Goal: Information Seeking & Learning: Learn about a topic

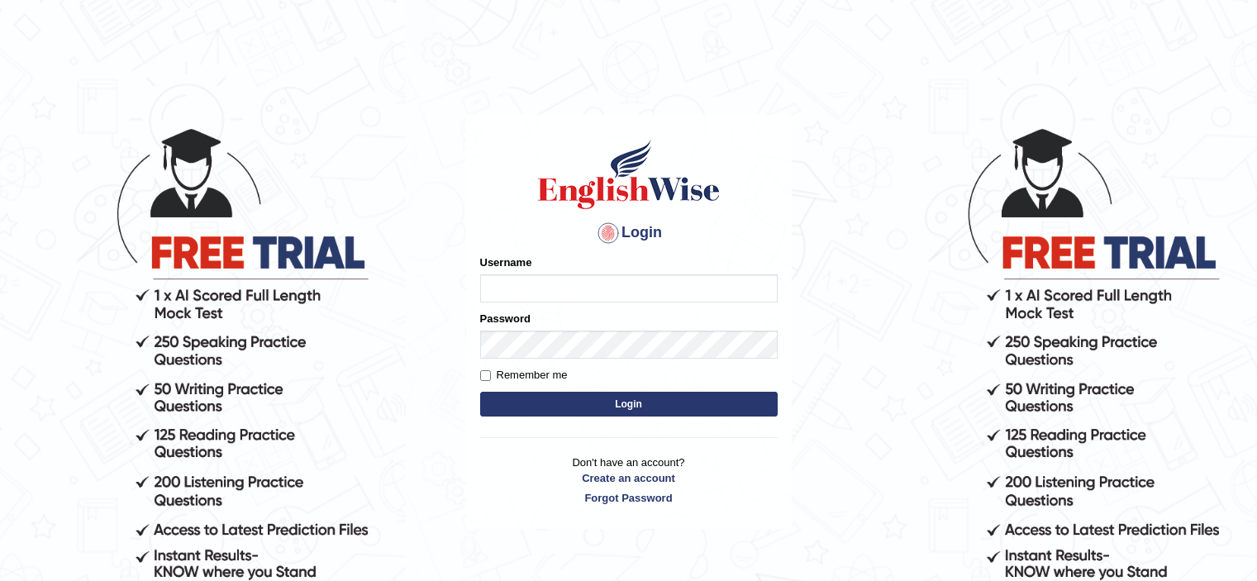
type input "jongsun_parramatta"
click at [632, 402] on button "Login" at bounding box center [628, 404] width 297 height 25
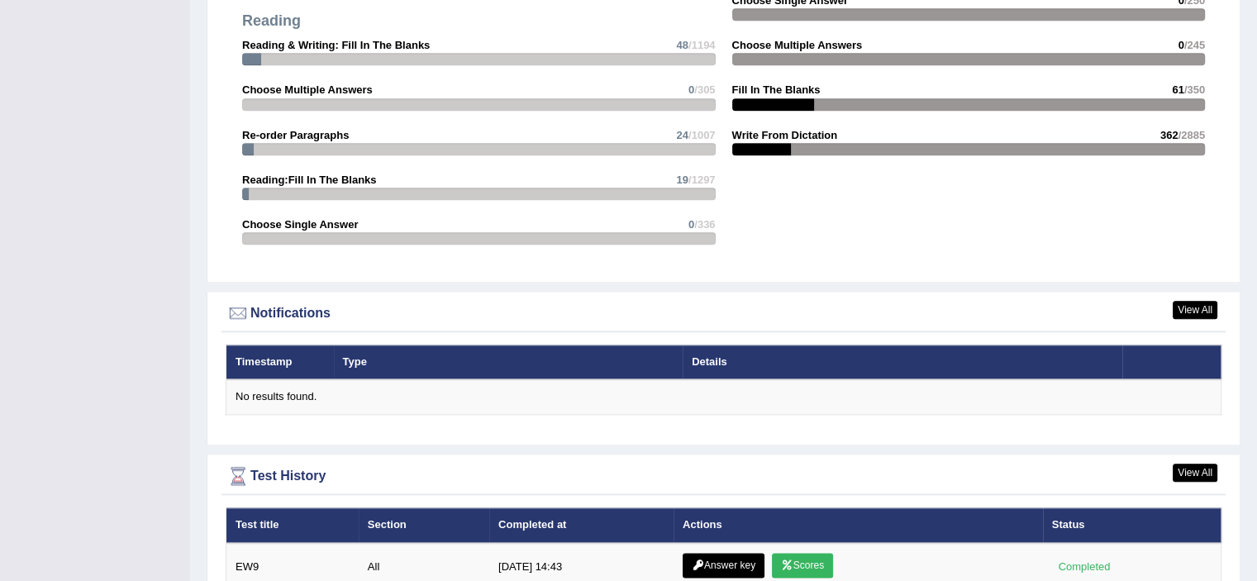
scroll to position [2066, 0]
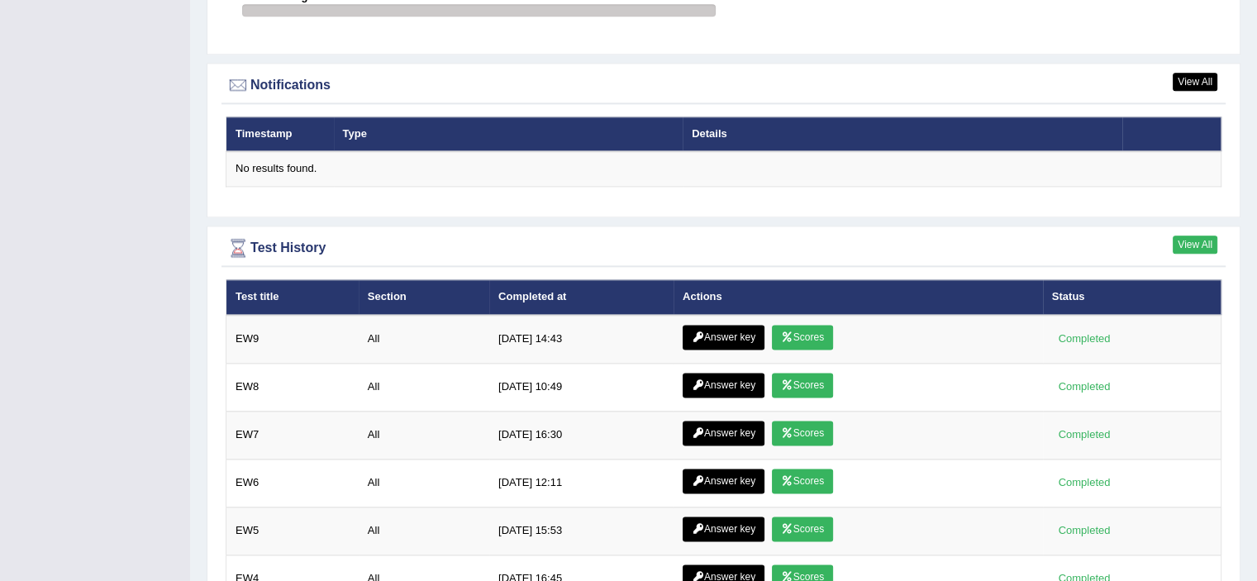
click at [1178, 244] on link "View All" at bounding box center [1194, 244] width 45 height 18
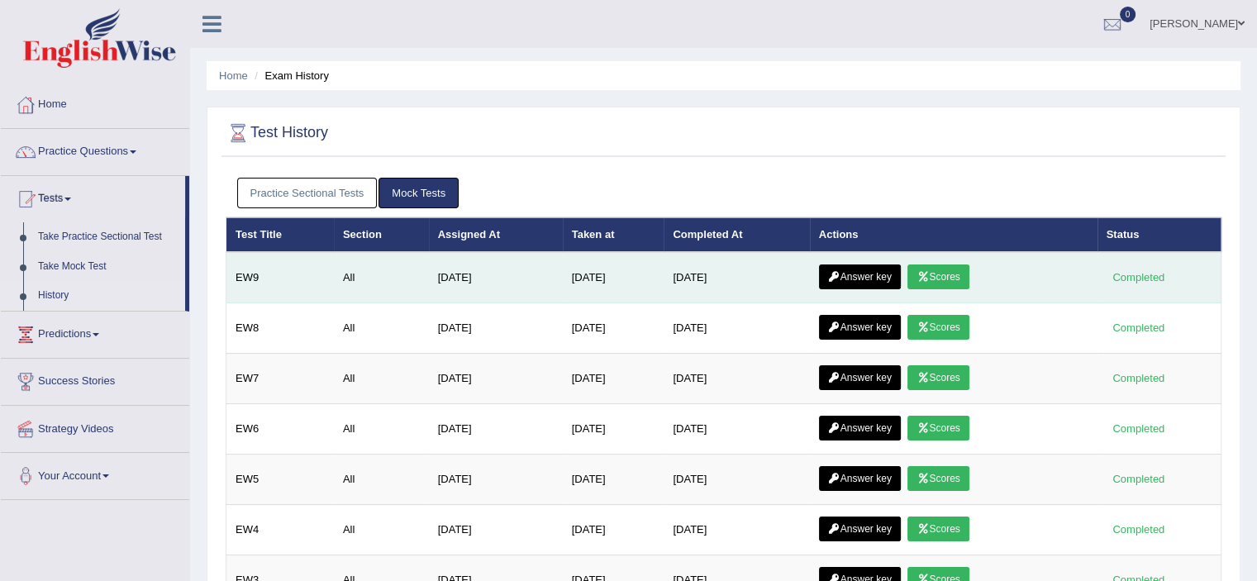
click at [958, 276] on link "Scores" at bounding box center [937, 276] width 61 height 25
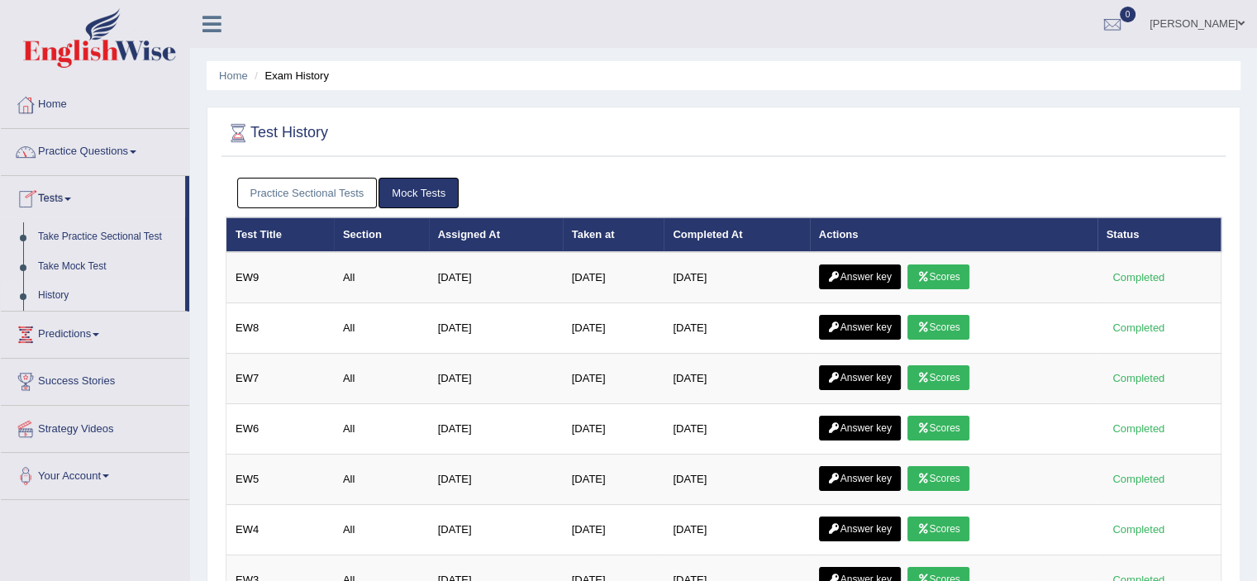
click at [110, 146] on link "Practice Questions" at bounding box center [95, 149] width 188 height 41
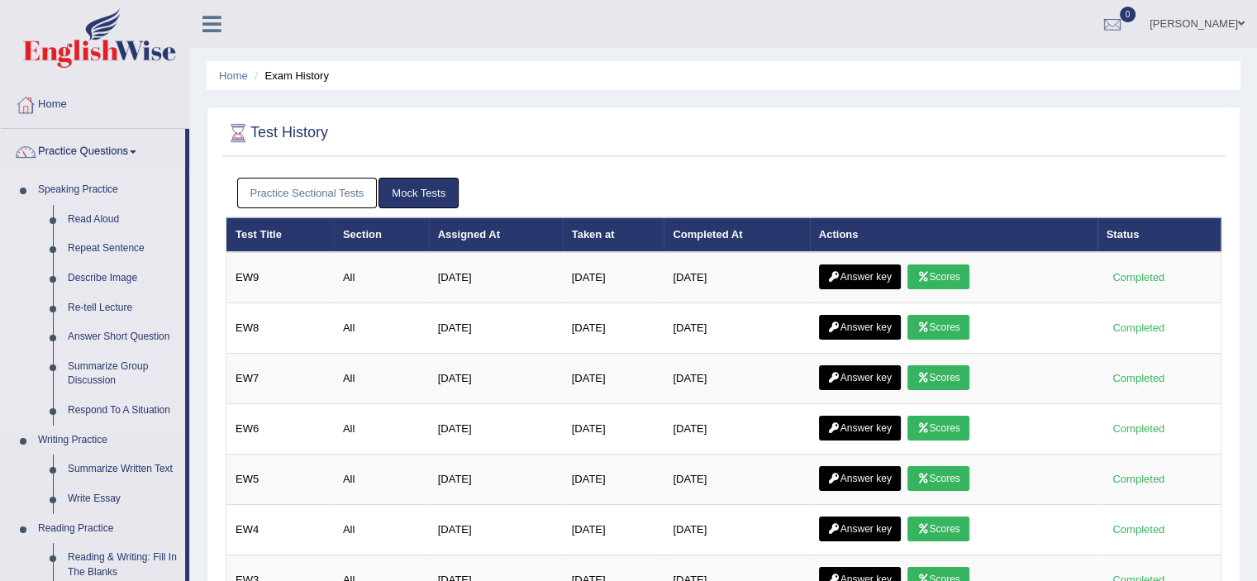
click at [114, 373] on link "Summarize Group Discussion" at bounding box center [122, 374] width 125 height 44
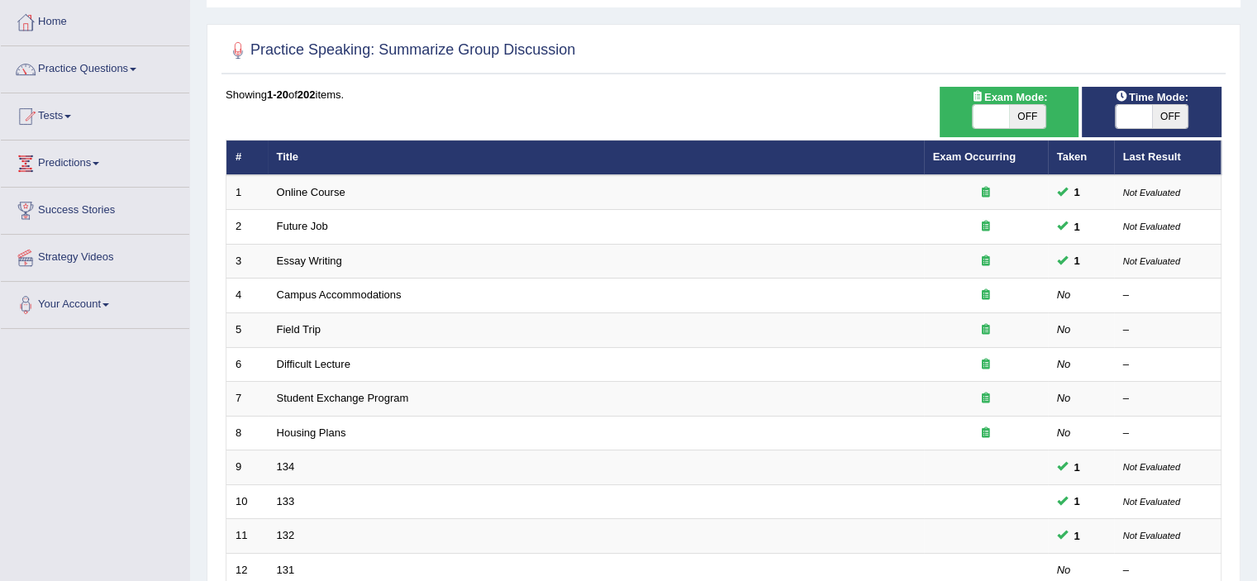
click at [1011, 105] on span "OFF" at bounding box center [1027, 116] width 36 height 23
checkbox input "true"
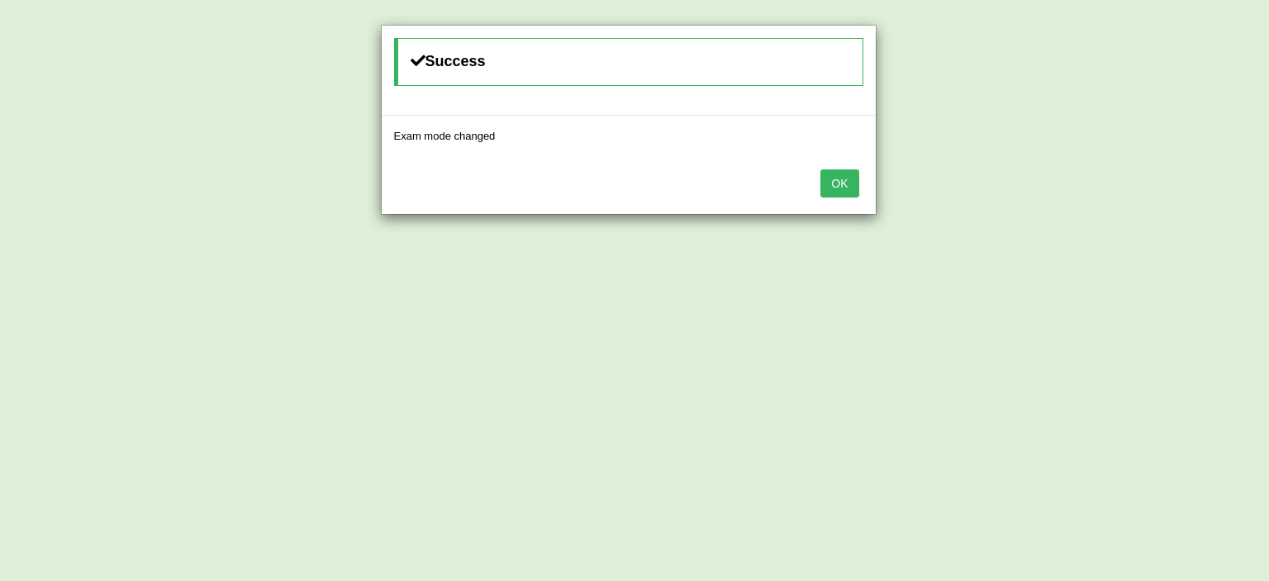
click at [835, 167] on div "OK" at bounding box center [629, 185] width 494 height 58
click at [834, 175] on button "OK" at bounding box center [839, 183] width 38 height 28
click at [882, 177] on div "Success Time mode changed OK" at bounding box center [634, 290] width 1269 height 581
click at [856, 181] on button "OK" at bounding box center [839, 183] width 38 height 28
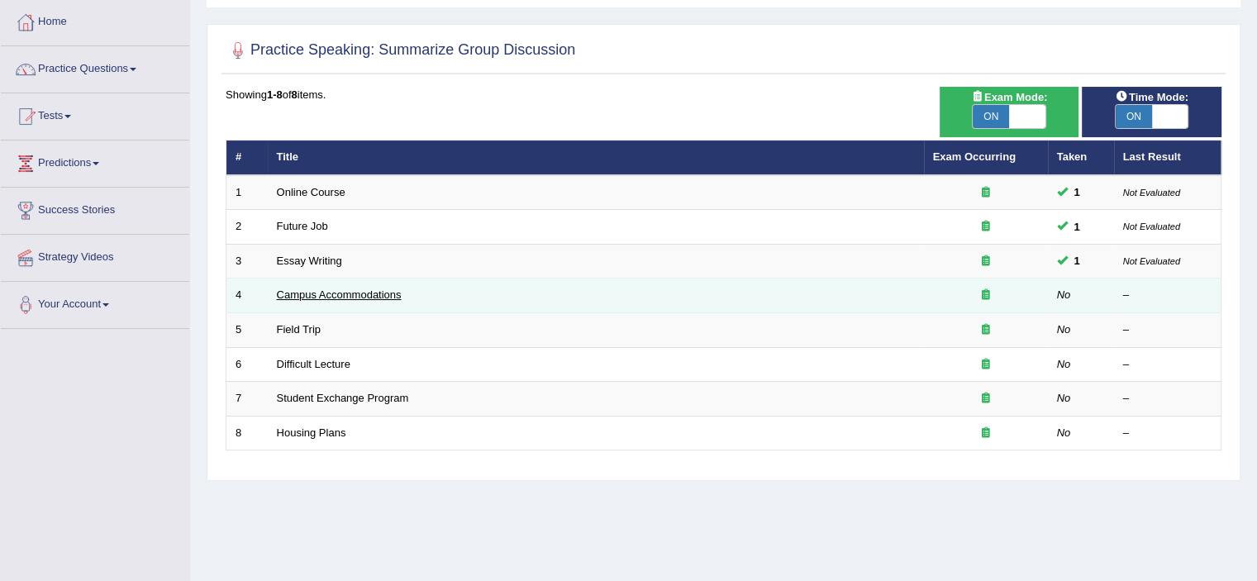
click at [373, 295] on link "Campus Accommodations" at bounding box center [339, 294] width 125 height 12
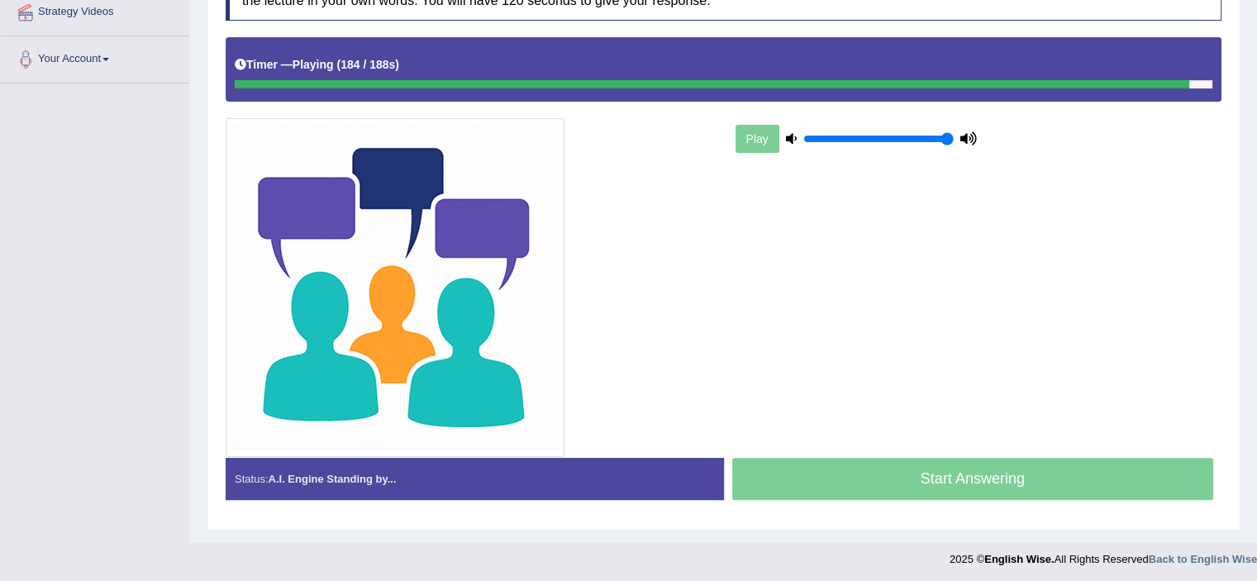
scroll to position [245, 0]
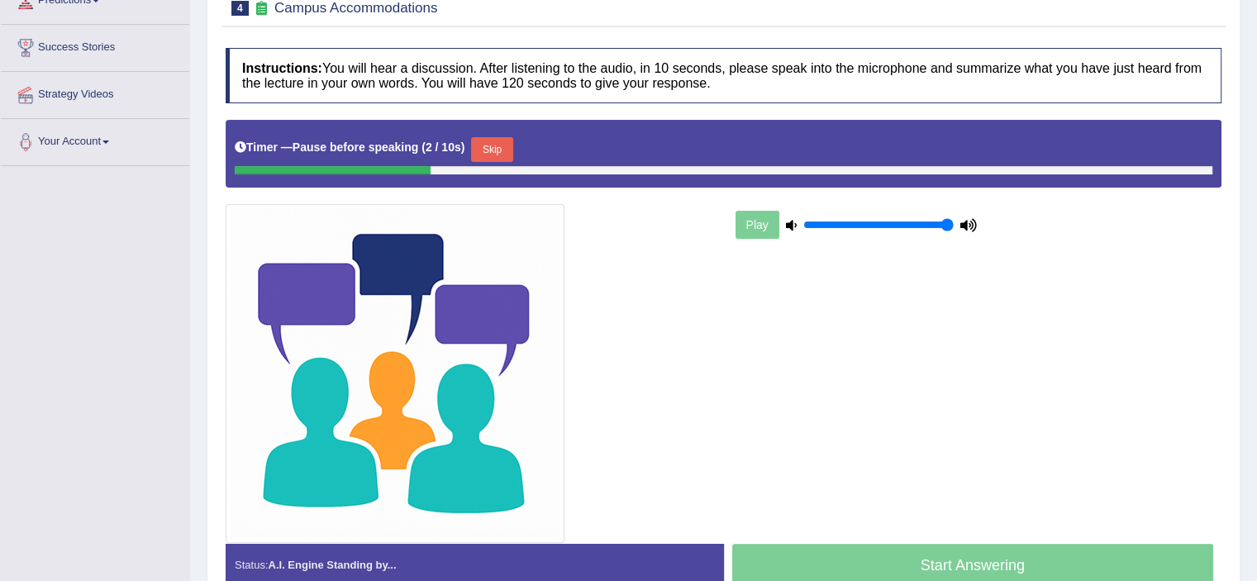
click at [483, 153] on button "Skip" at bounding box center [491, 149] width 41 height 25
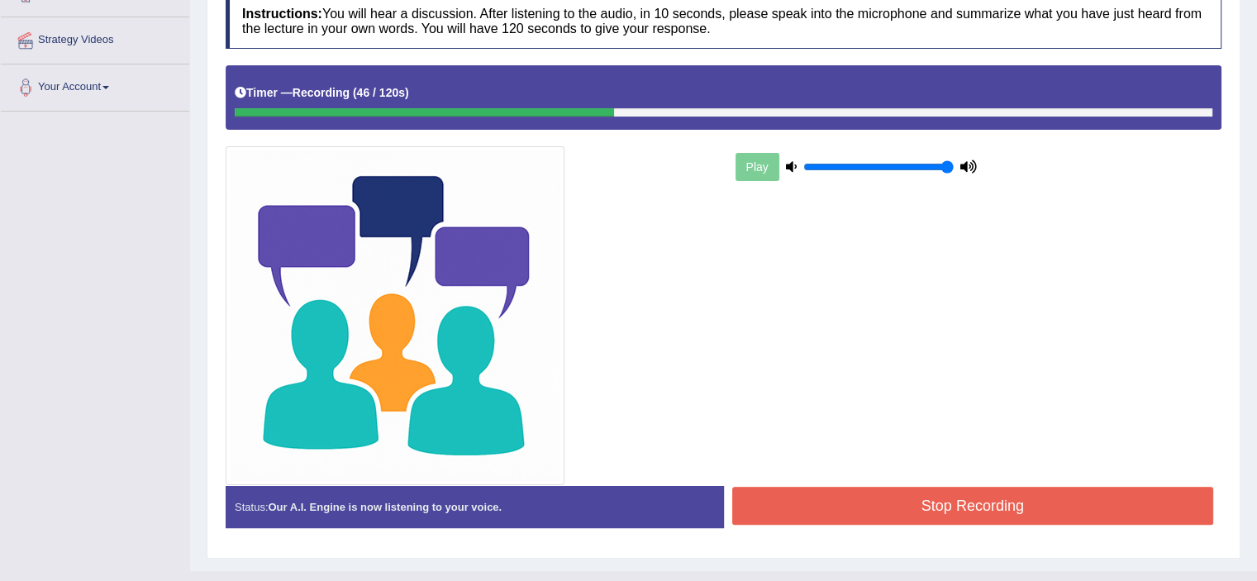
scroll to position [328, 0]
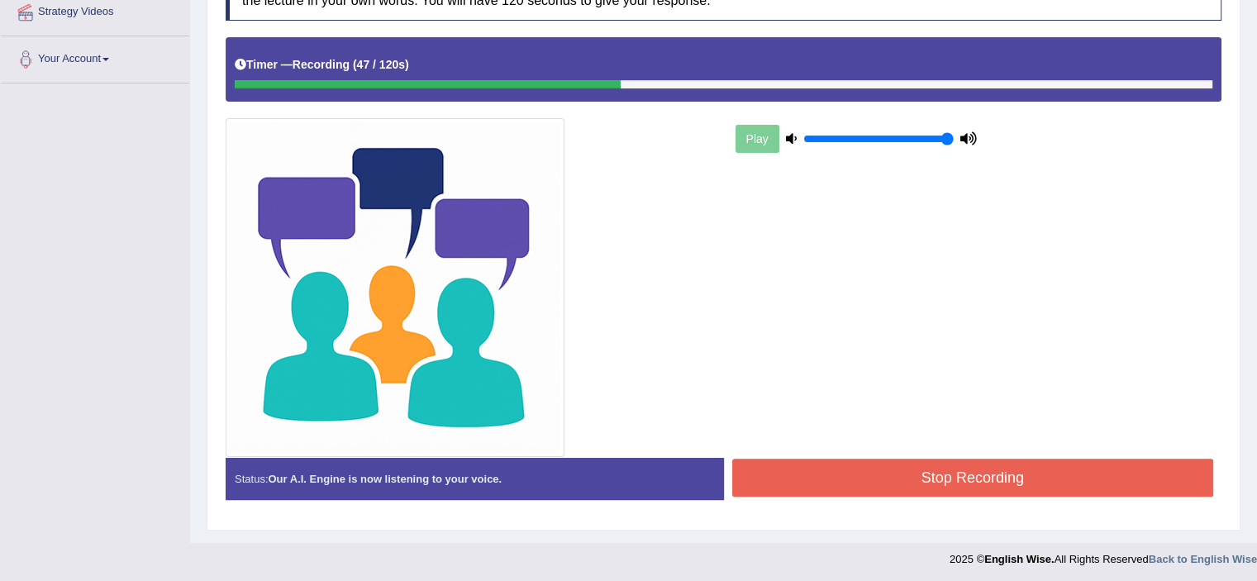
click at [888, 466] on button "Stop Recording" at bounding box center [973, 478] width 482 height 38
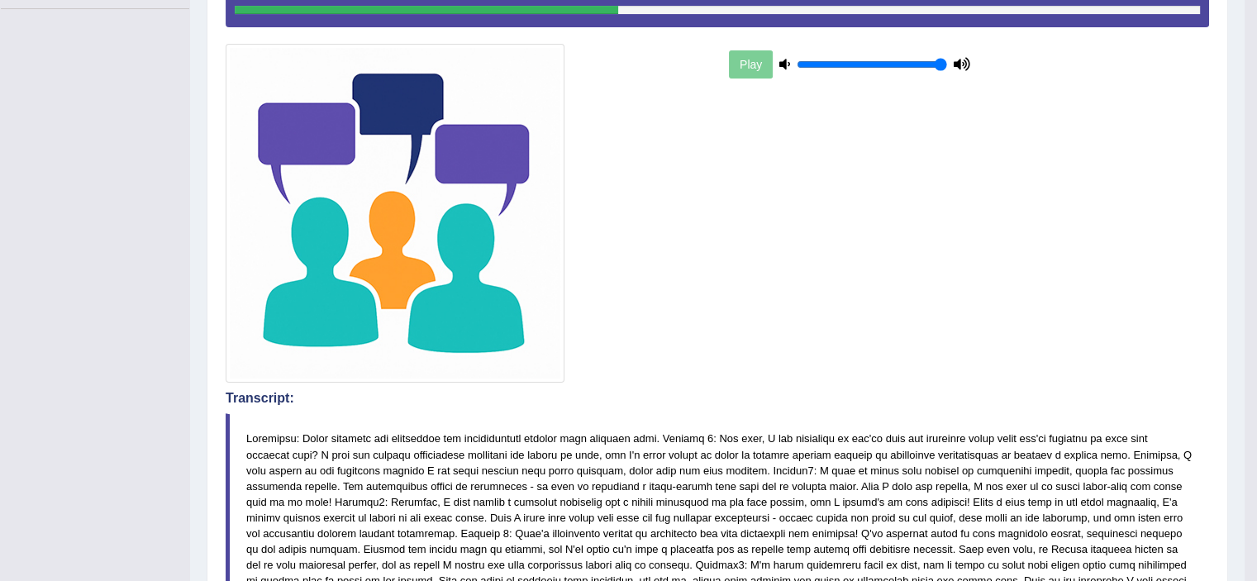
scroll to position [155, 0]
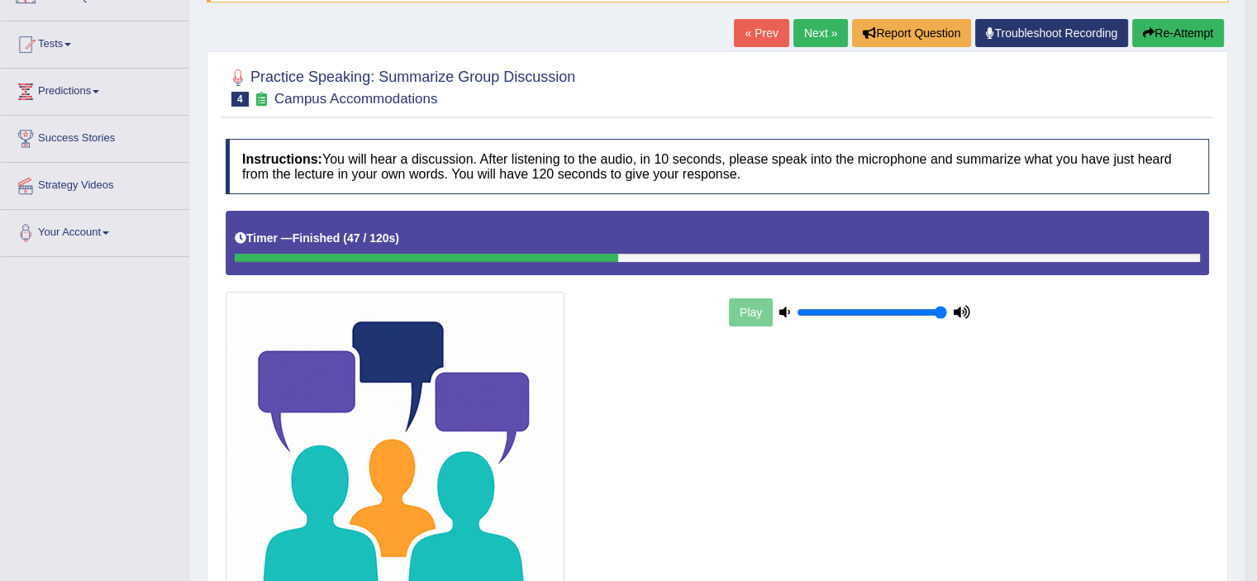
click at [823, 36] on link "Next »" at bounding box center [820, 33] width 55 height 28
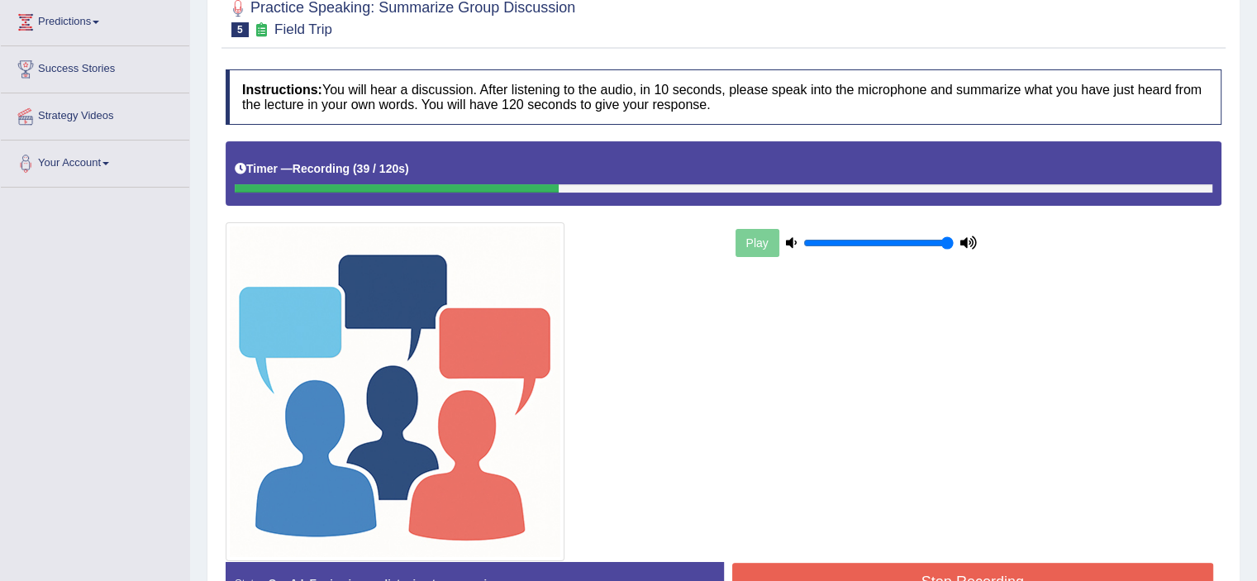
scroll to position [328, 0]
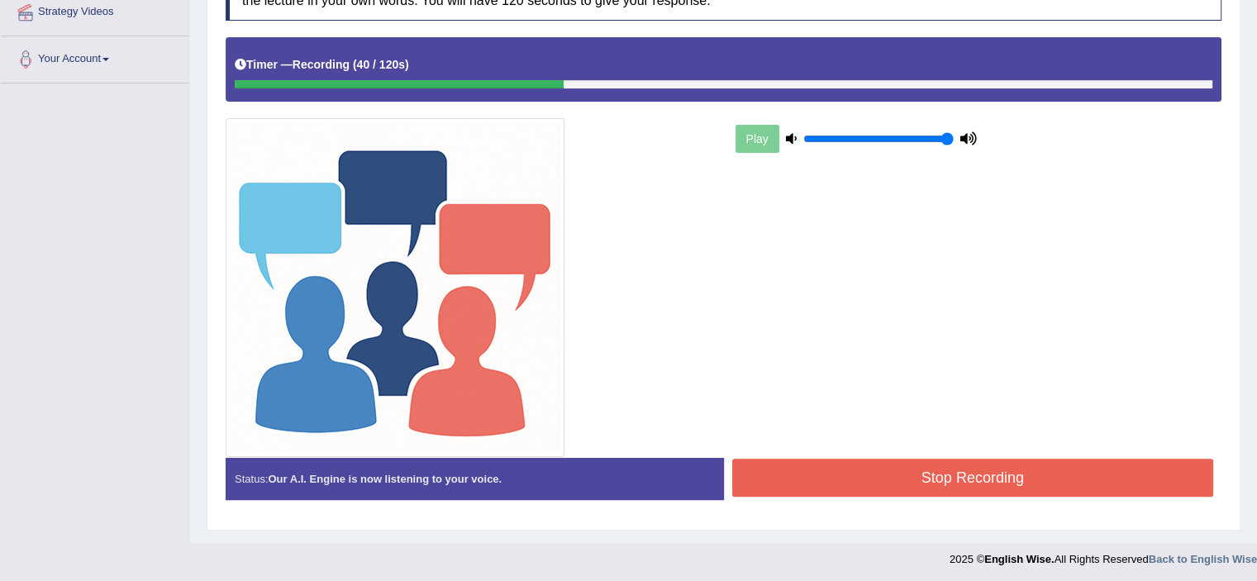
click at [814, 476] on button "Stop Recording" at bounding box center [973, 478] width 482 height 38
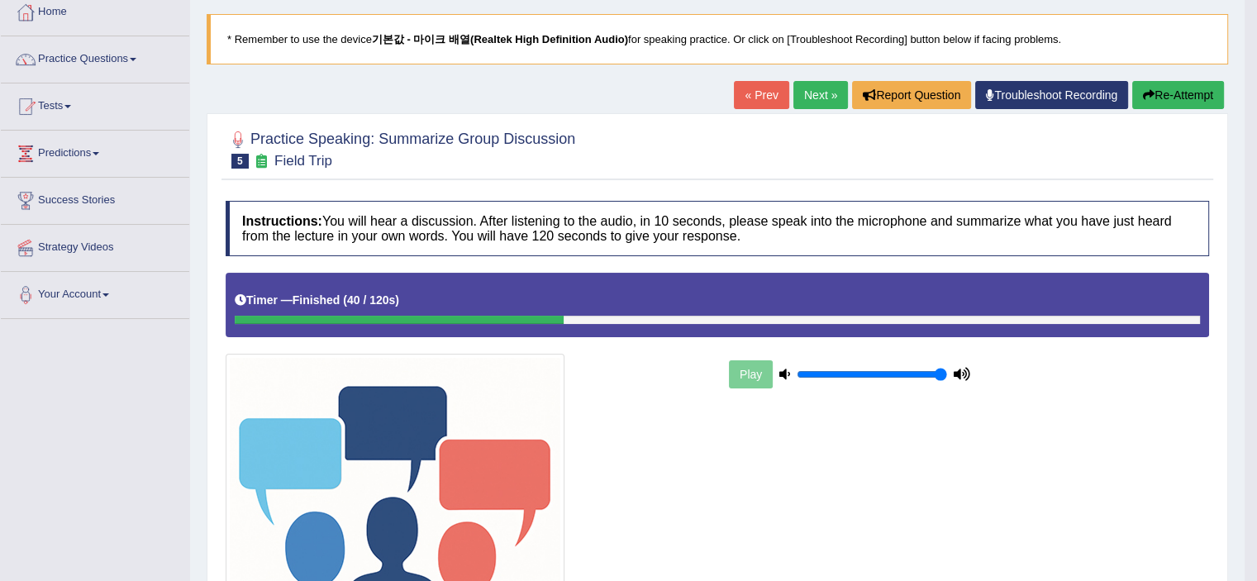
scroll to position [0, 0]
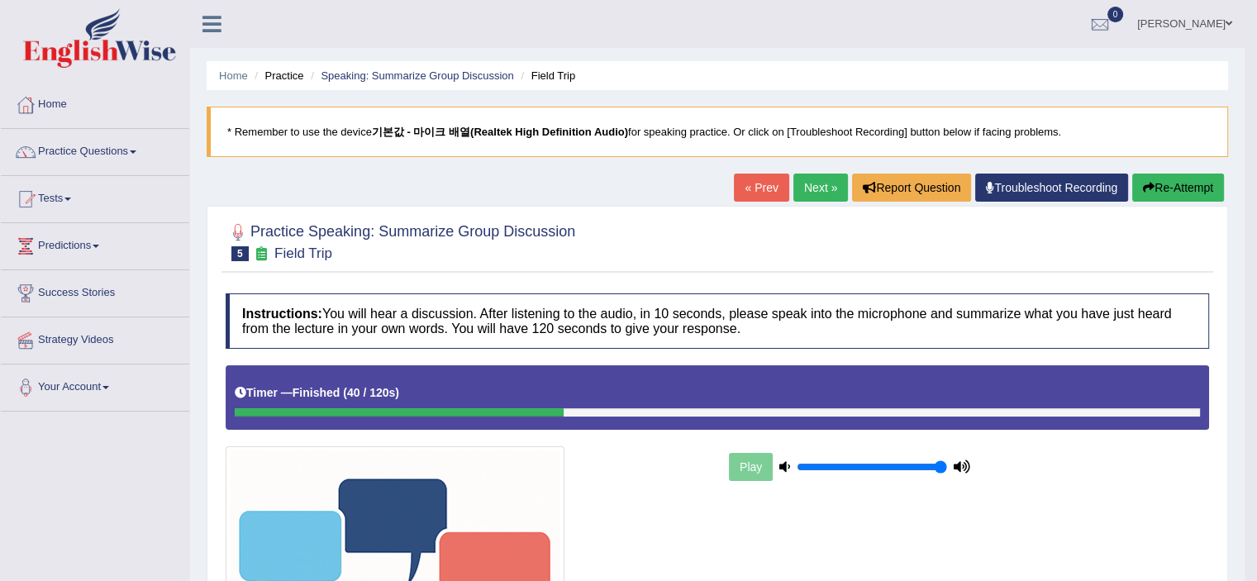
click at [815, 195] on link "Next »" at bounding box center [820, 188] width 55 height 28
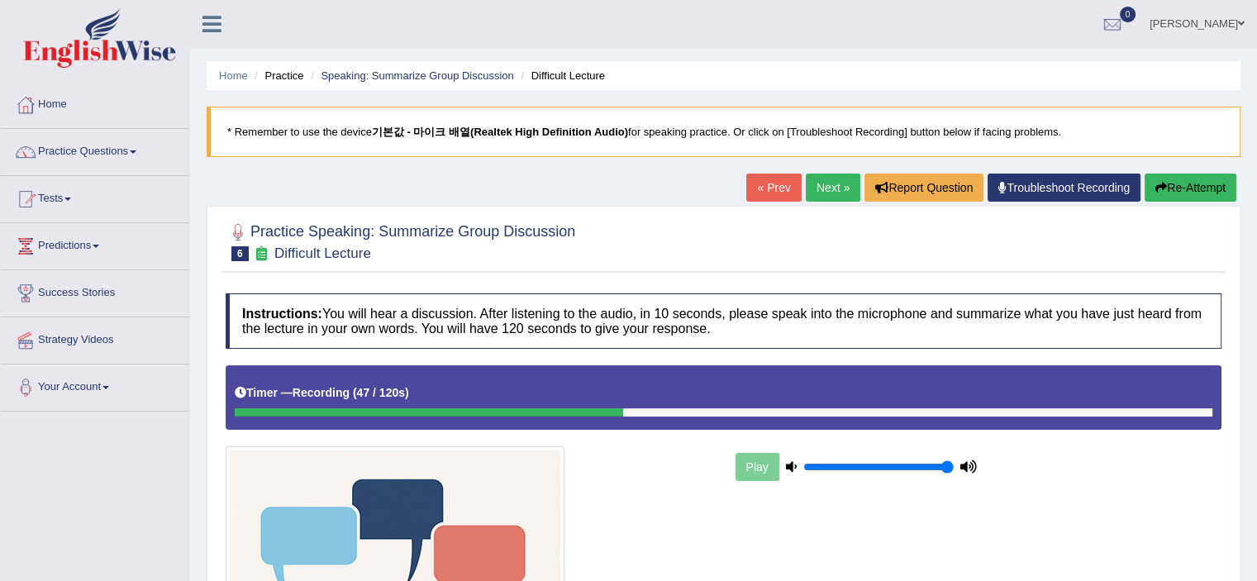
click at [817, 547] on div "Play" at bounding box center [723, 574] width 1012 height 419
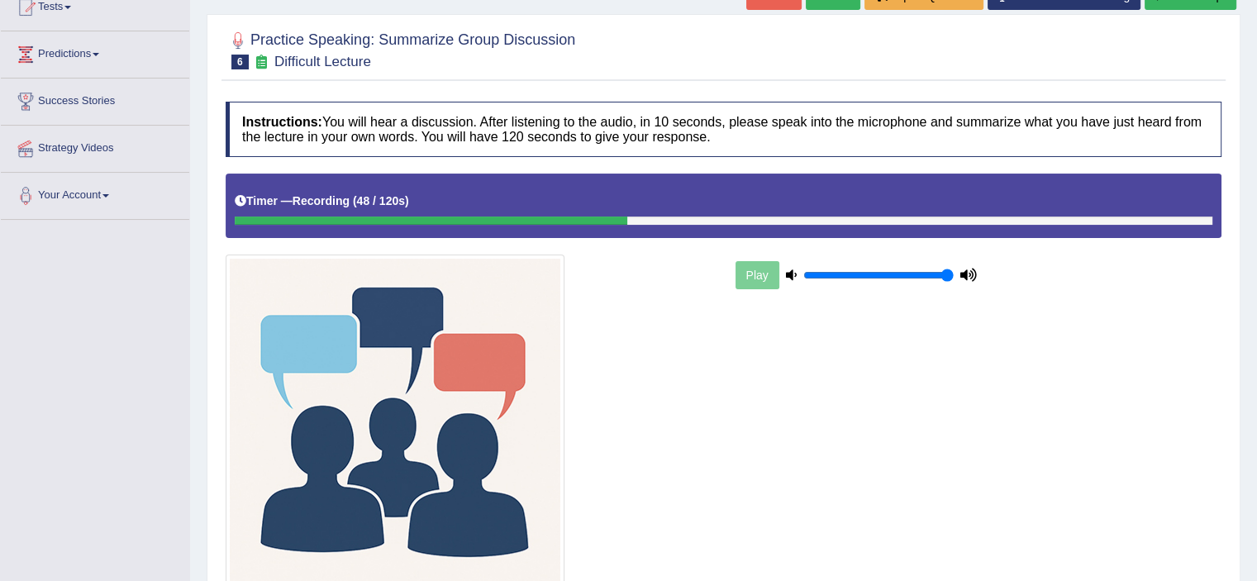
scroll to position [328, 0]
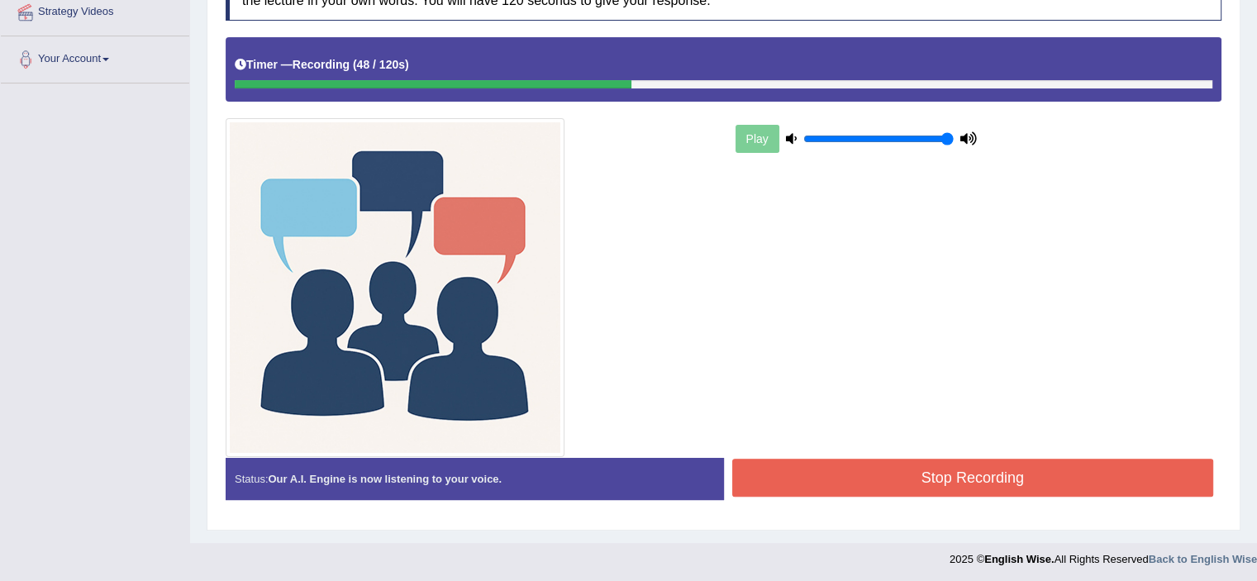
click at [912, 478] on button "Stop Recording" at bounding box center [973, 478] width 482 height 38
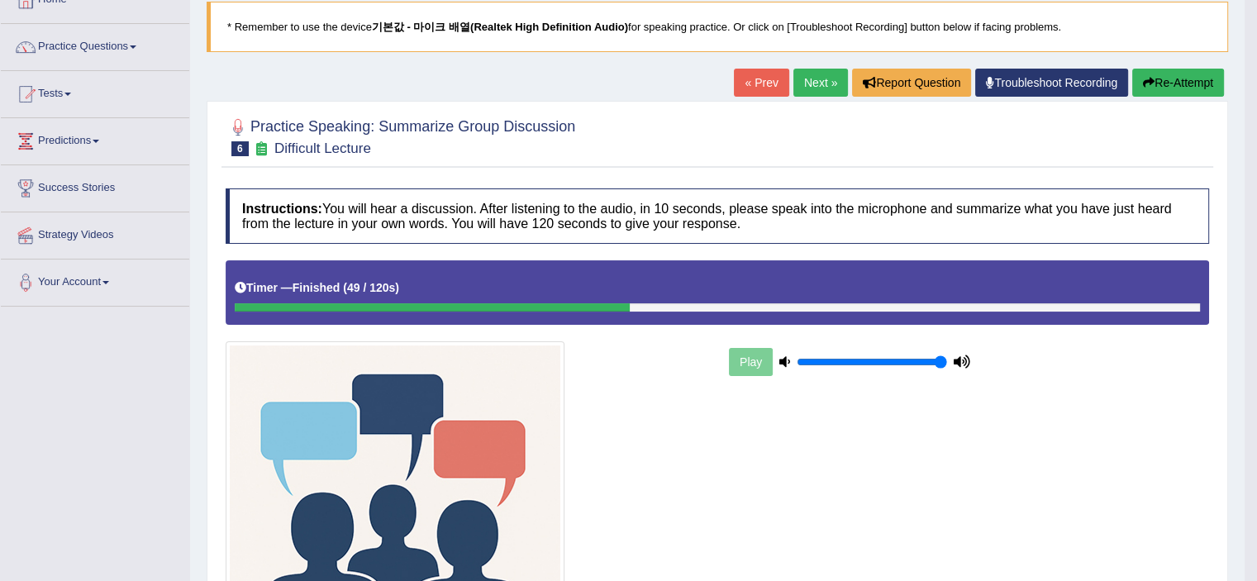
scroll to position [0, 0]
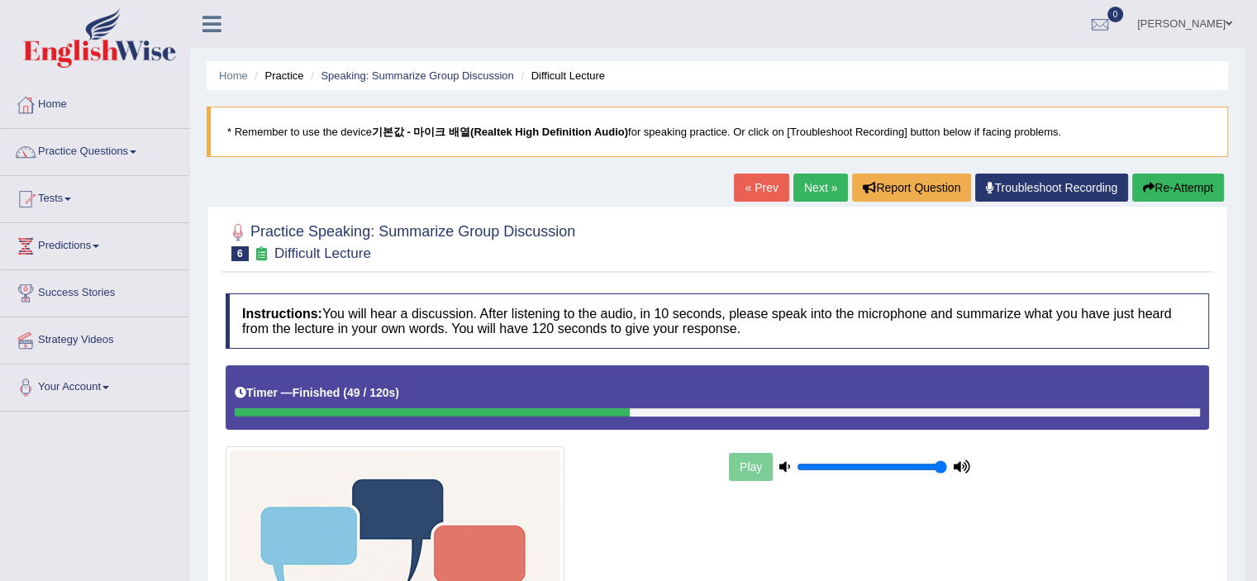
click at [807, 194] on link "Next »" at bounding box center [820, 188] width 55 height 28
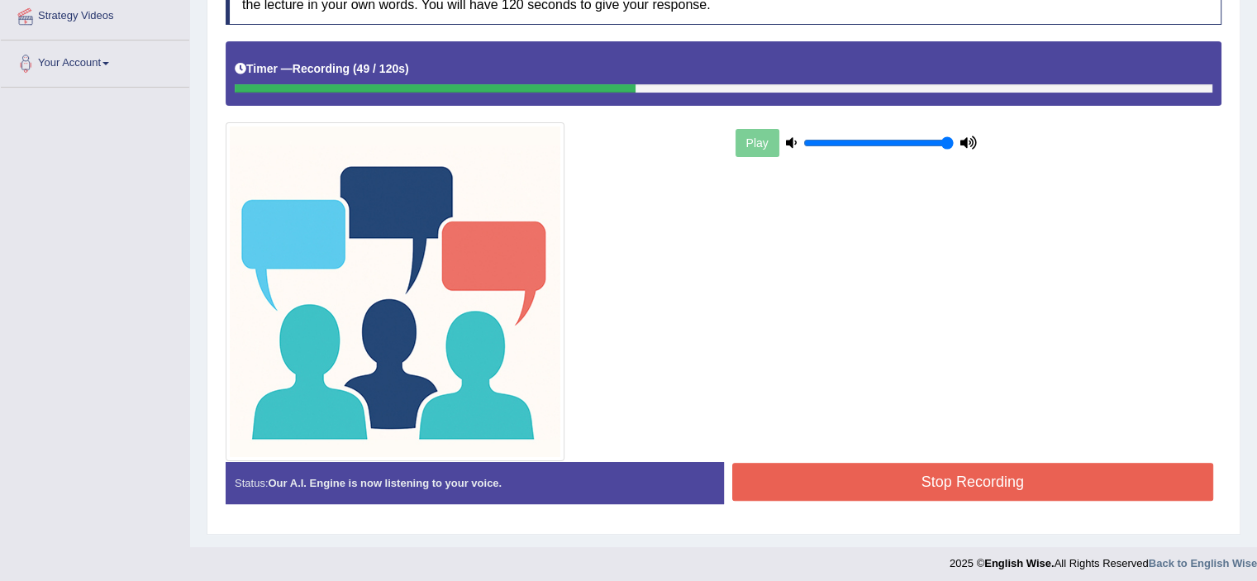
click at [847, 479] on button "Stop Recording" at bounding box center [973, 482] width 482 height 38
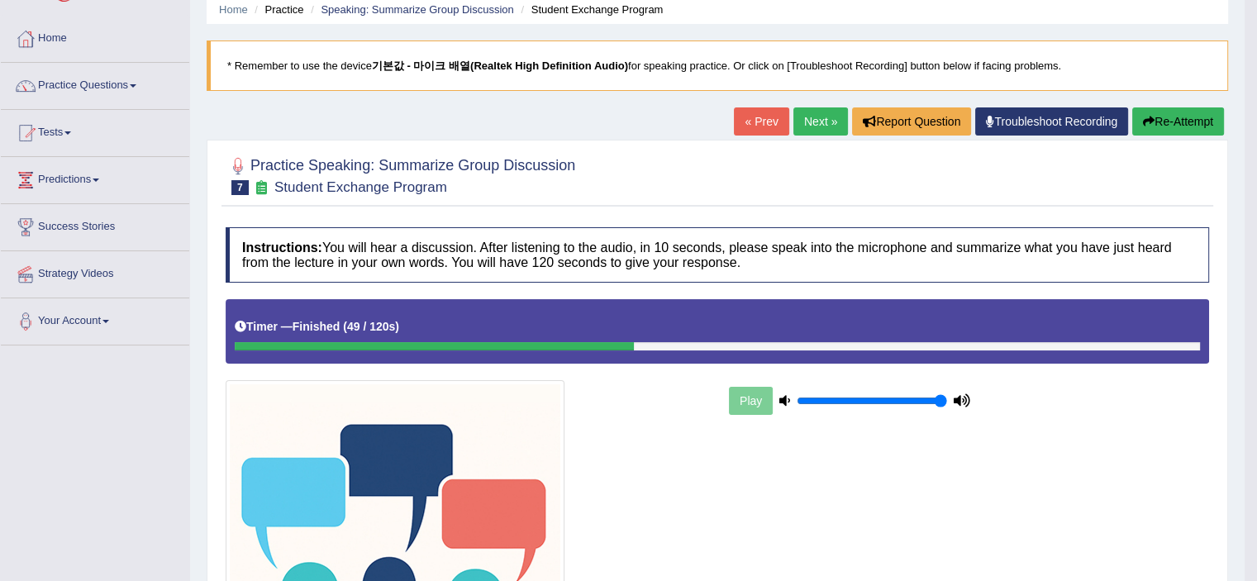
scroll to position [60, 0]
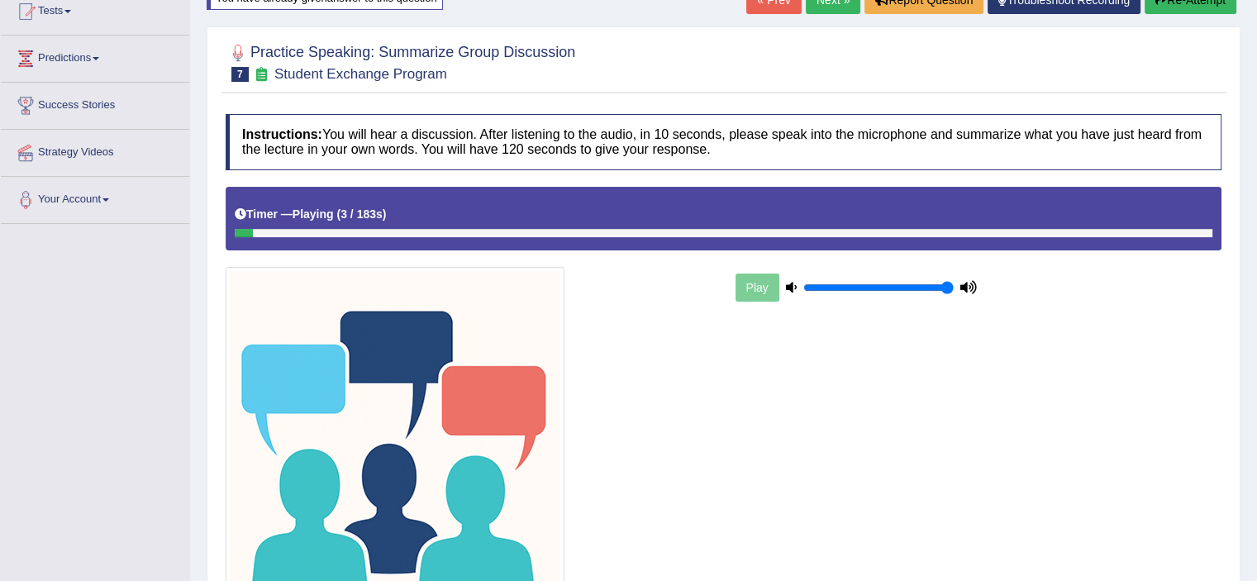
scroll to position [308, 0]
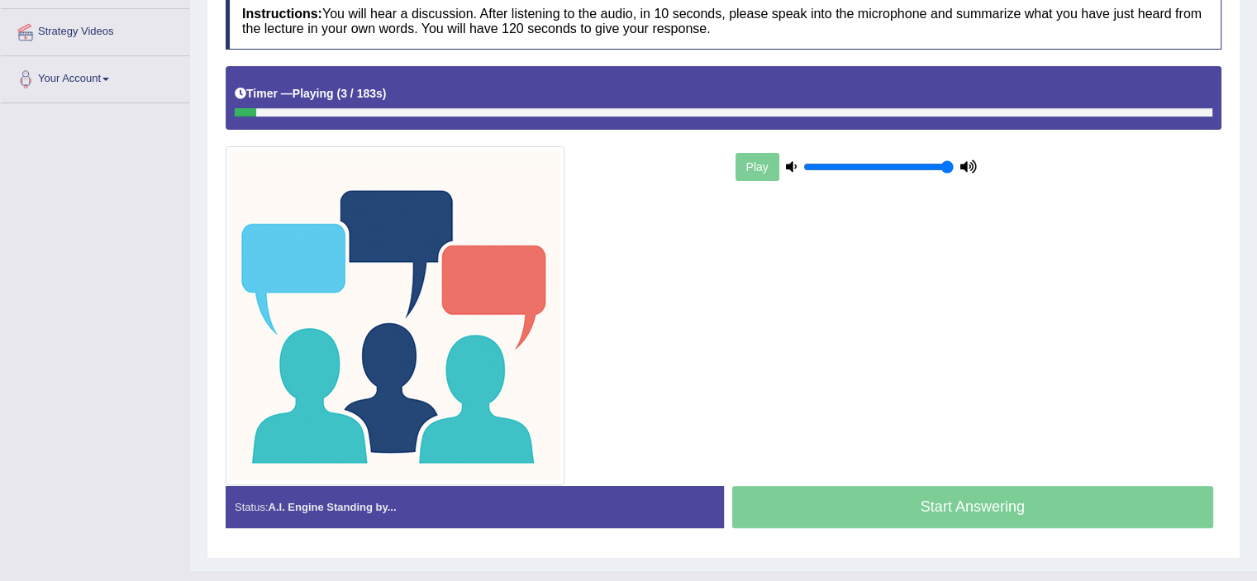
click at [753, 171] on div "Play" at bounding box center [856, 166] width 248 height 41
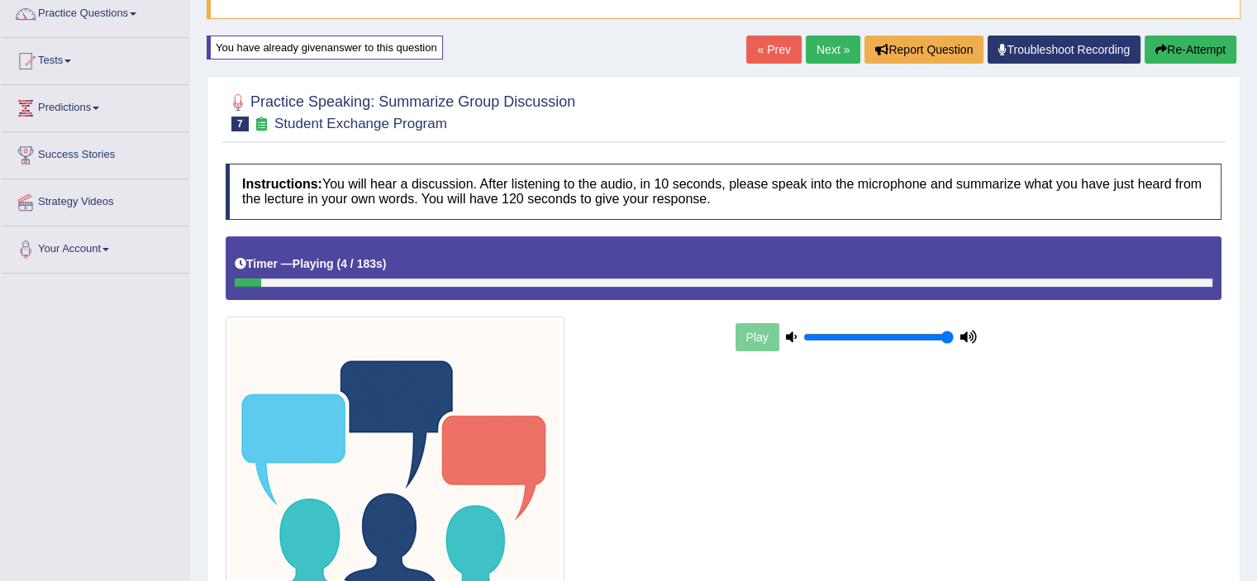
scroll to position [0, 0]
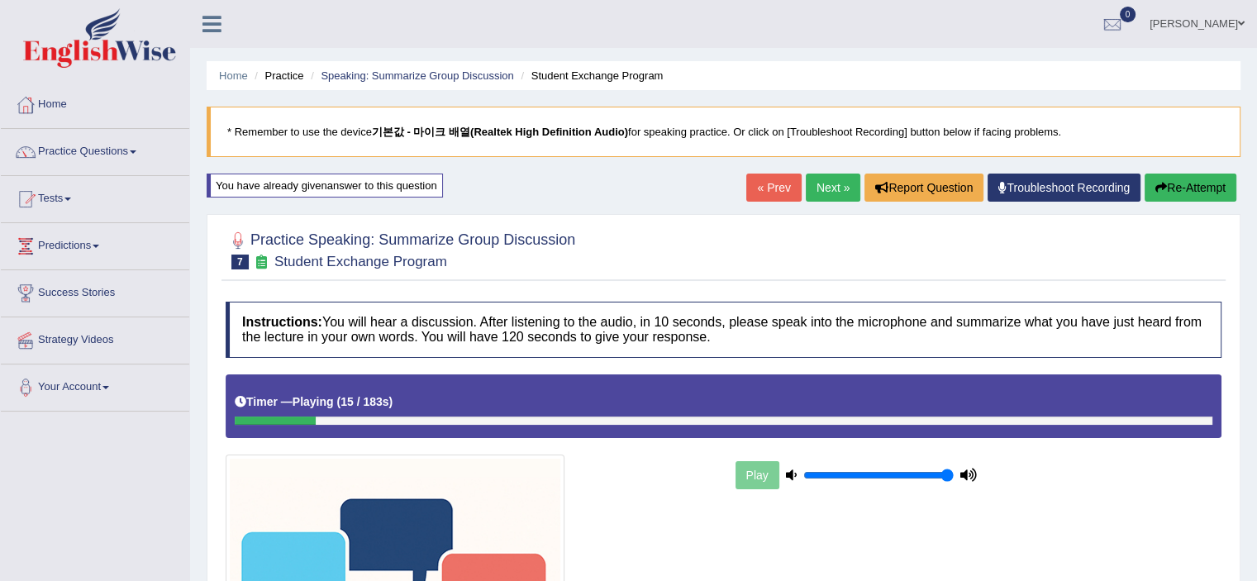
click at [115, 53] on img at bounding box center [99, 37] width 153 height 59
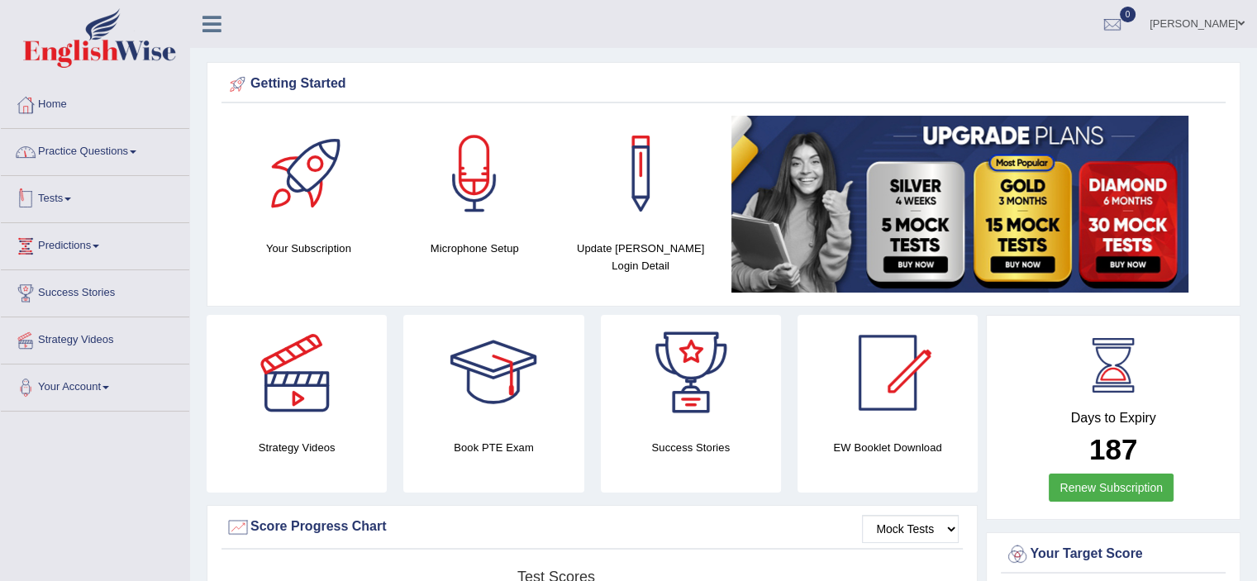
click at [112, 161] on link "Practice Questions" at bounding box center [95, 149] width 188 height 41
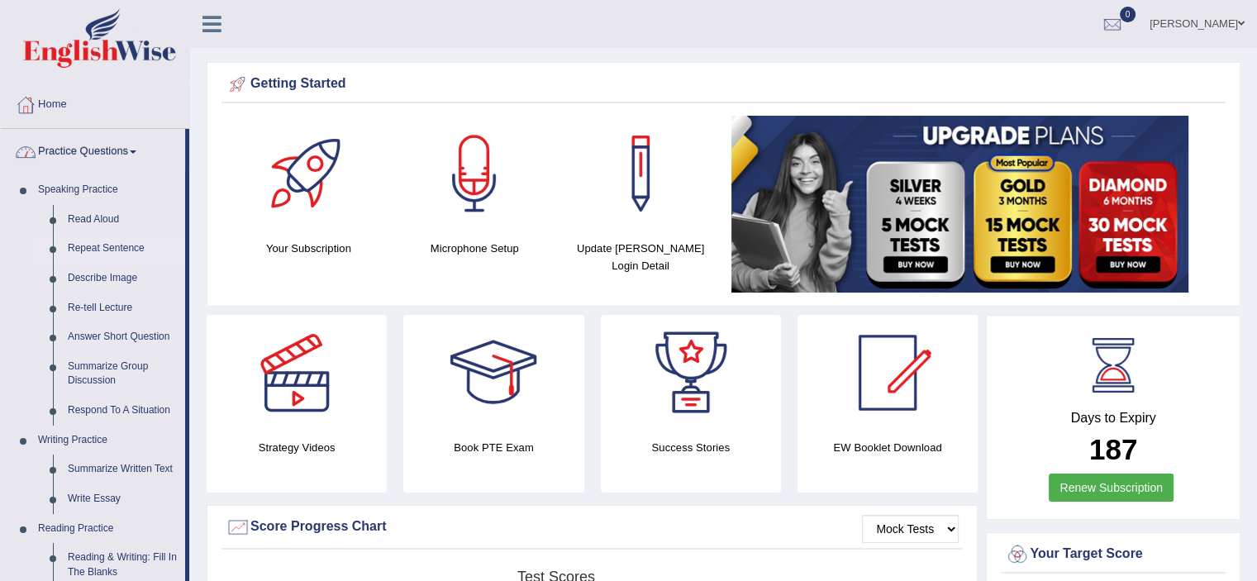
click at [108, 253] on link "Repeat Sentence" at bounding box center [122, 249] width 125 height 30
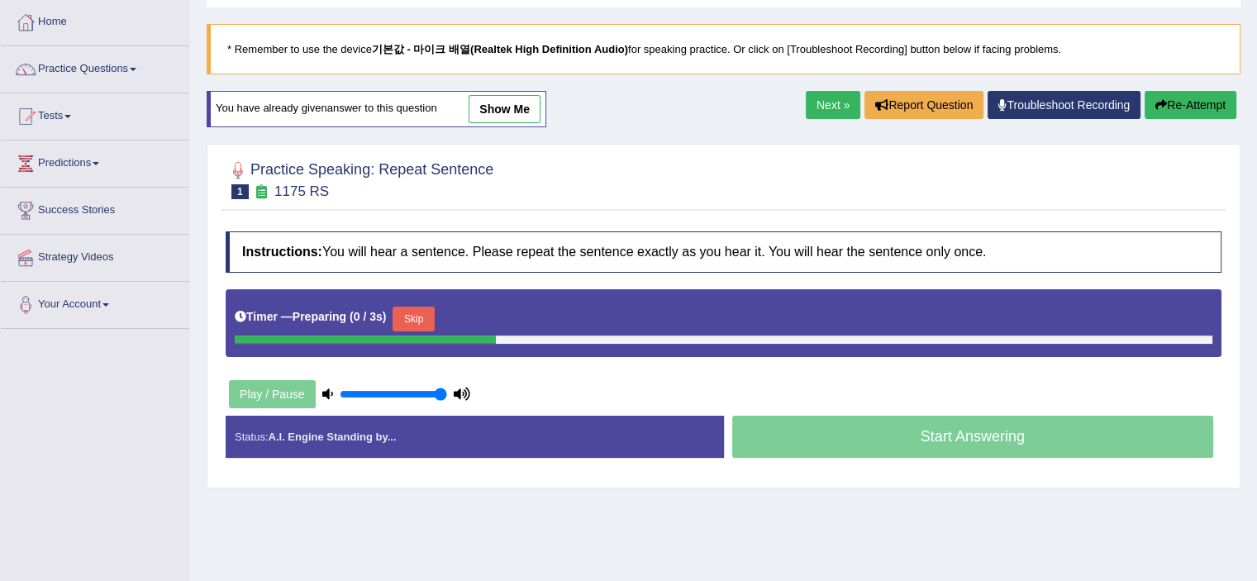
scroll to position [83, 0]
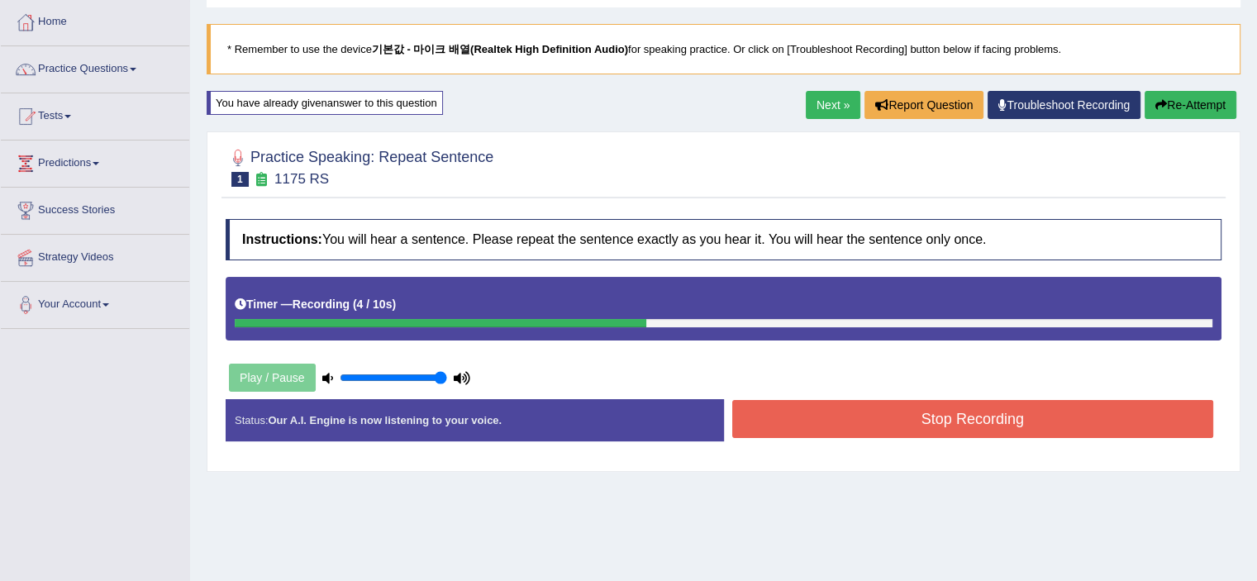
click at [881, 406] on button "Stop Recording" at bounding box center [973, 419] width 482 height 38
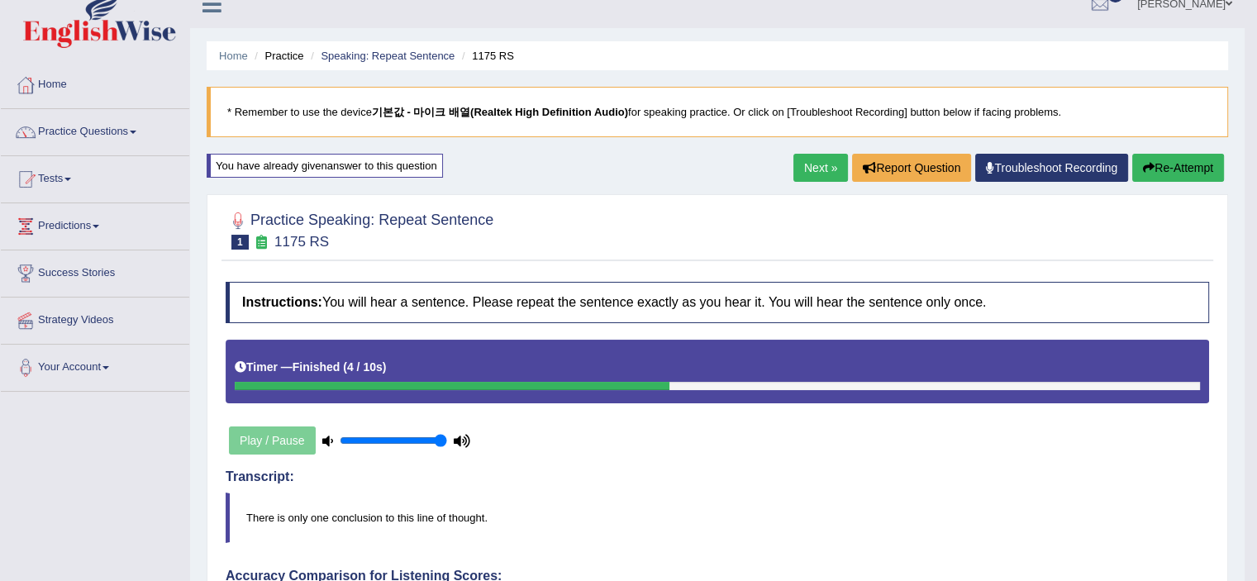
scroll to position [0, 0]
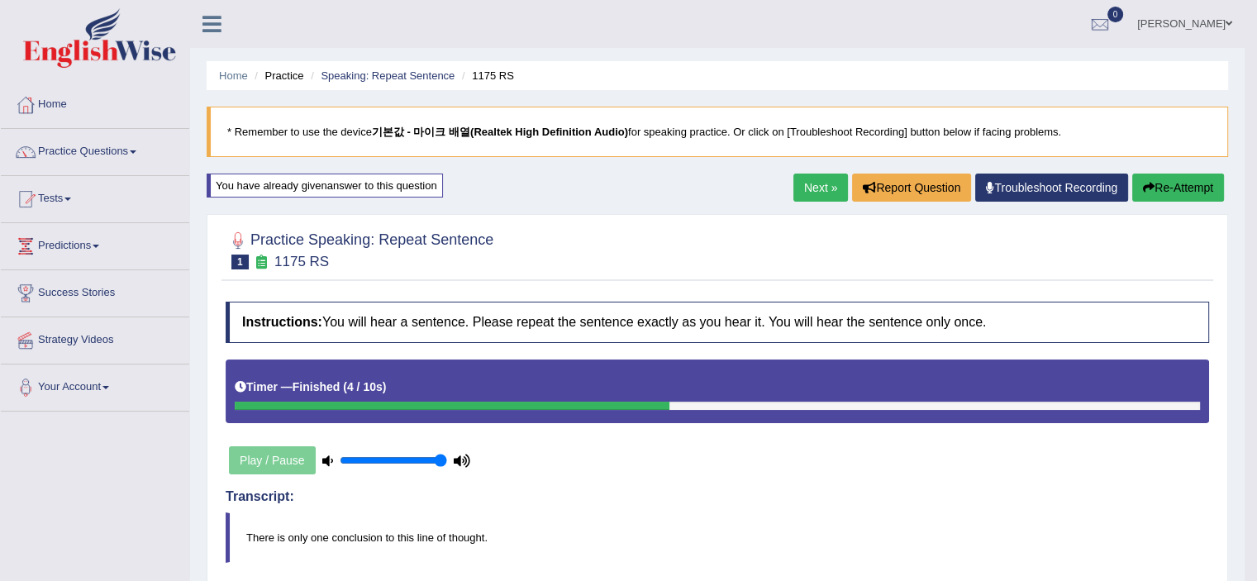
click at [839, 192] on div "Next » Report Question Troubleshoot Recording Re-Attempt" at bounding box center [1010, 190] width 435 height 32
click at [820, 192] on link "Next »" at bounding box center [820, 188] width 55 height 28
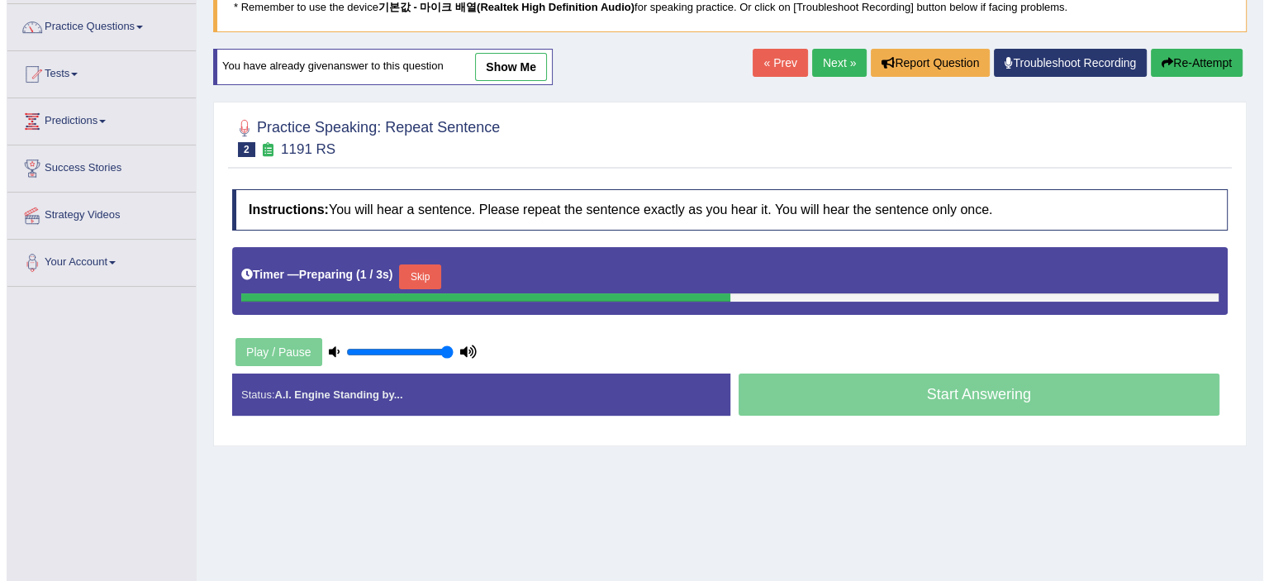
scroll to position [165, 0]
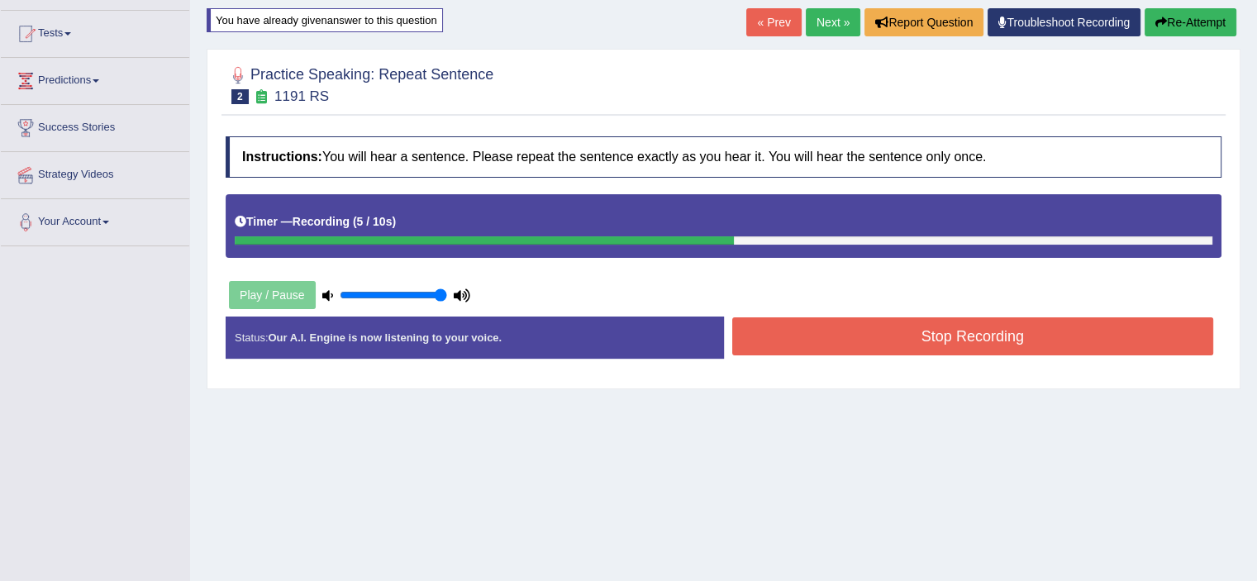
click at [944, 330] on button "Stop Recording" at bounding box center [973, 336] width 482 height 38
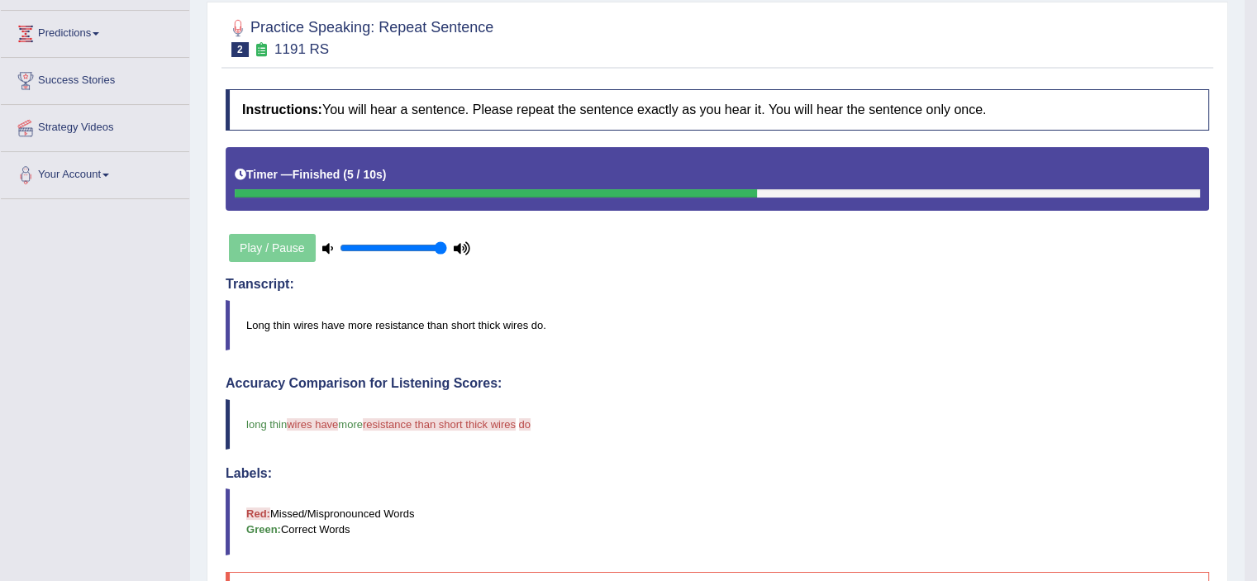
scroll to position [31, 0]
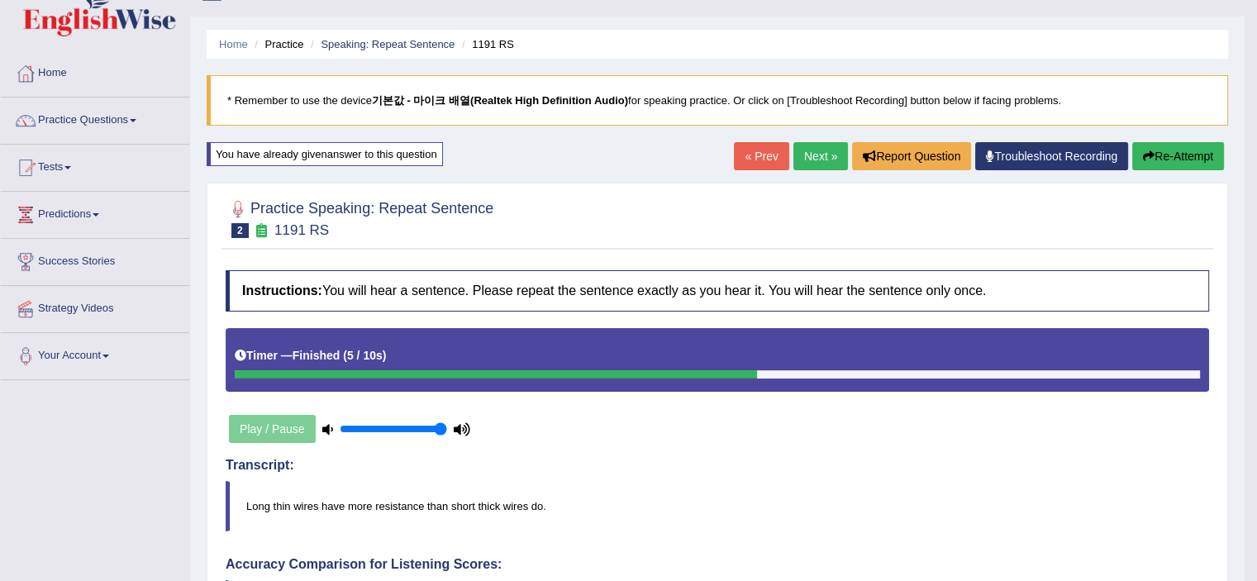
click at [803, 145] on link "Next »" at bounding box center [820, 156] width 55 height 28
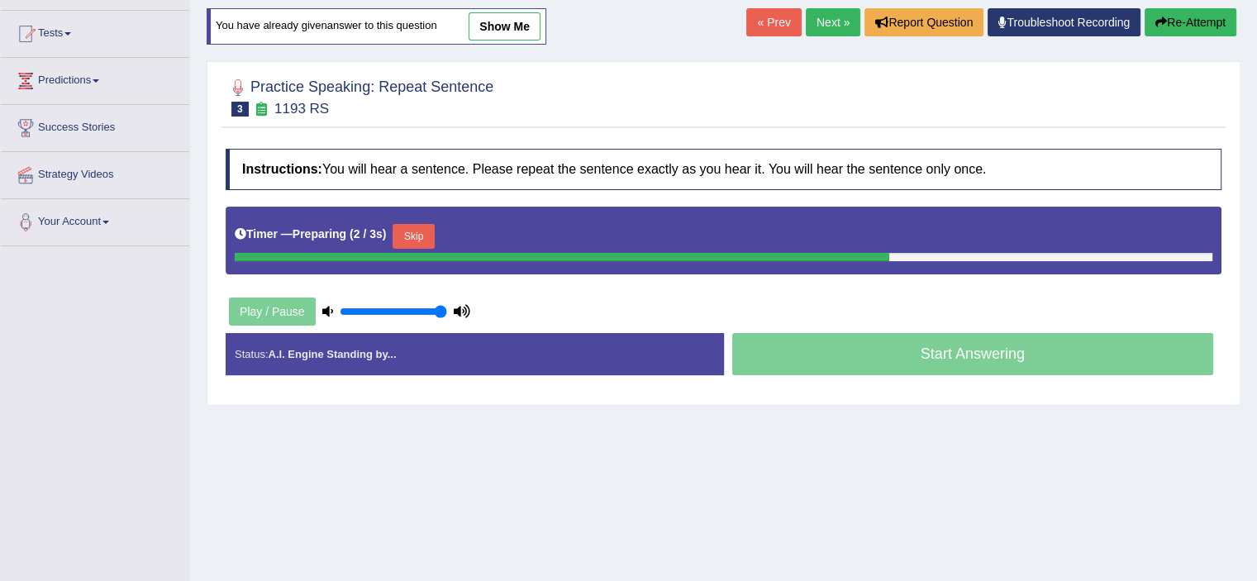
scroll to position [165, 0]
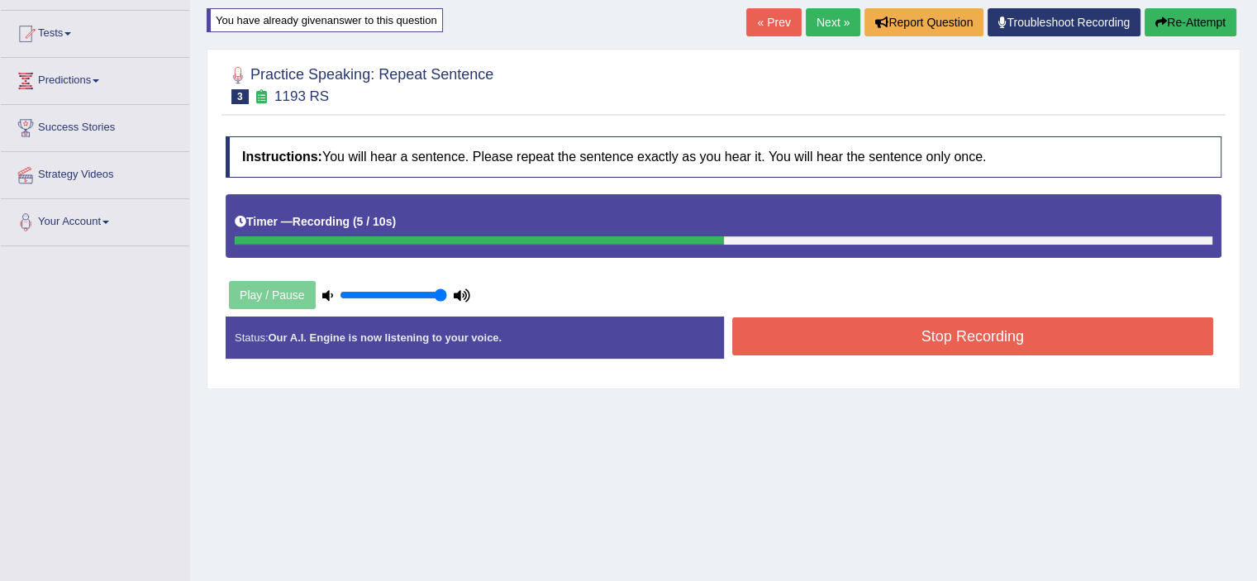
click at [896, 343] on button "Stop Recording" at bounding box center [973, 336] width 482 height 38
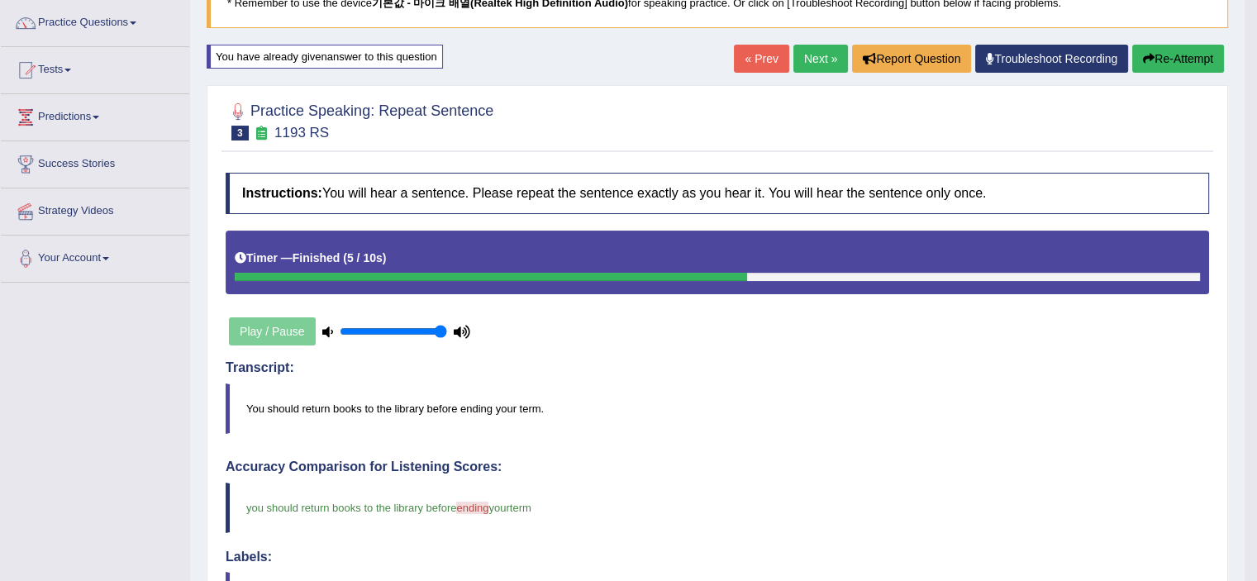
scroll to position [31, 0]
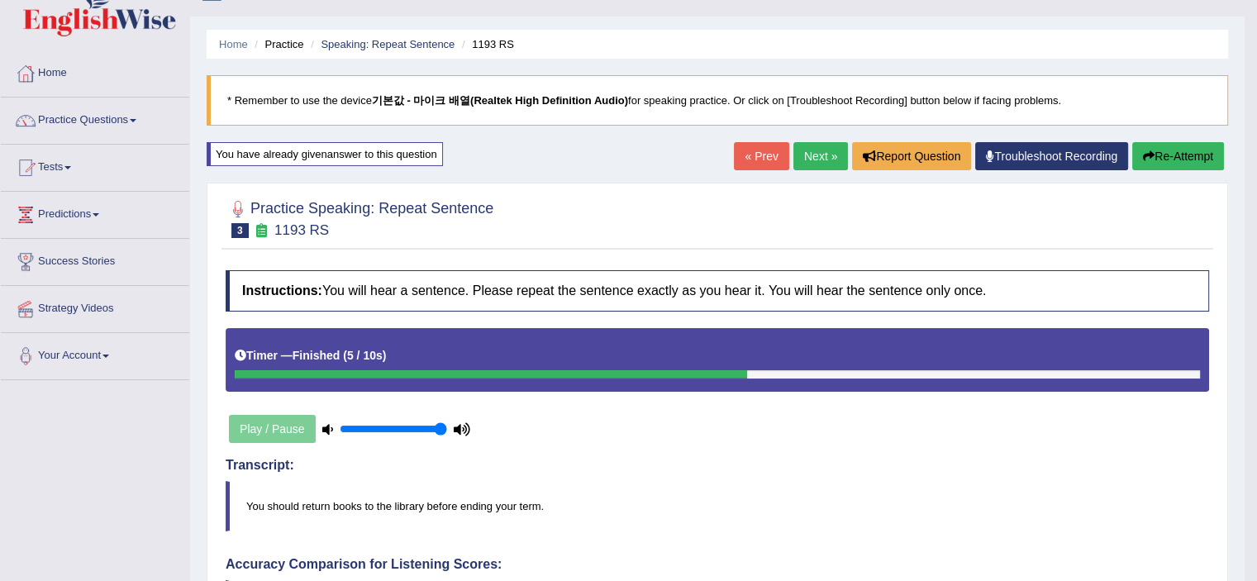
click at [805, 171] on div "« Prev Next » Report Question Troubleshoot Recording Re-Attempt" at bounding box center [981, 158] width 494 height 32
click at [806, 163] on link "Next »" at bounding box center [820, 156] width 55 height 28
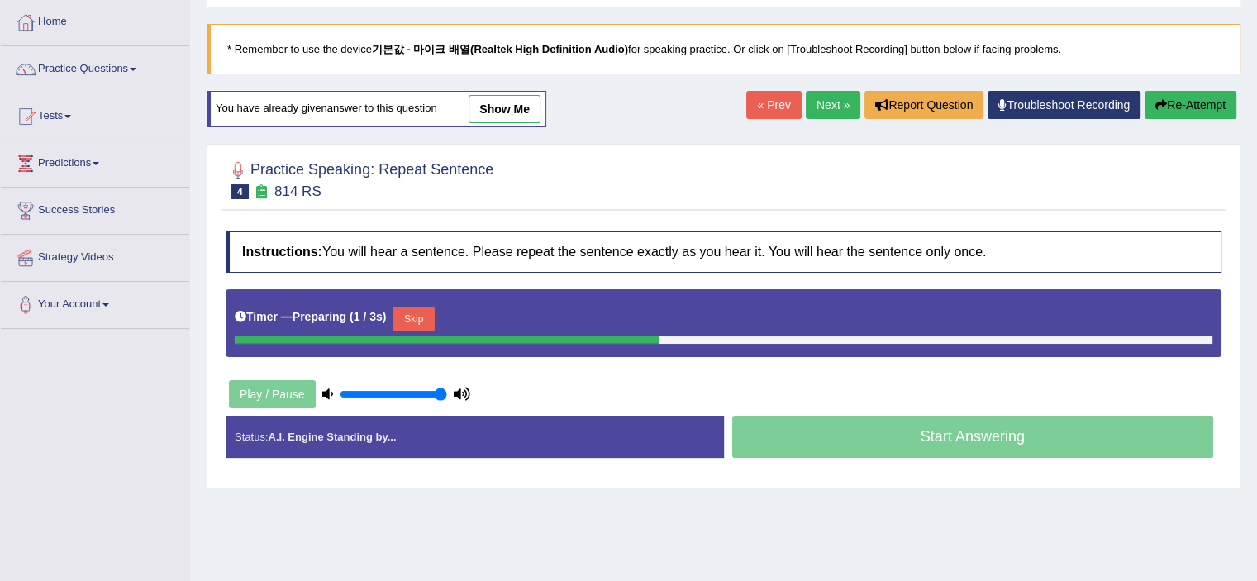
click at [413, 335] on div at bounding box center [447, 339] width 425 height 8
click at [420, 317] on button "Skip" at bounding box center [412, 319] width 41 height 25
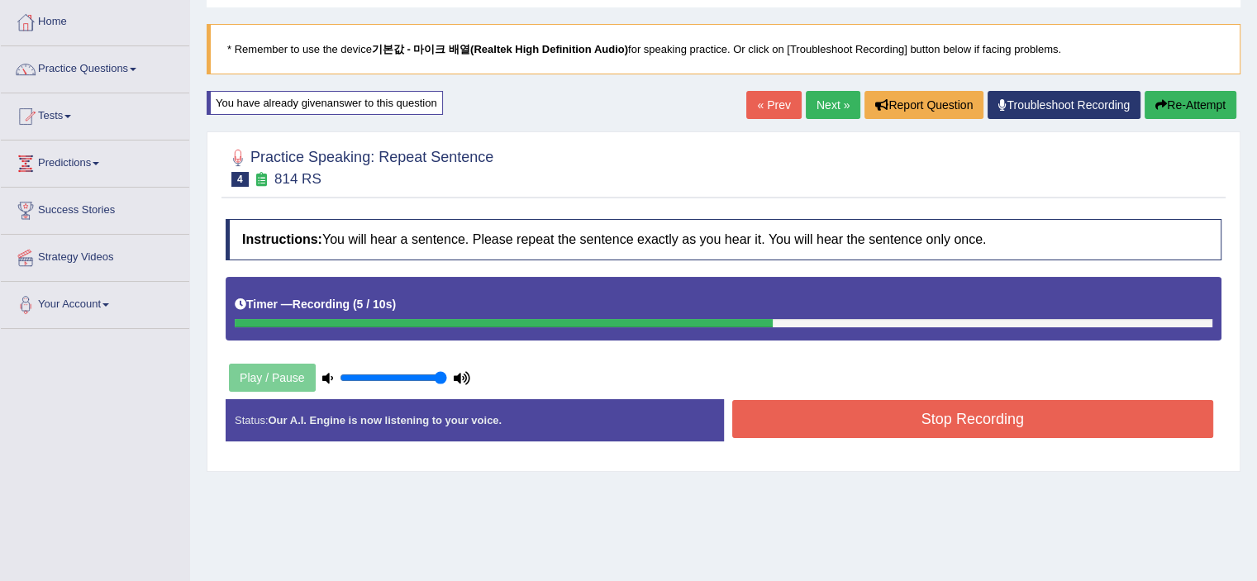
click at [911, 422] on button "Stop Recording" at bounding box center [973, 419] width 482 height 38
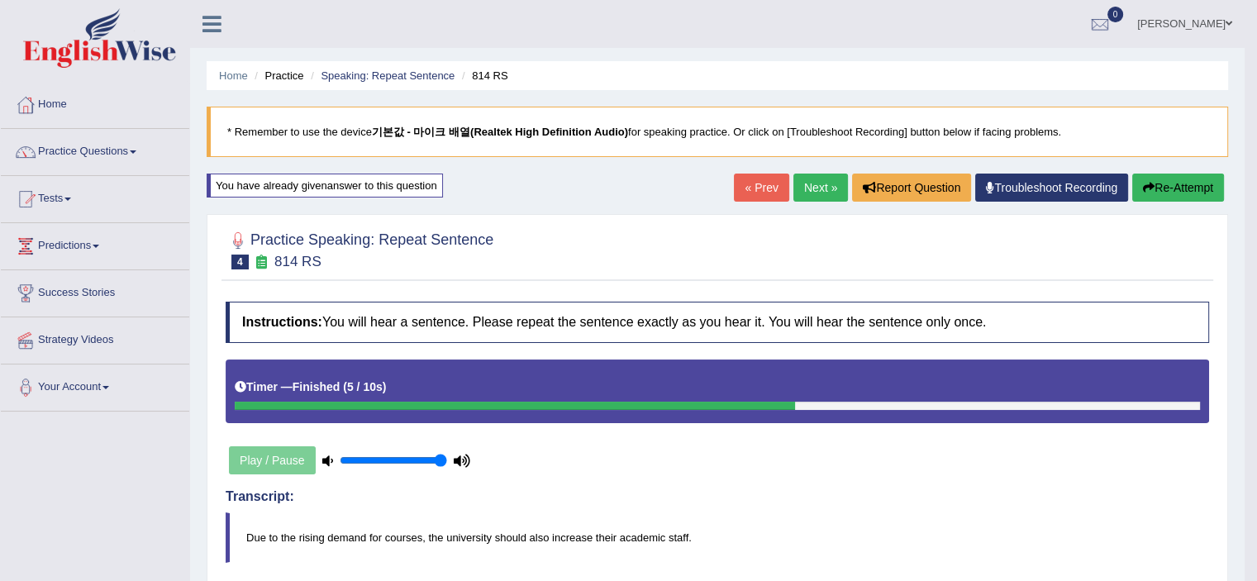
click at [832, 184] on link "Next »" at bounding box center [820, 188] width 55 height 28
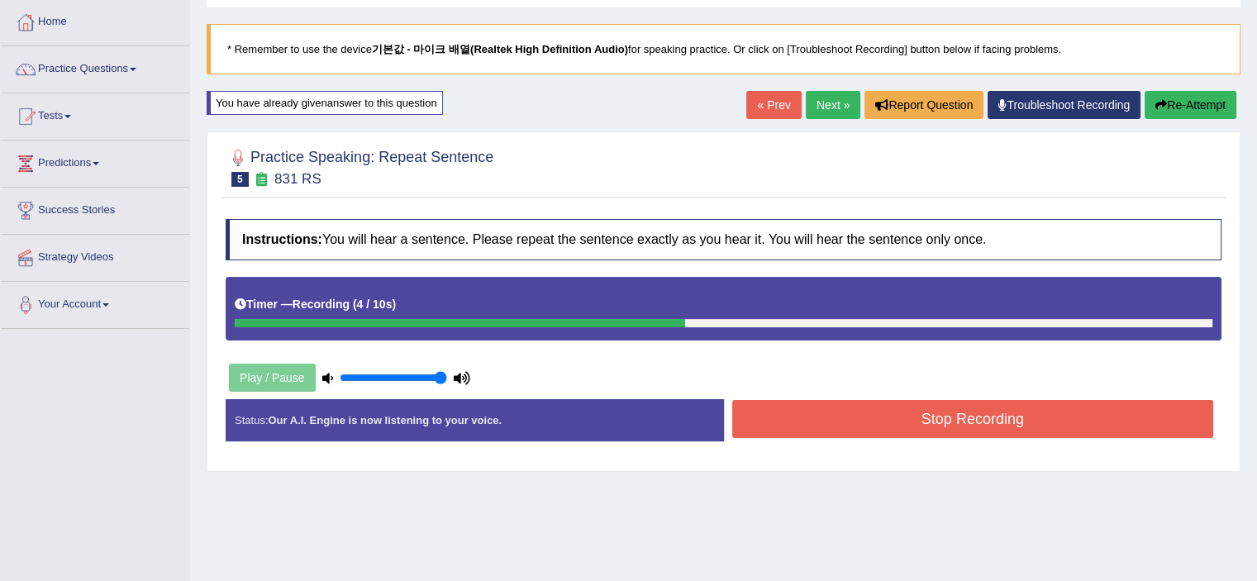
click at [907, 427] on button "Stop Recording" at bounding box center [973, 419] width 482 height 38
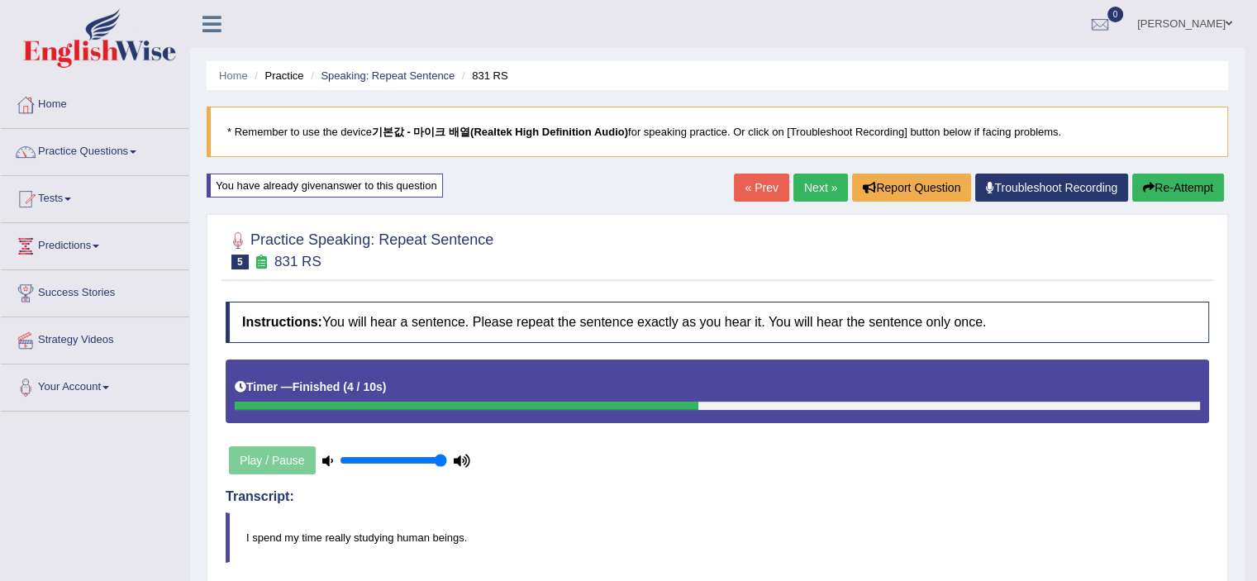
click at [816, 193] on link "Next »" at bounding box center [820, 188] width 55 height 28
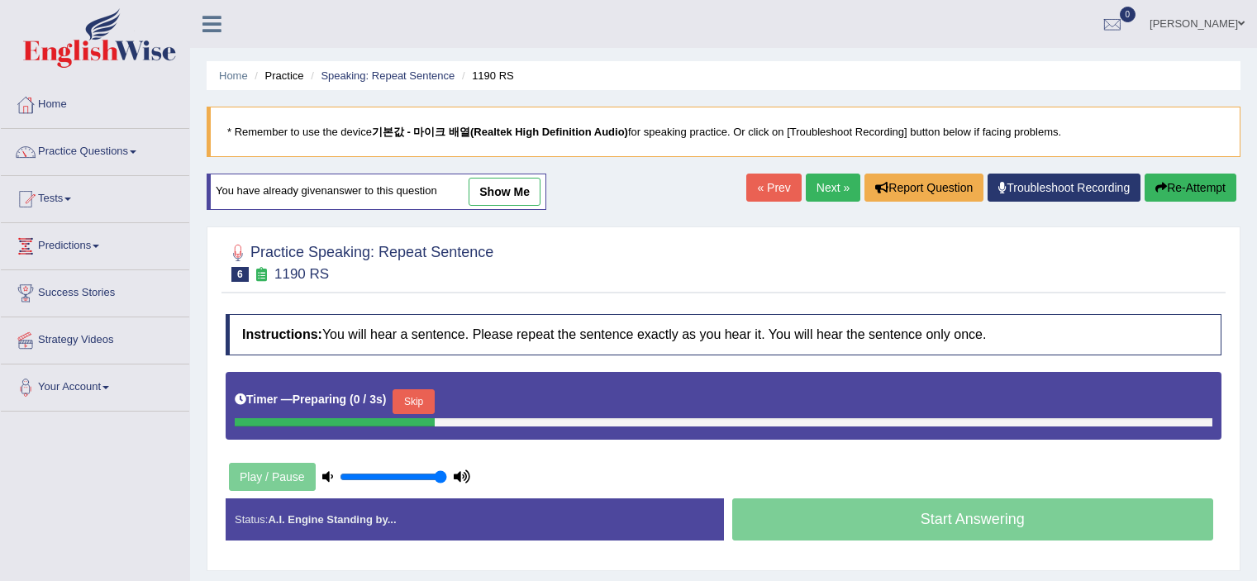
click at [415, 394] on button "Skip" at bounding box center [412, 401] width 41 height 25
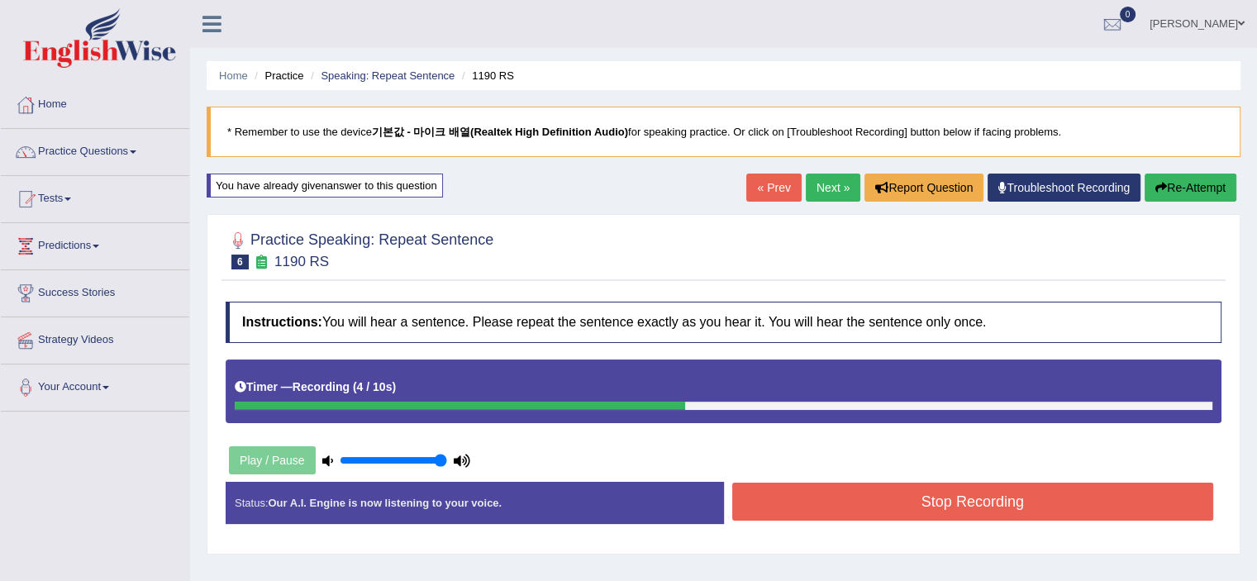
click at [844, 494] on button "Stop Recording" at bounding box center [973, 502] width 482 height 38
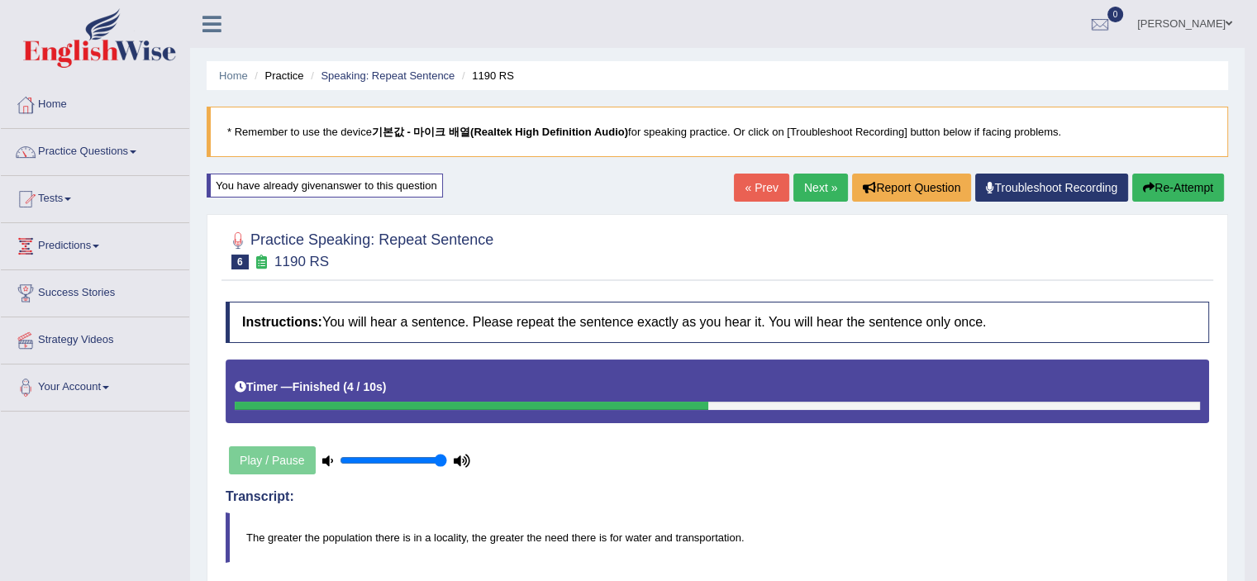
click at [793, 188] on link "Next »" at bounding box center [820, 188] width 55 height 28
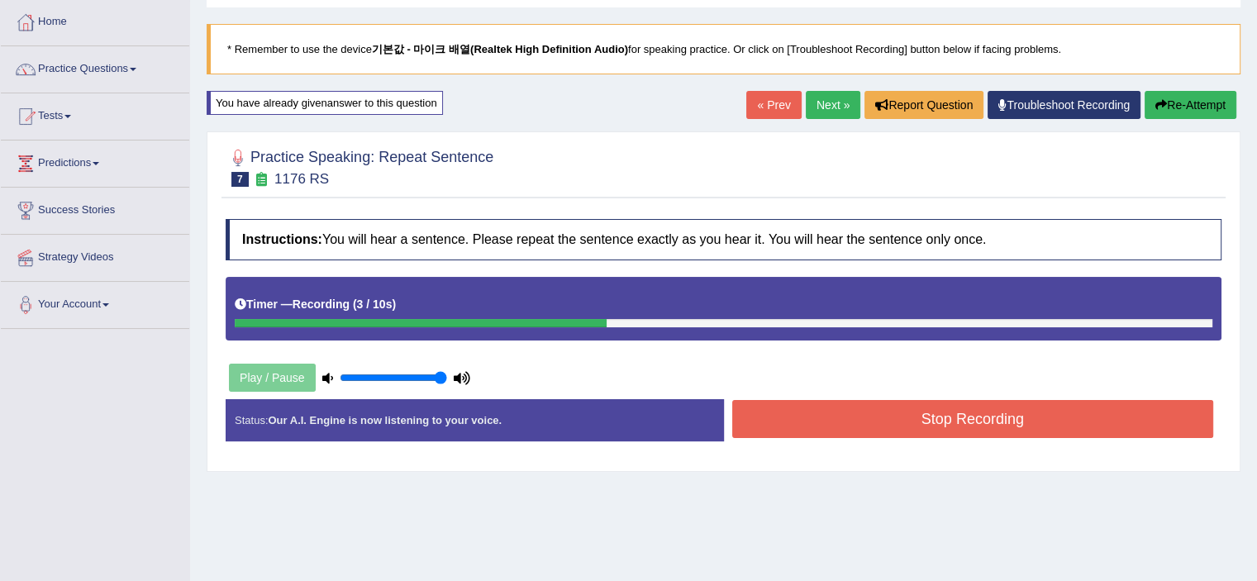
click at [882, 422] on button "Stop Recording" at bounding box center [973, 419] width 482 height 38
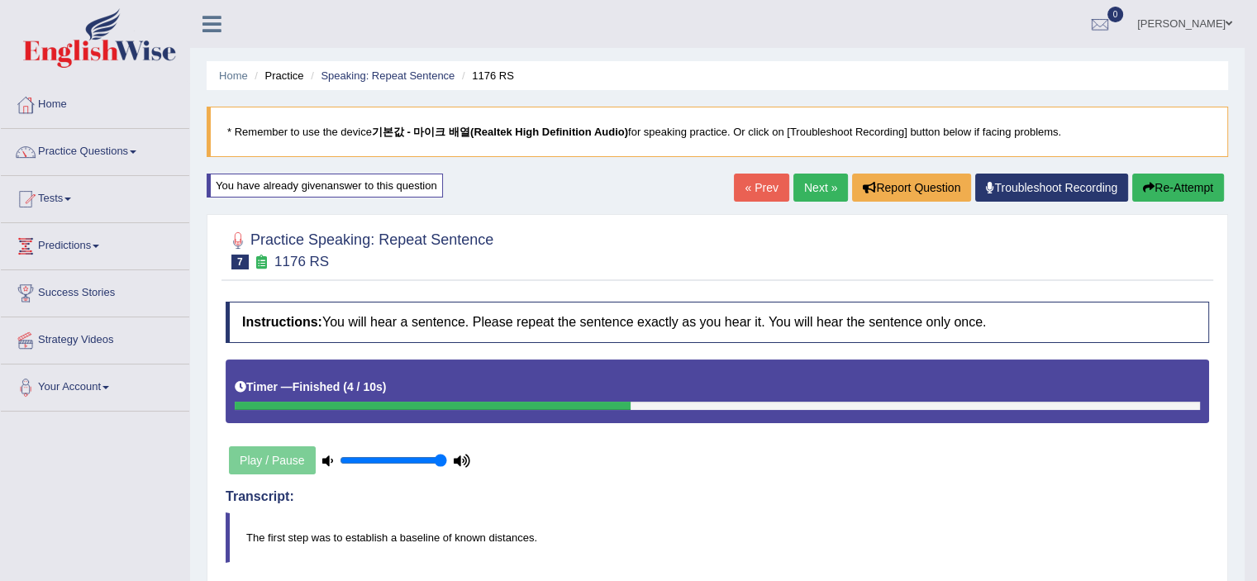
click at [810, 187] on link "Next »" at bounding box center [820, 188] width 55 height 28
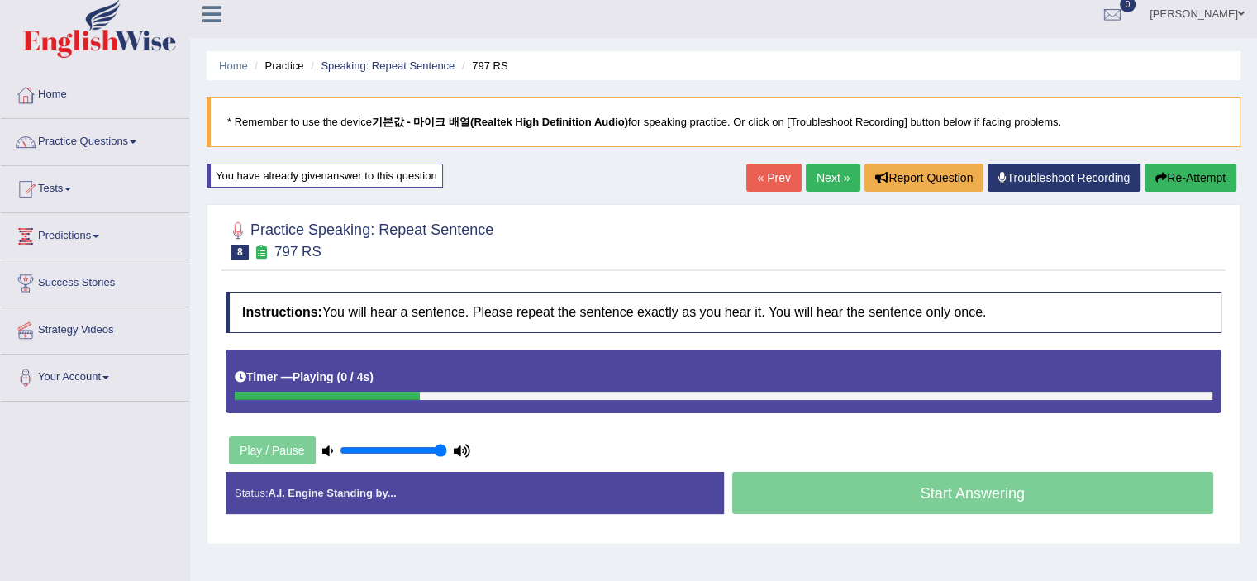
scroll to position [83, 0]
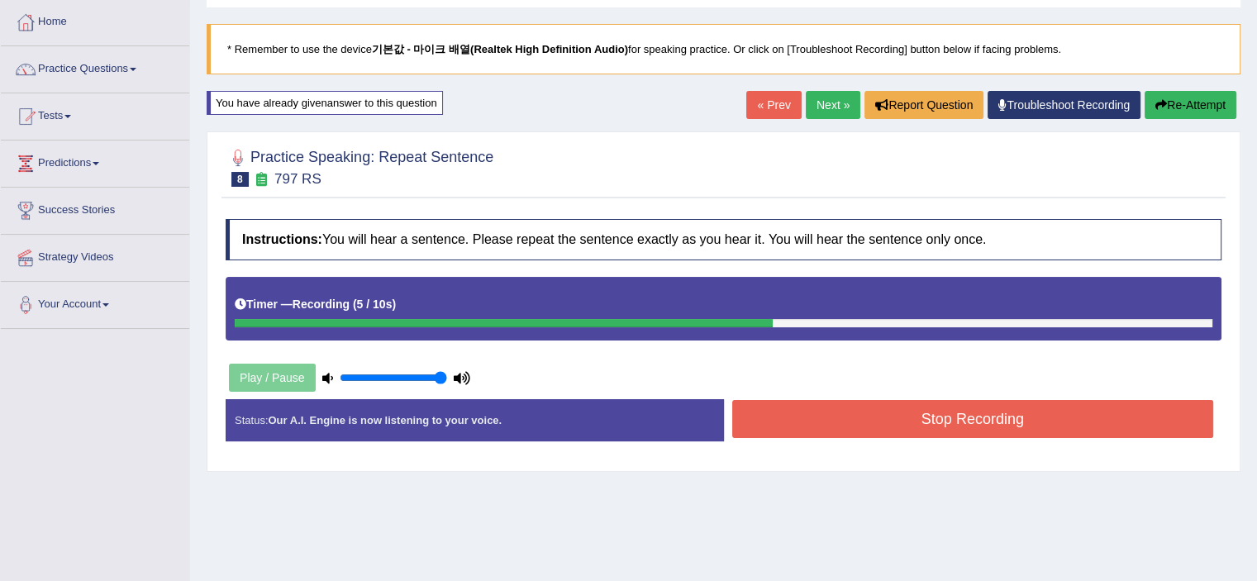
click at [850, 418] on button "Stop Recording" at bounding box center [973, 419] width 482 height 38
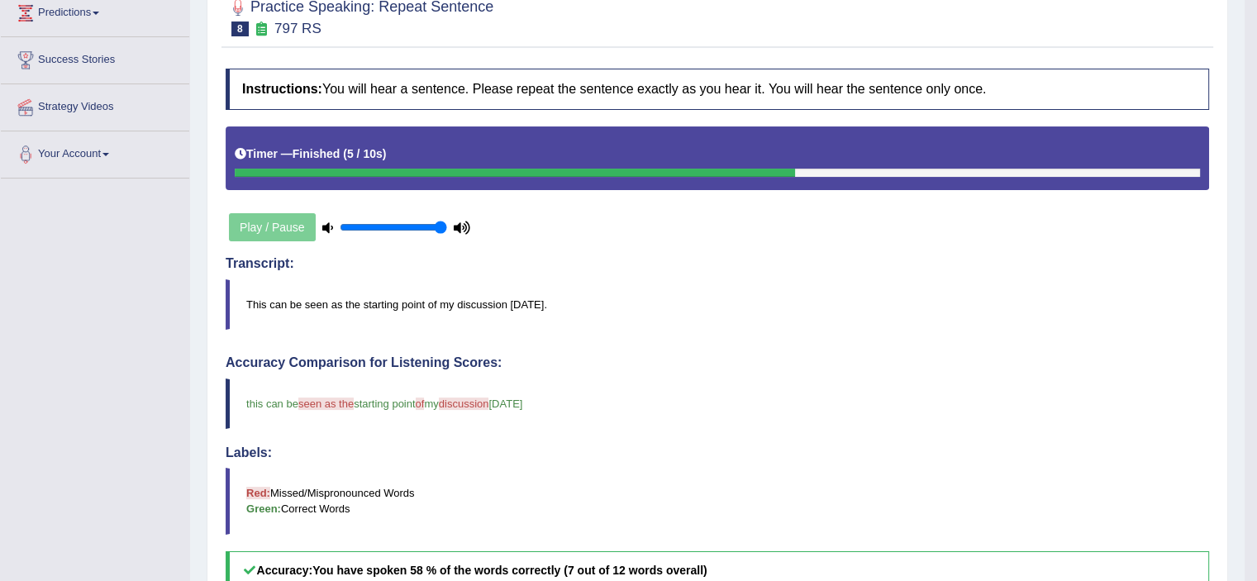
scroll to position [114, 0]
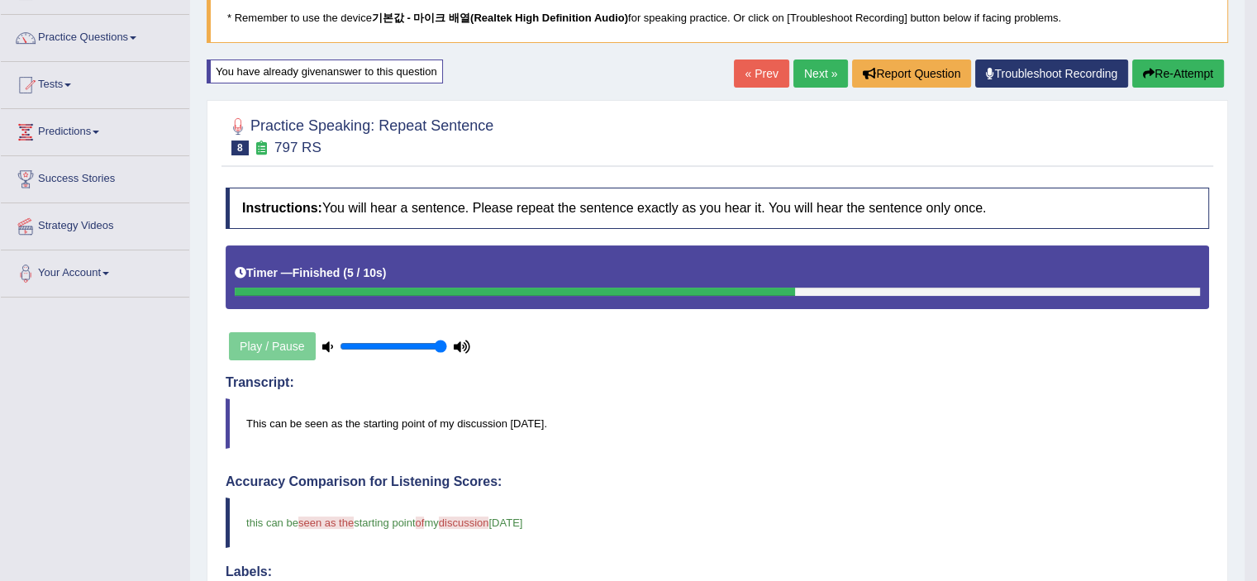
click at [792, 87] on div "« Prev Next » Report Question Troubleshoot Recording Re-Attempt" at bounding box center [981, 75] width 494 height 32
click at [793, 86] on link "Next »" at bounding box center [820, 73] width 55 height 28
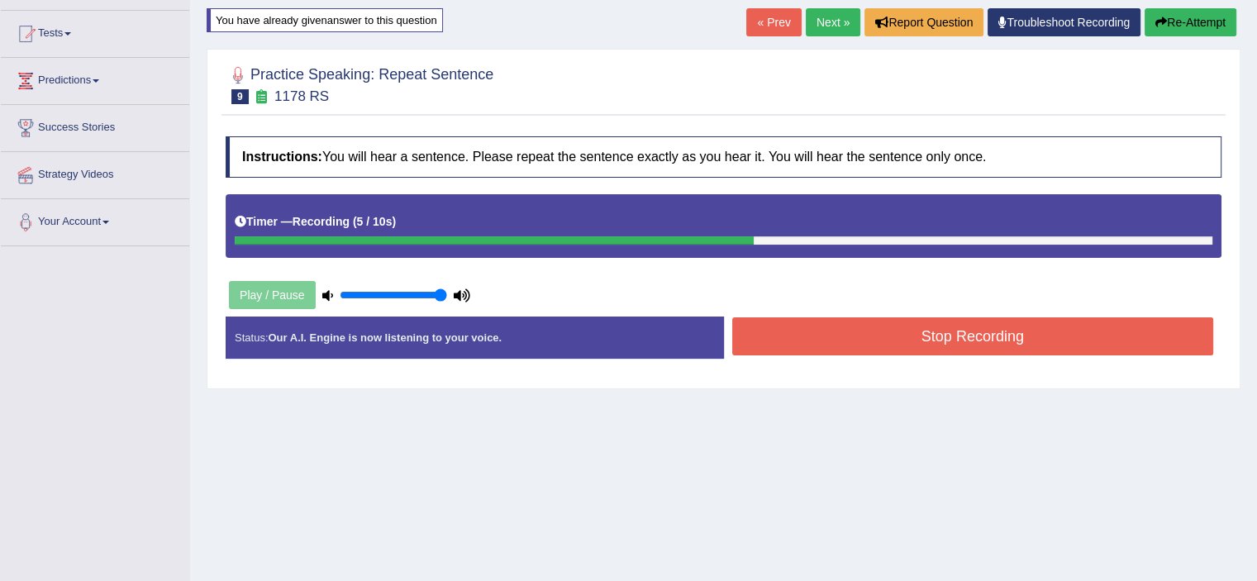
click at [882, 347] on button "Stop Recording" at bounding box center [973, 336] width 482 height 38
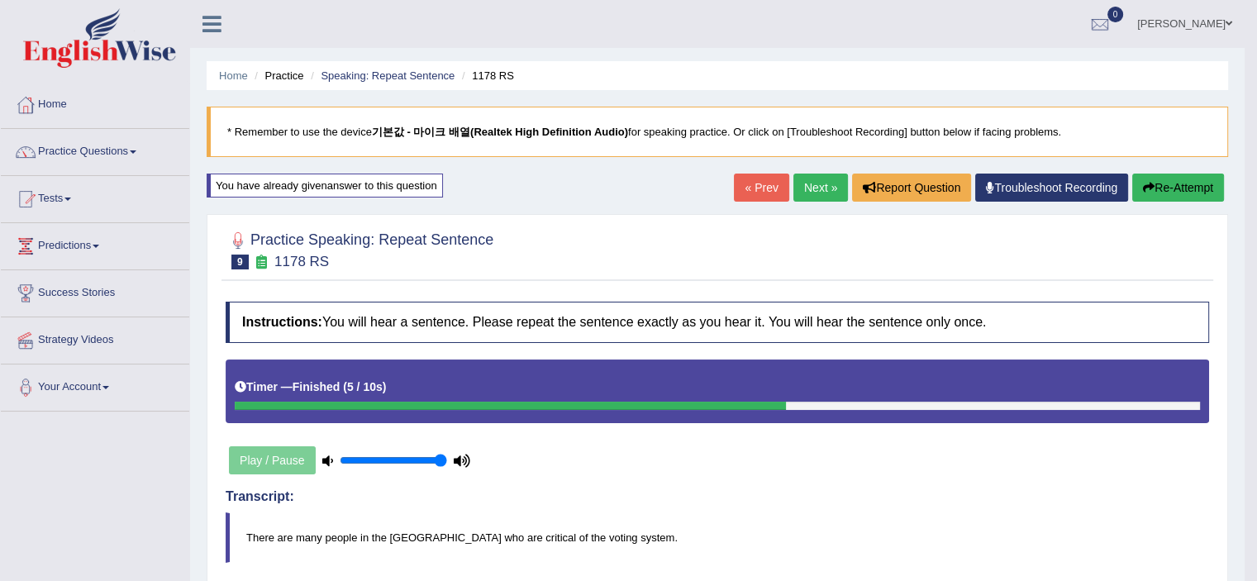
click at [816, 171] on div "Home Practice Speaking: Repeat Sentence 1178 RS * Remember to use the device 기본…" at bounding box center [717, 576] width 1054 height 1153
click at [816, 178] on link "Next »" at bounding box center [820, 188] width 55 height 28
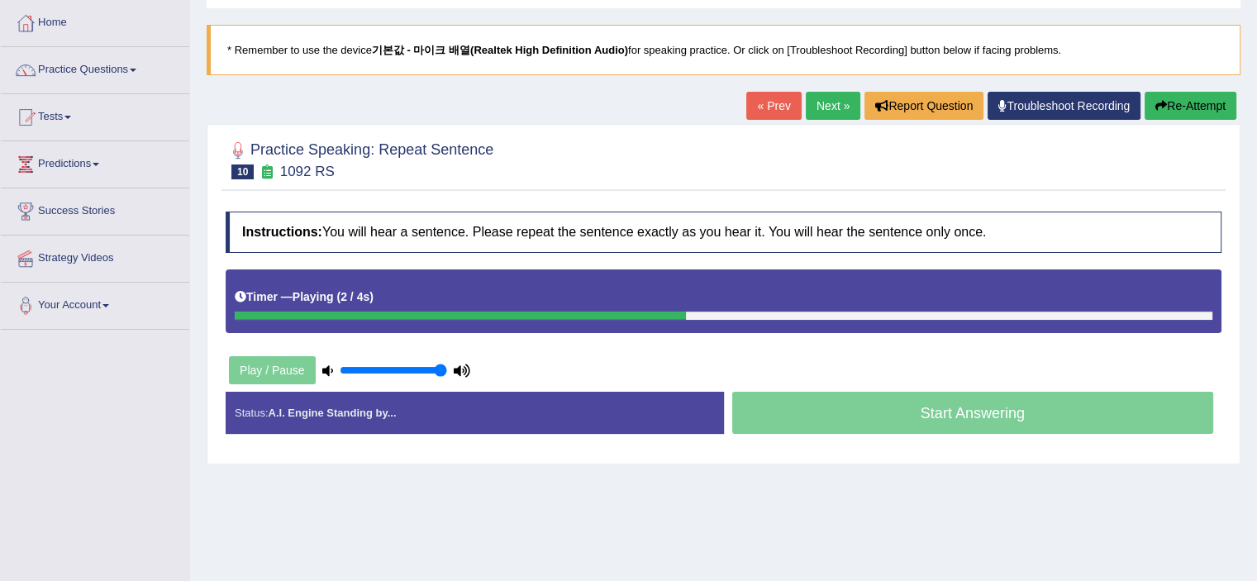
scroll to position [165, 0]
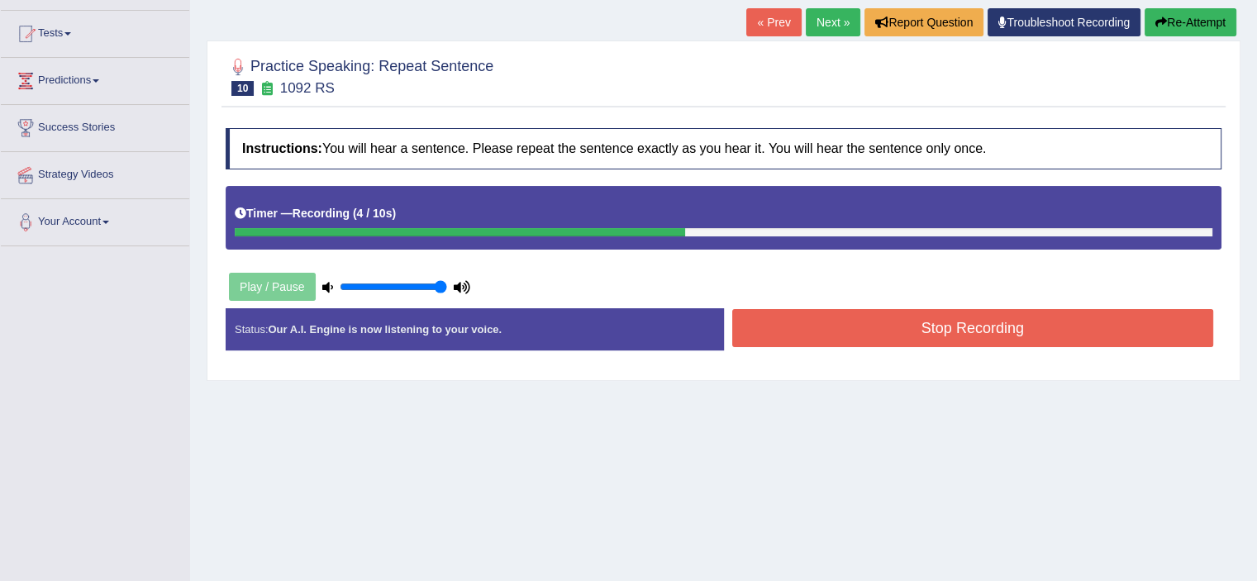
click at [873, 336] on button "Stop Recording" at bounding box center [973, 328] width 482 height 38
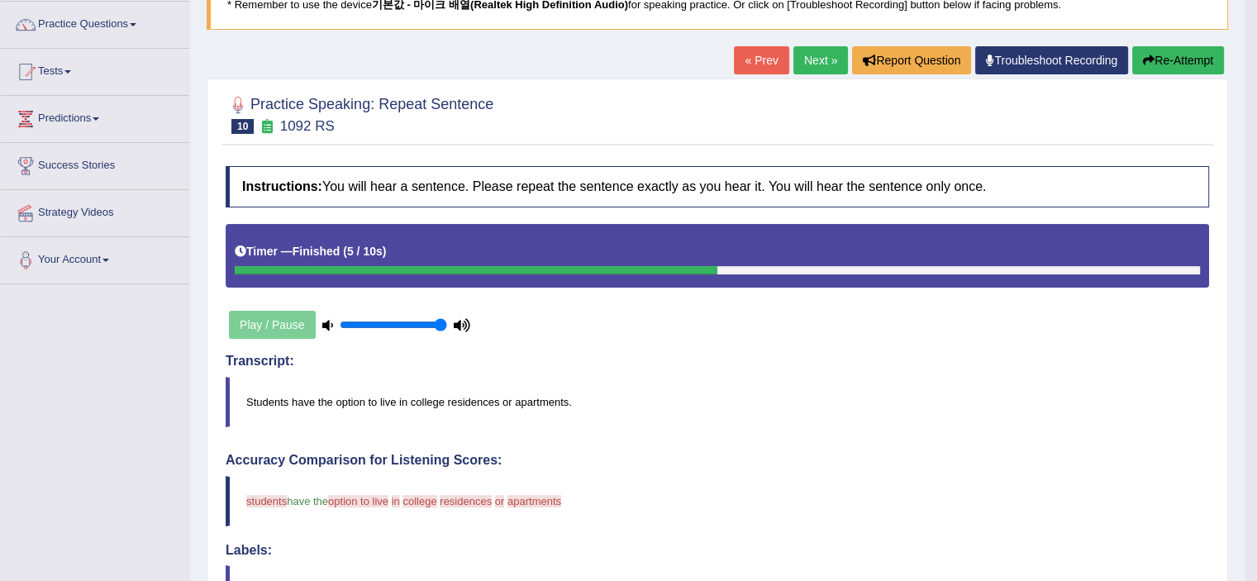
scroll to position [23, 0]
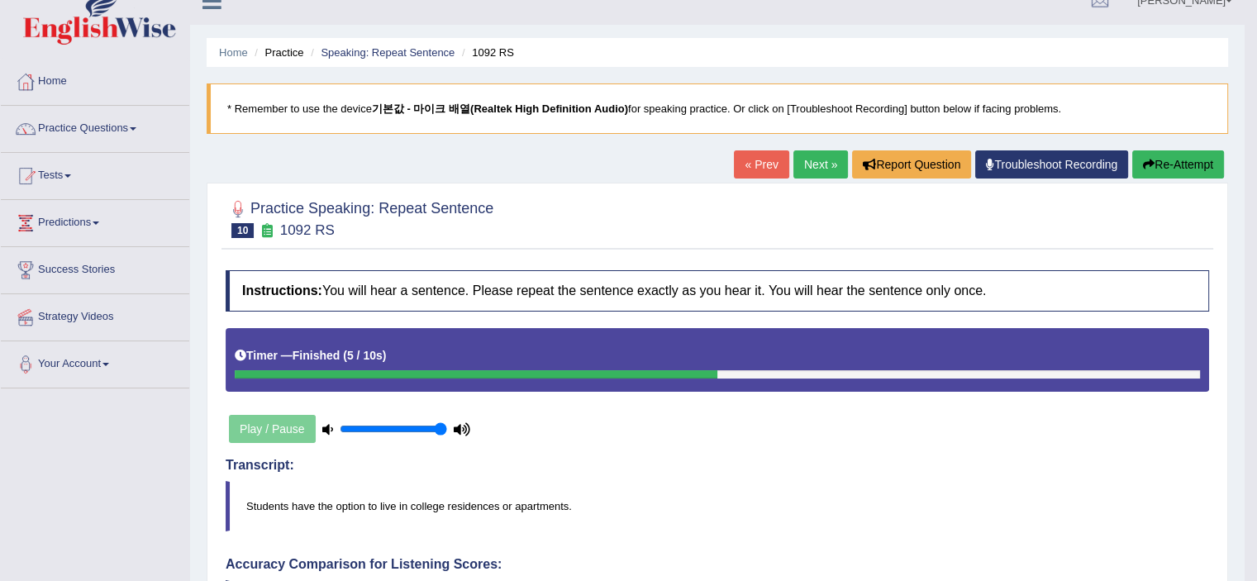
click at [817, 170] on link "Next »" at bounding box center [820, 164] width 55 height 28
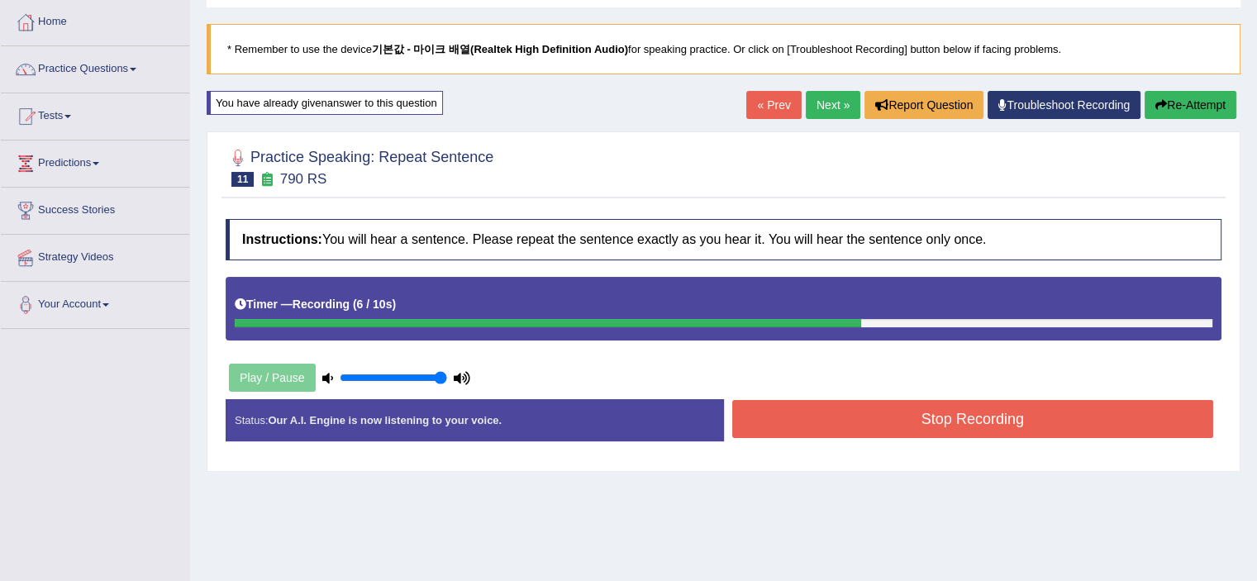
click at [934, 432] on button "Stop Recording" at bounding box center [973, 419] width 482 height 38
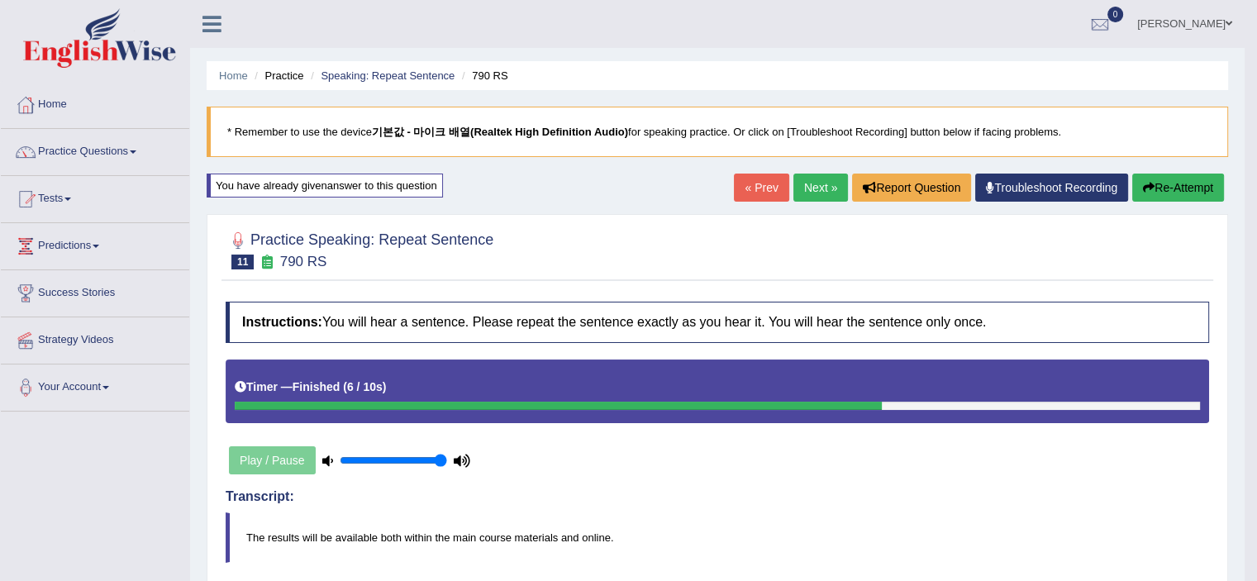
click at [810, 197] on link "Next »" at bounding box center [820, 188] width 55 height 28
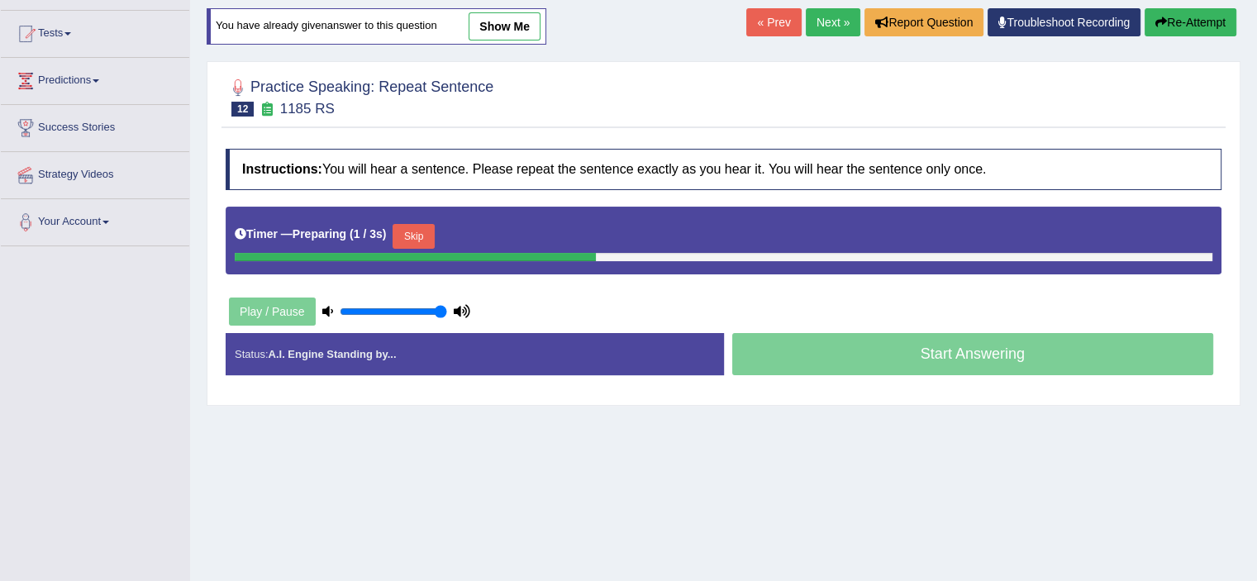
click at [443, 220] on div "Timer — Preparing ( 1 / 3s ) Skip" at bounding box center [723, 236] width 977 height 33
click at [440, 231] on div "Timer — Preparing ( 1 / 3s ) Skip" at bounding box center [723, 236] width 977 height 33
click at [434, 233] on button "Skip" at bounding box center [412, 236] width 41 height 25
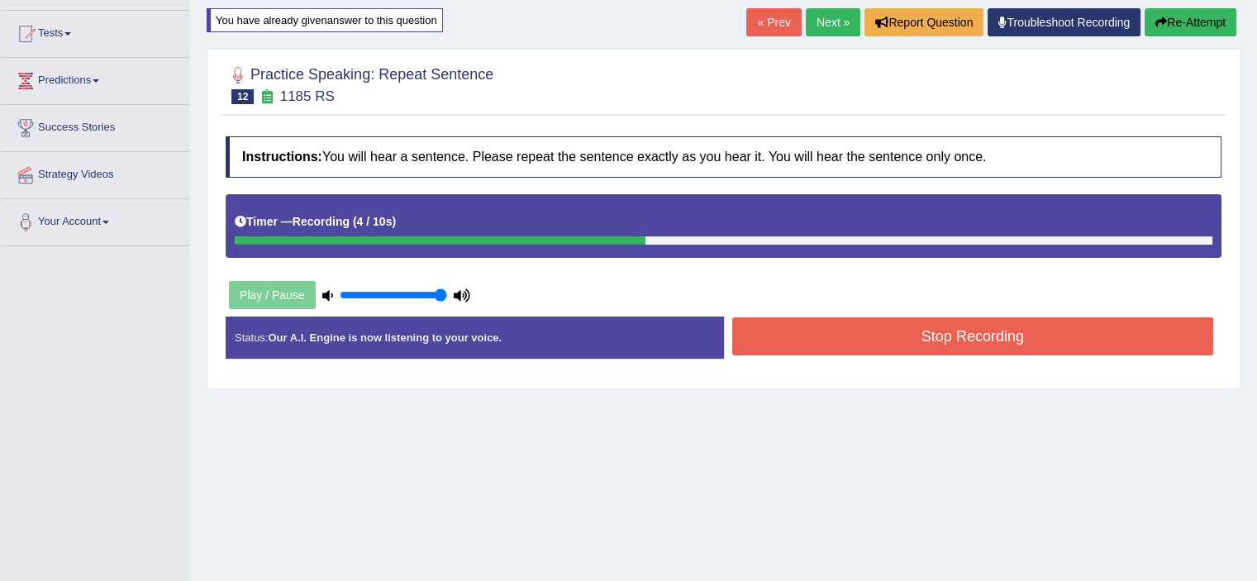
click at [850, 340] on button "Stop Recording" at bounding box center [973, 336] width 482 height 38
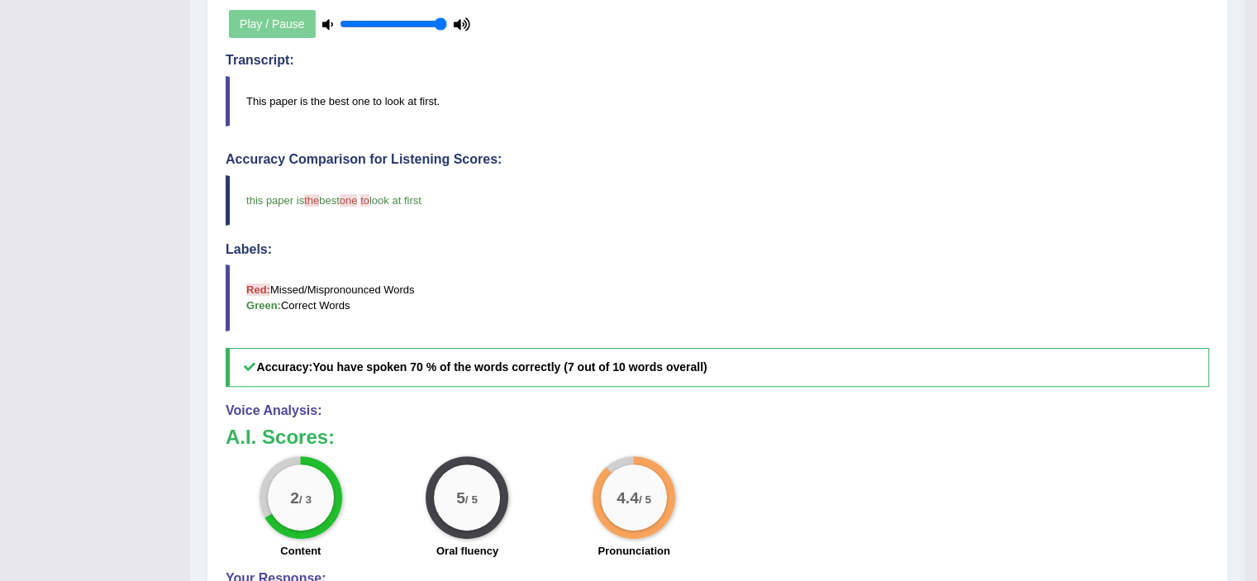
scroll to position [114, 0]
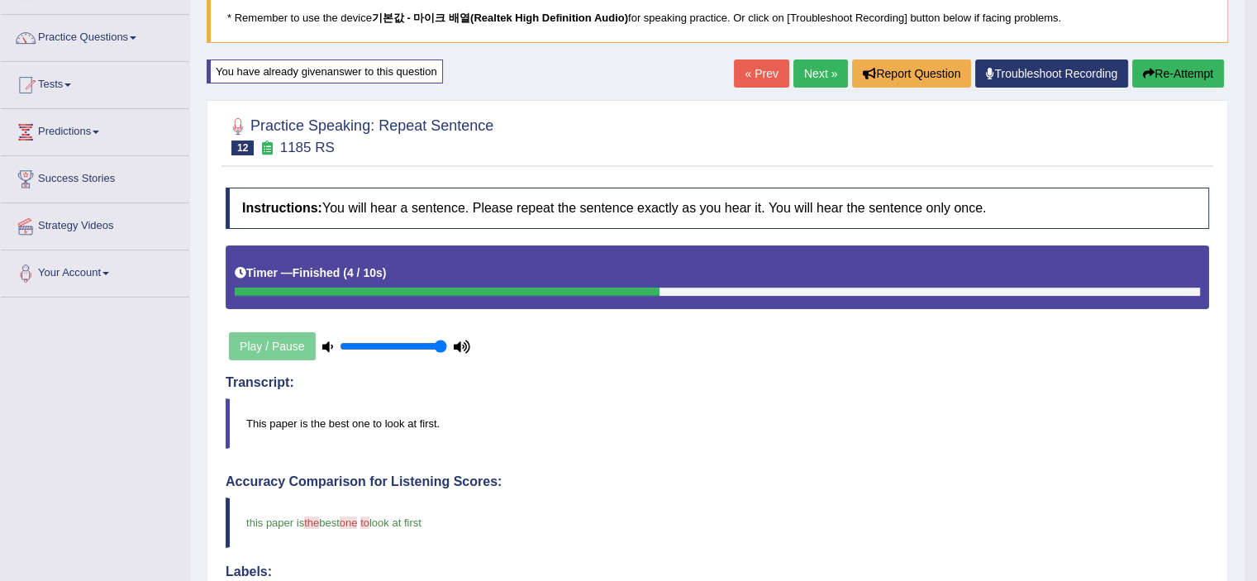
click at [797, 78] on link "Next »" at bounding box center [820, 73] width 55 height 28
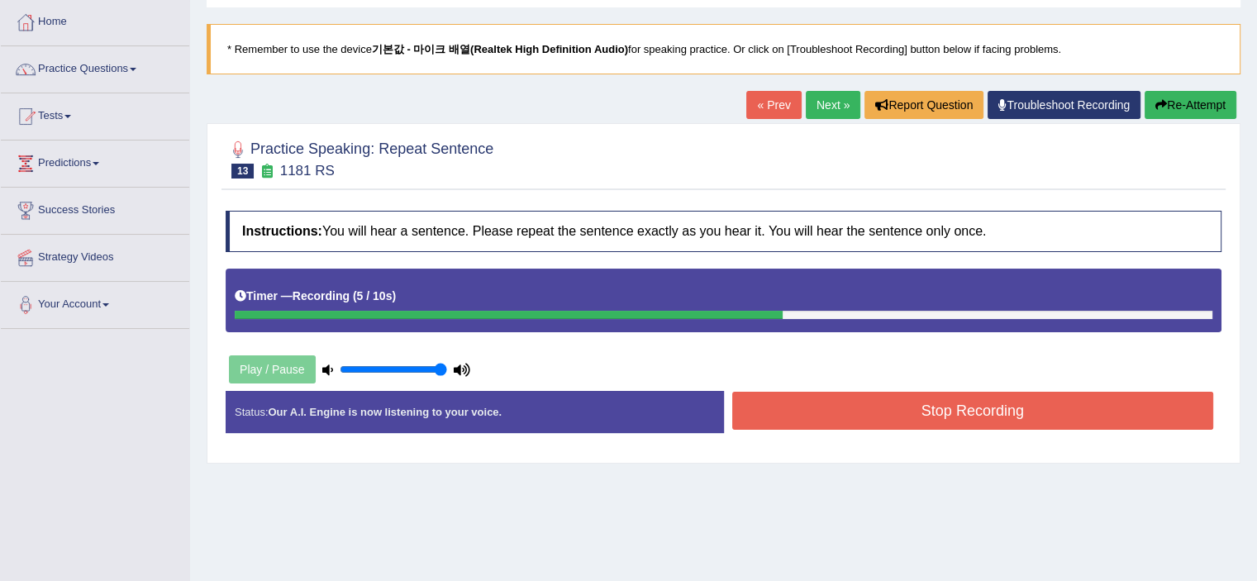
click at [830, 409] on button "Stop Recording" at bounding box center [973, 411] width 482 height 38
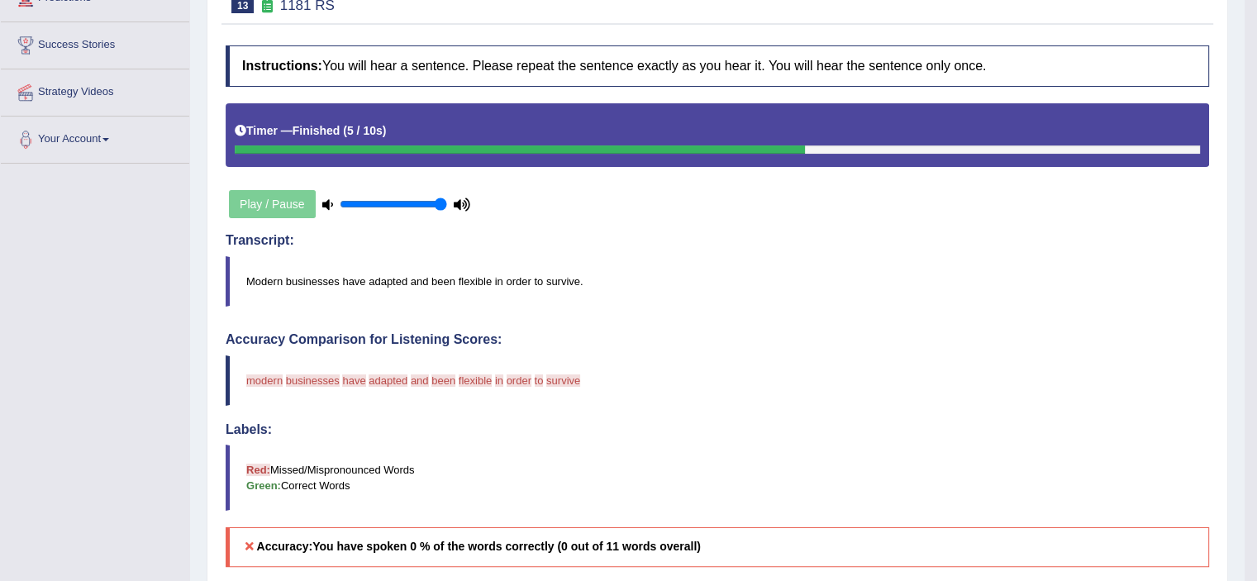
scroll to position [83, 0]
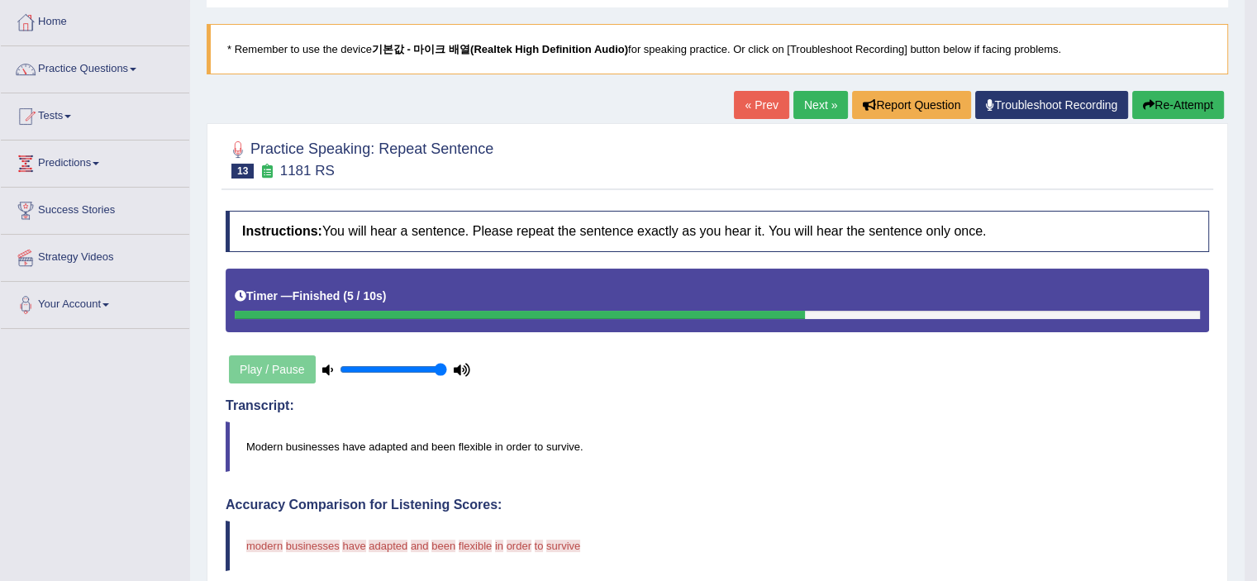
click at [827, 120] on div "« Prev Next » Report Question Troubleshoot Recording Re-Attempt" at bounding box center [981, 107] width 494 height 32
click at [825, 116] on link "Next »" at bounding box center [820, 105] width 55 height 28
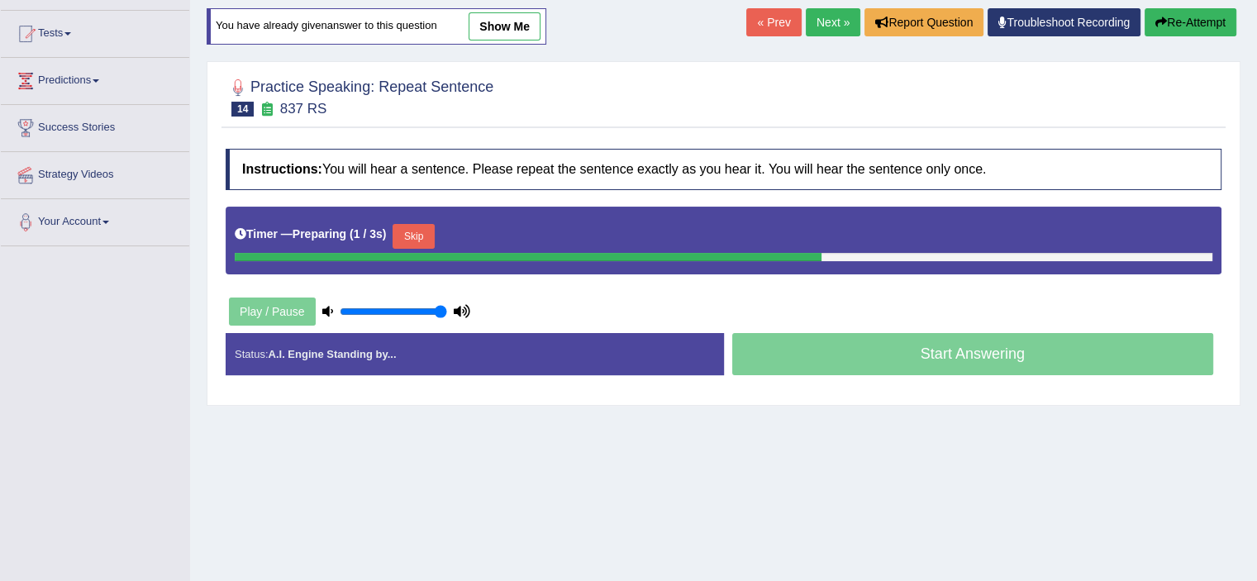
click at [426, 244] on button "Skip" at bounding box center [412, 236] width 41 height 25
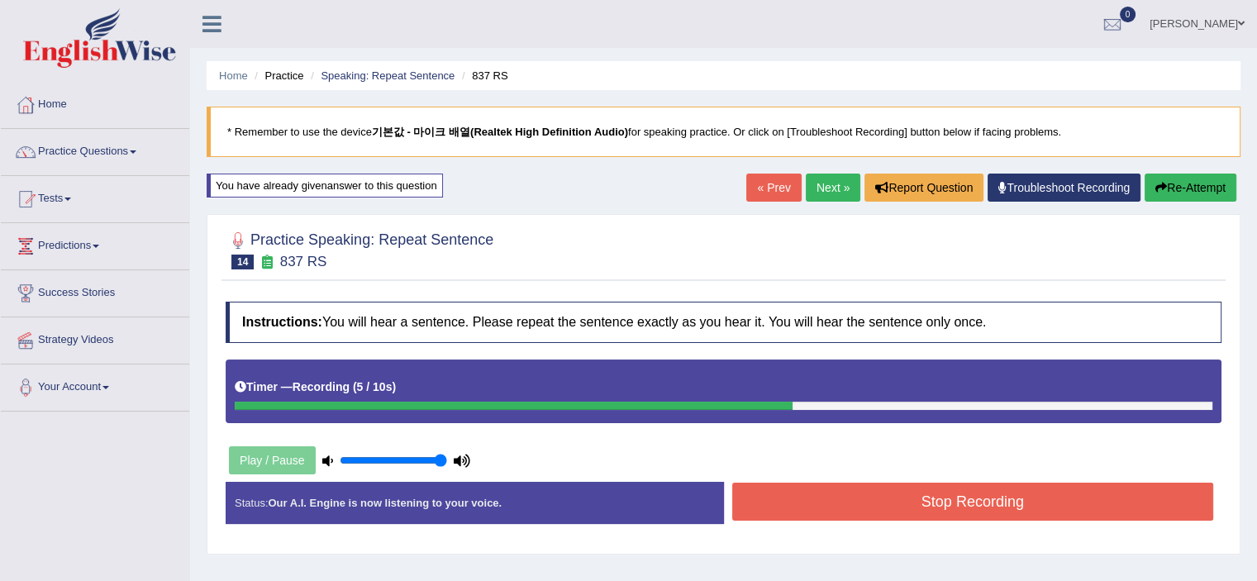
click at [898, 511] on button "Stop Recording" at bounding box center [973, 502] width 482 height 38
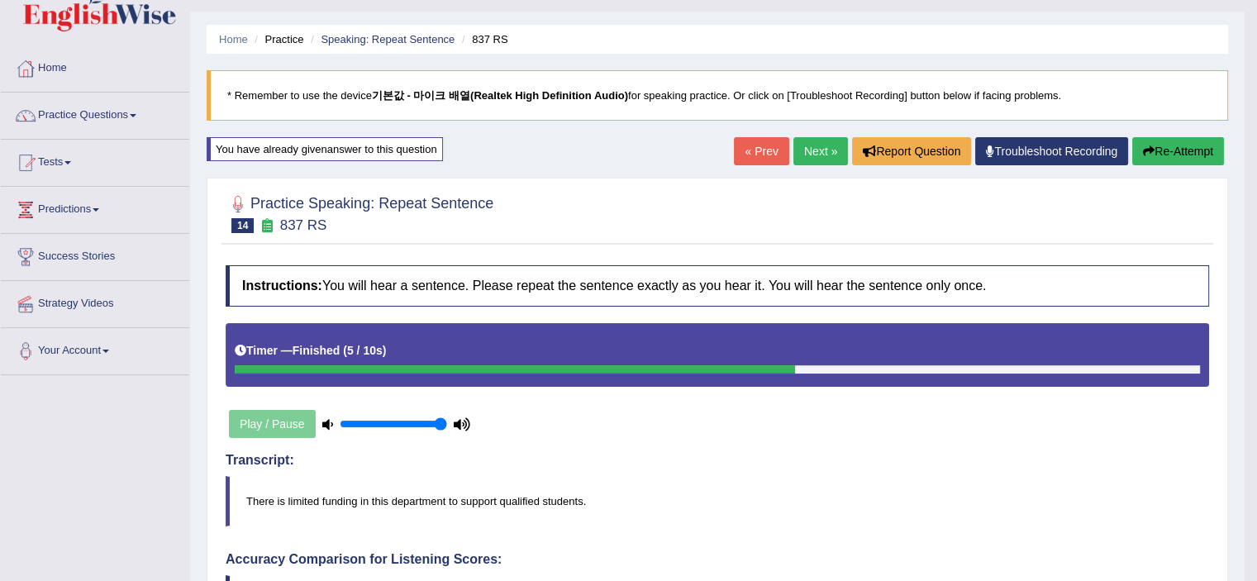
scroll to position [31, 0]
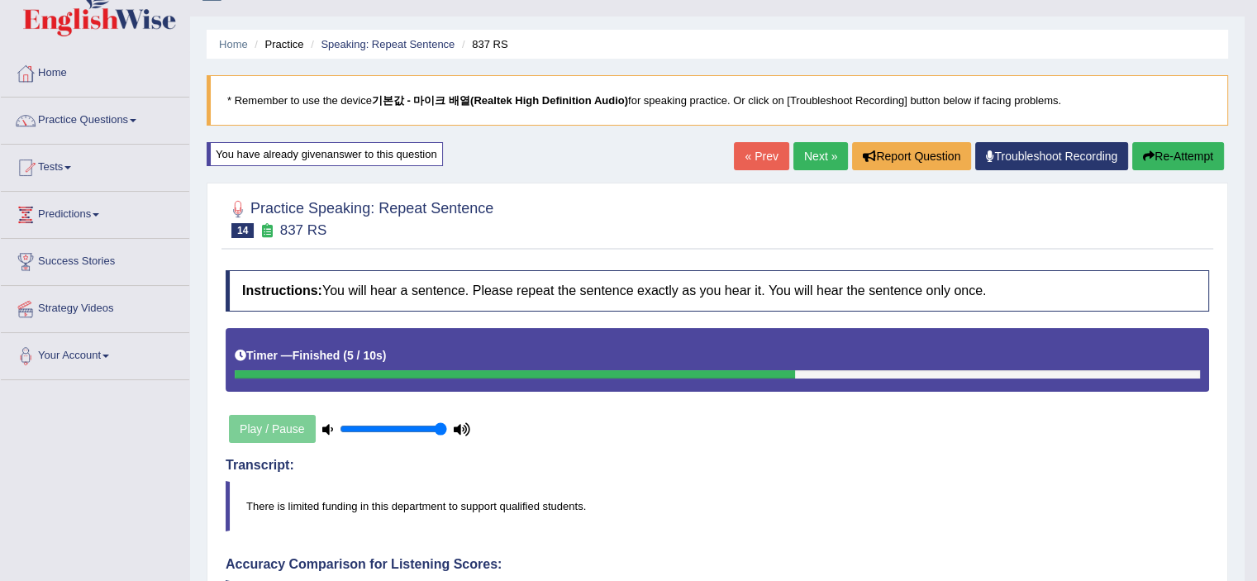
click at [823, 157] on link "Next »" at bounding box center [820, 156] width 55 height 28
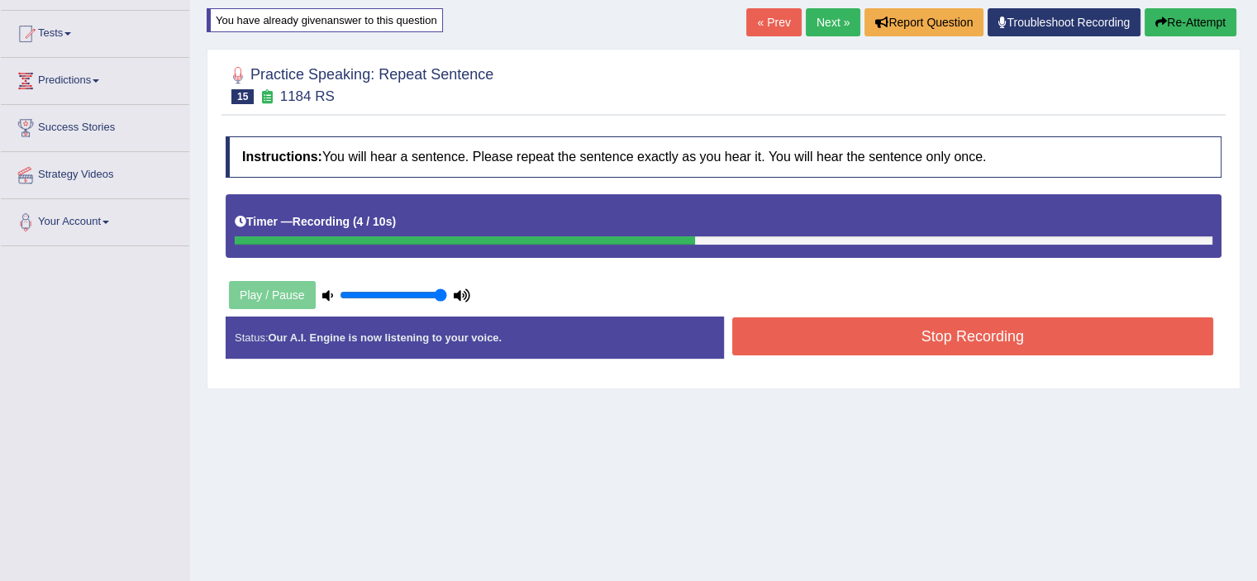
click at [865, 338] on button "Stop Recording" at bounding box center [973, 336] width 482 height 38
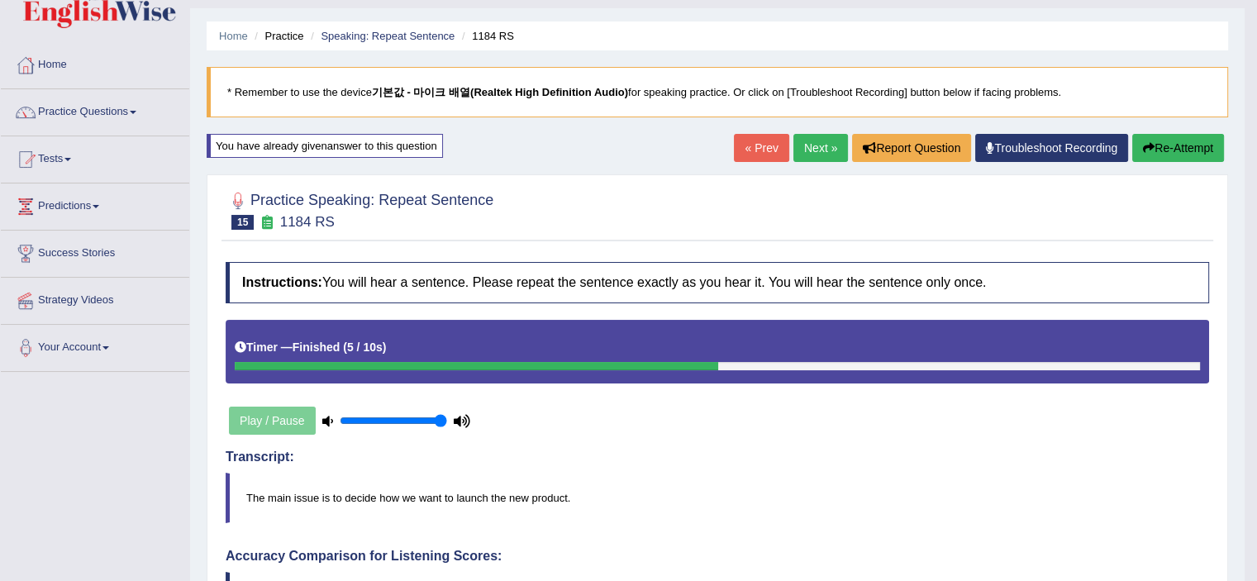
scroll to position [31, 0]
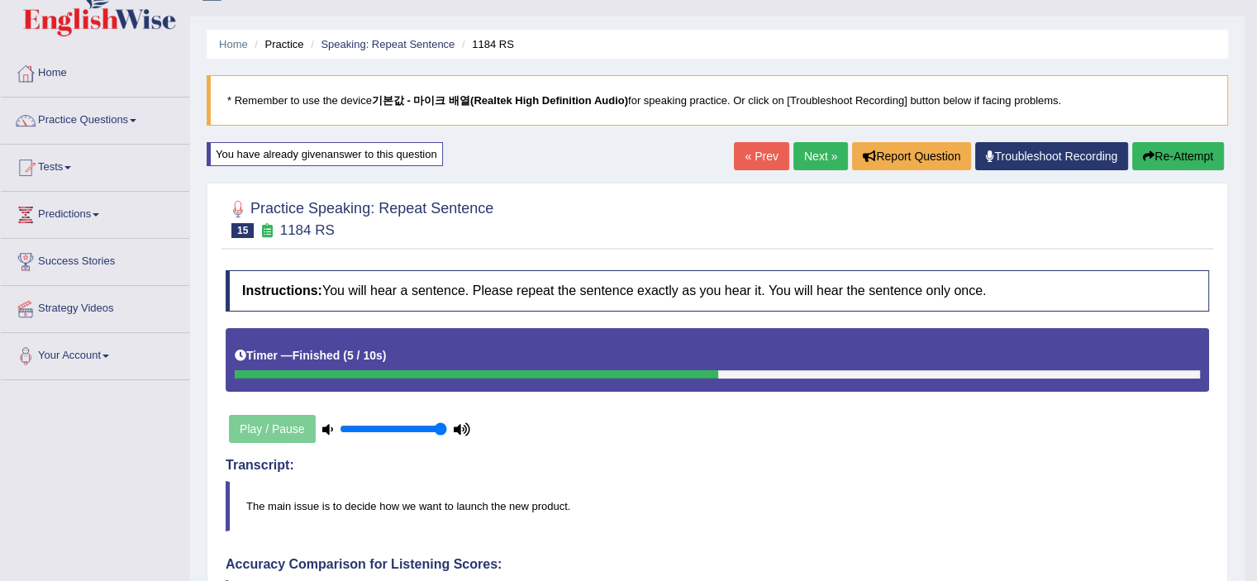
click at [819, 159] on link "Next »" at bounding box center [820, 156] width 55 height 28
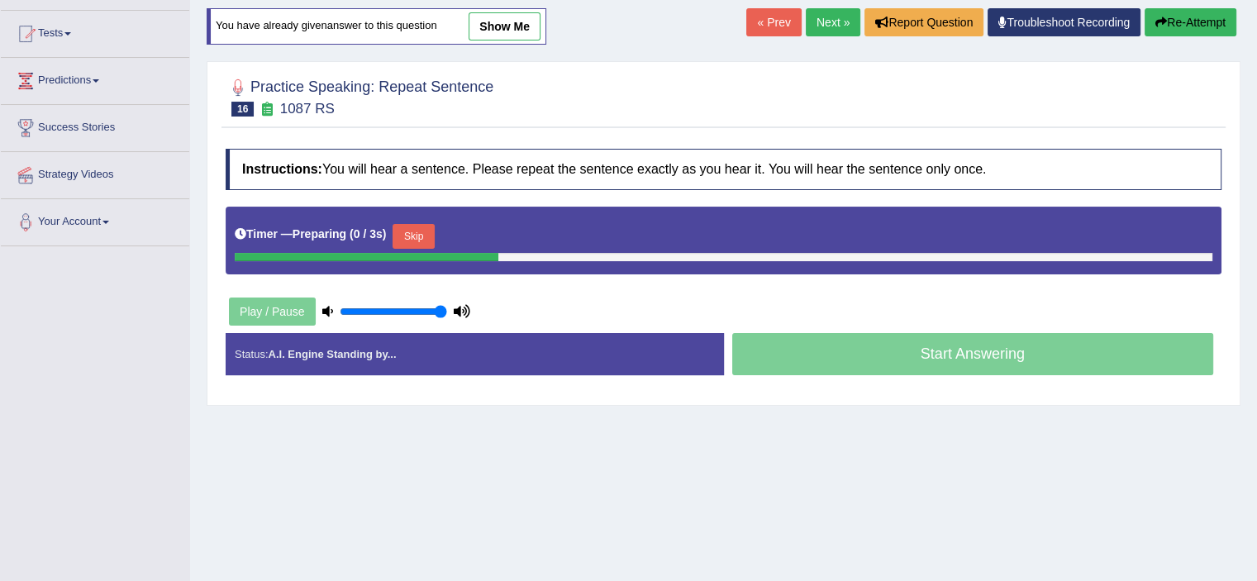
scroll to position [165, 0]
click at [431, 236] on button "Skip" at bounding box center [412, 236] width 41 height 25
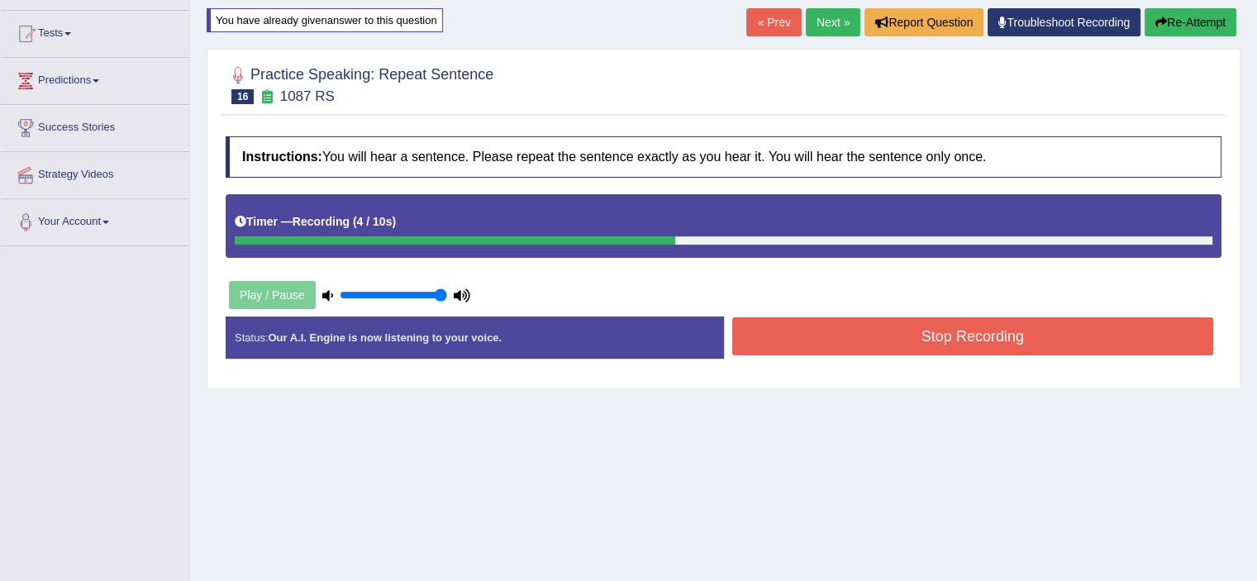
click at [888, 340] on button "Stop Recording" at bounding box center [973, 336] width 482 height 38
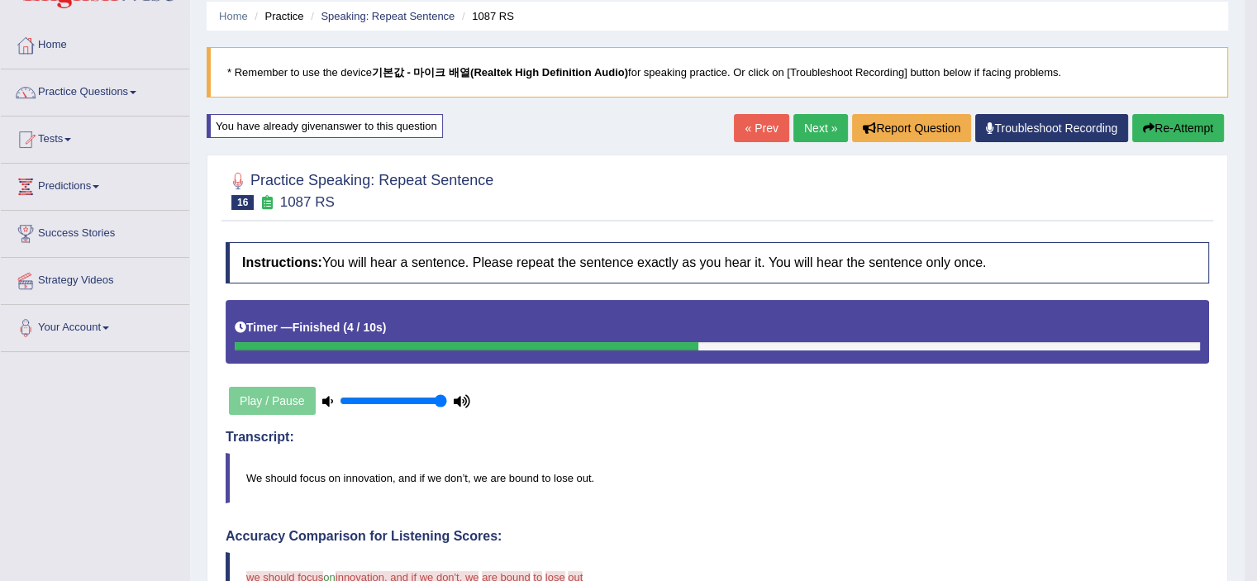
scroll to position [0, 0]
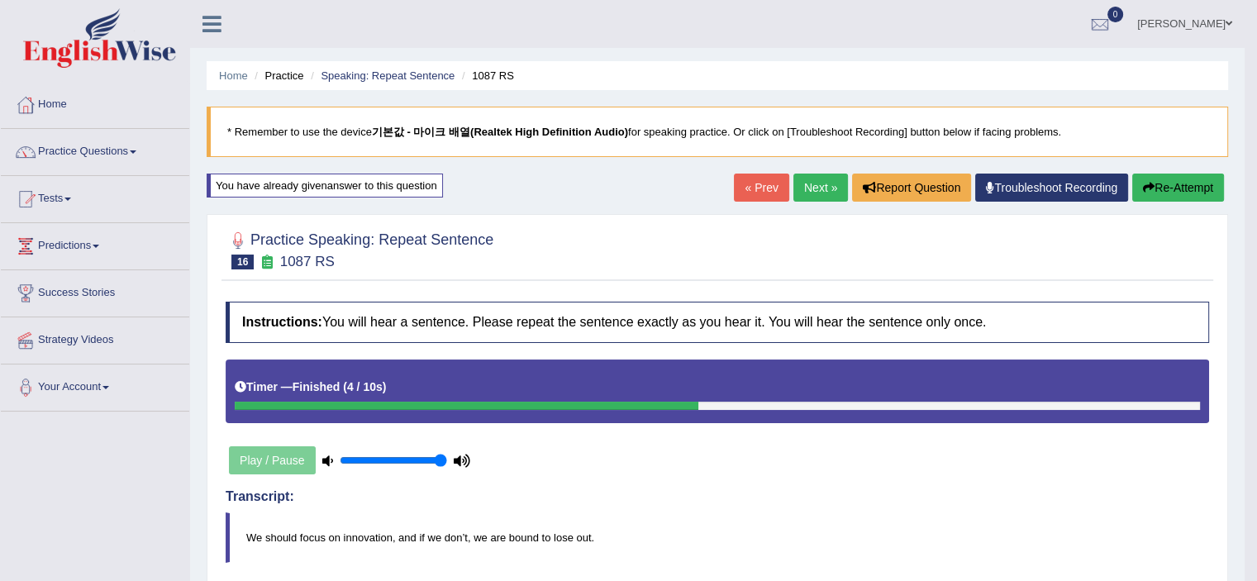
click at [814, 181] on link "Next »" at bounding box center [820, 188] width 55 height 28
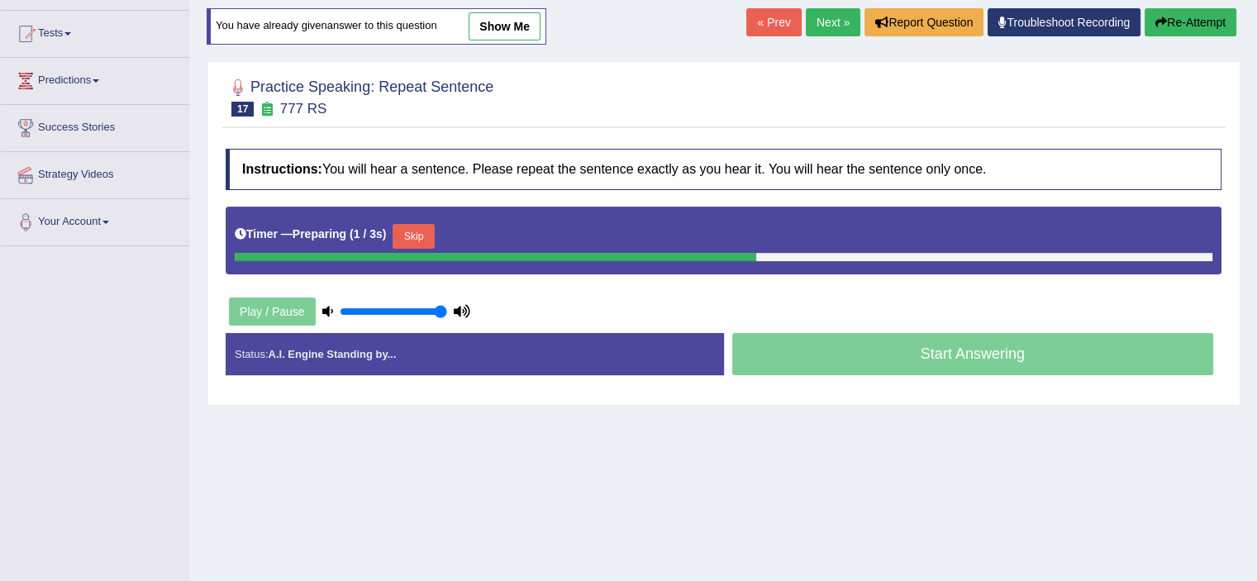
click at [426, 253] on div at bounding box center [495, 257] width 521 height 8
click at [426, 241] on button "Skip" at bounding box center [412, 236] width 41 height 25
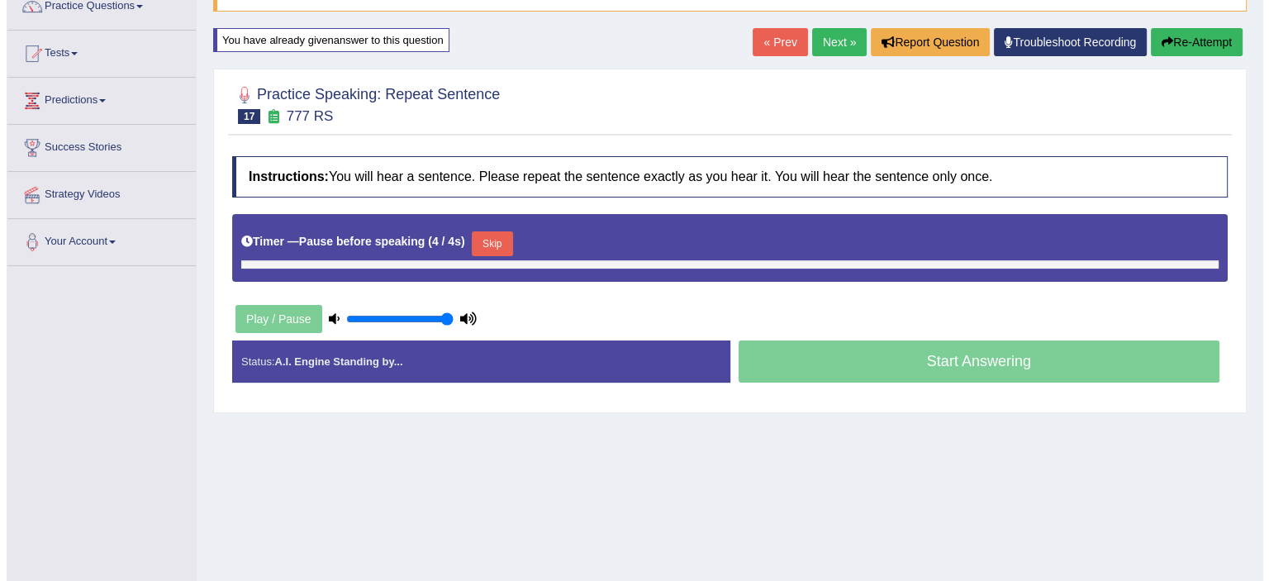
scroll to position [83, 0]
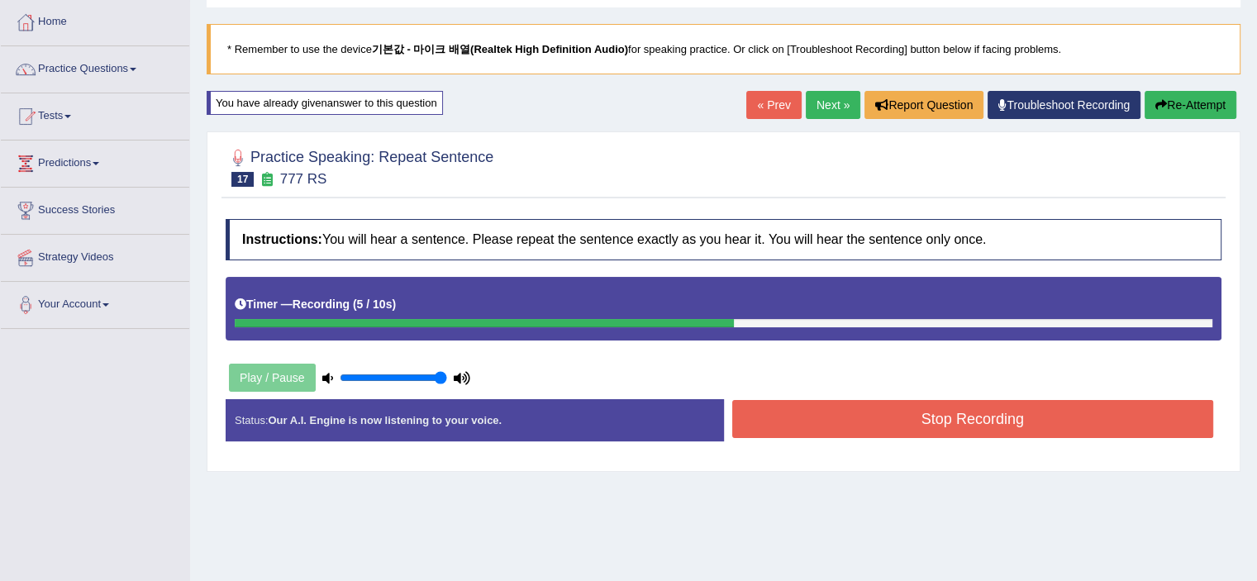
click at [825, 432] on button "Stop Recording" at bounding box center [973, 419] width 482 height 38
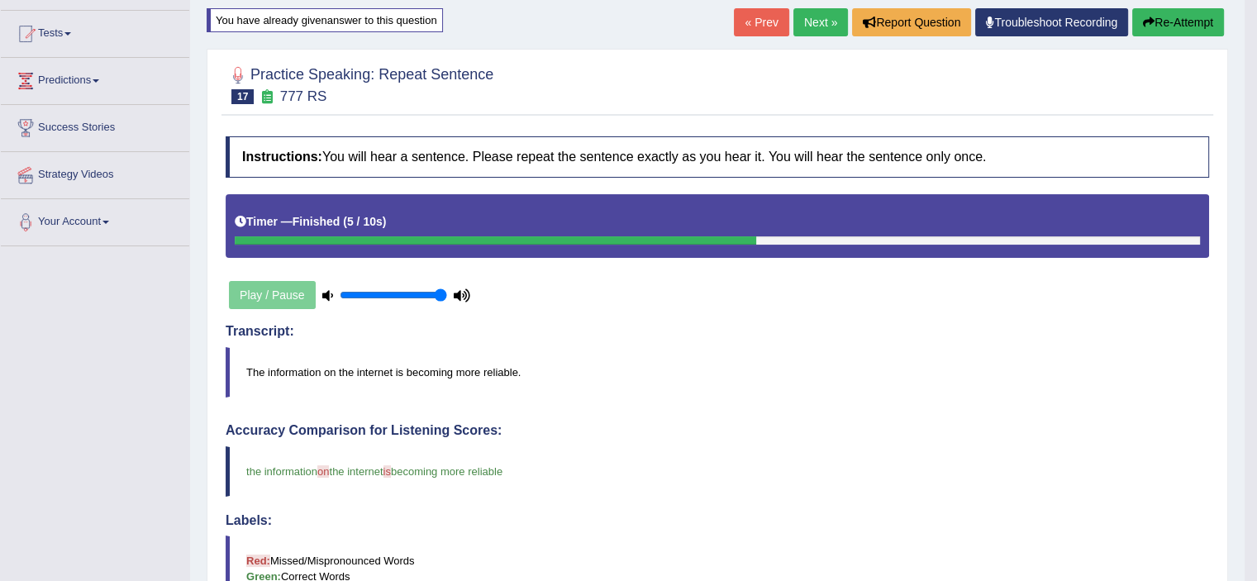
scroll to position [0, 0]
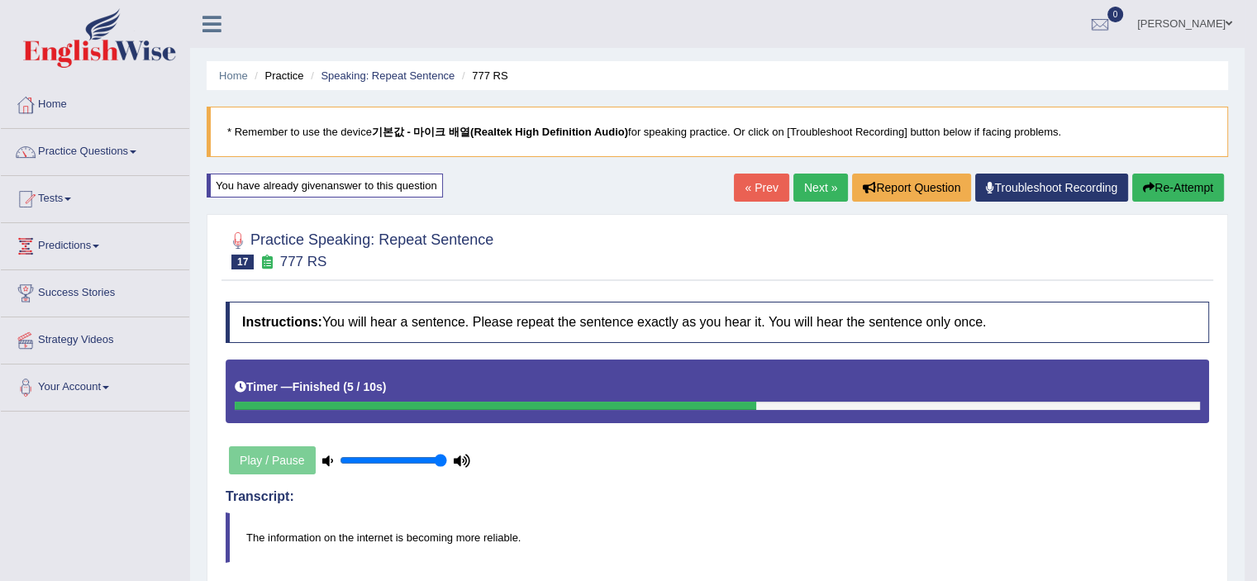
click at [802, 181] on link "Next »" at bounding box center [820, 188] width 55 height 28
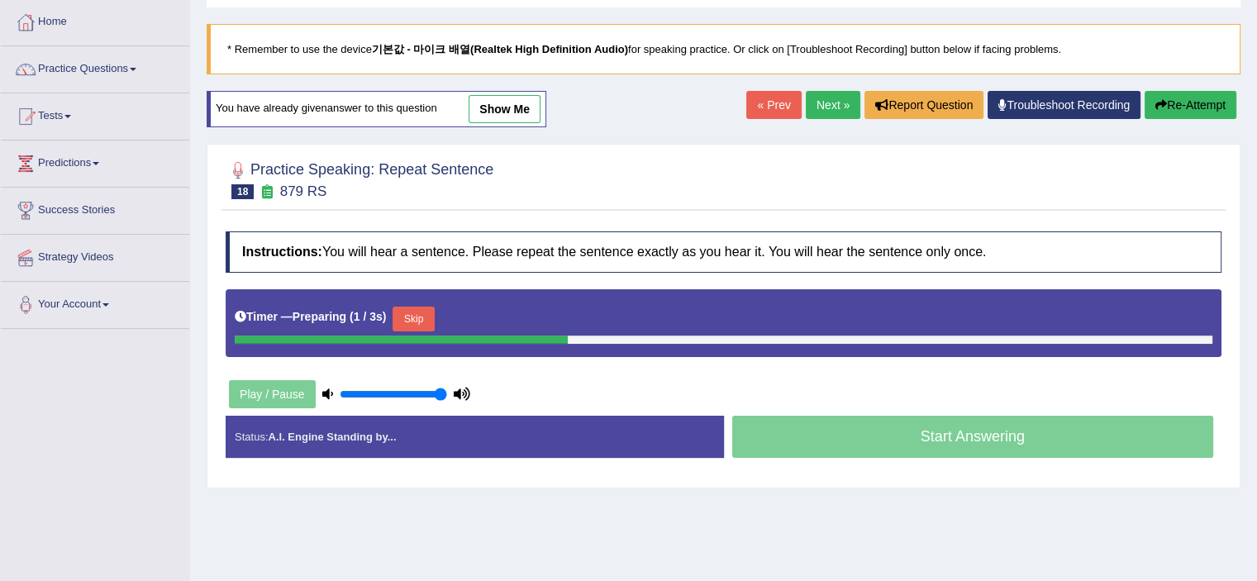
click at [421, 311] on button "Skip" at bounding box center [412, 319] width 41 height 25
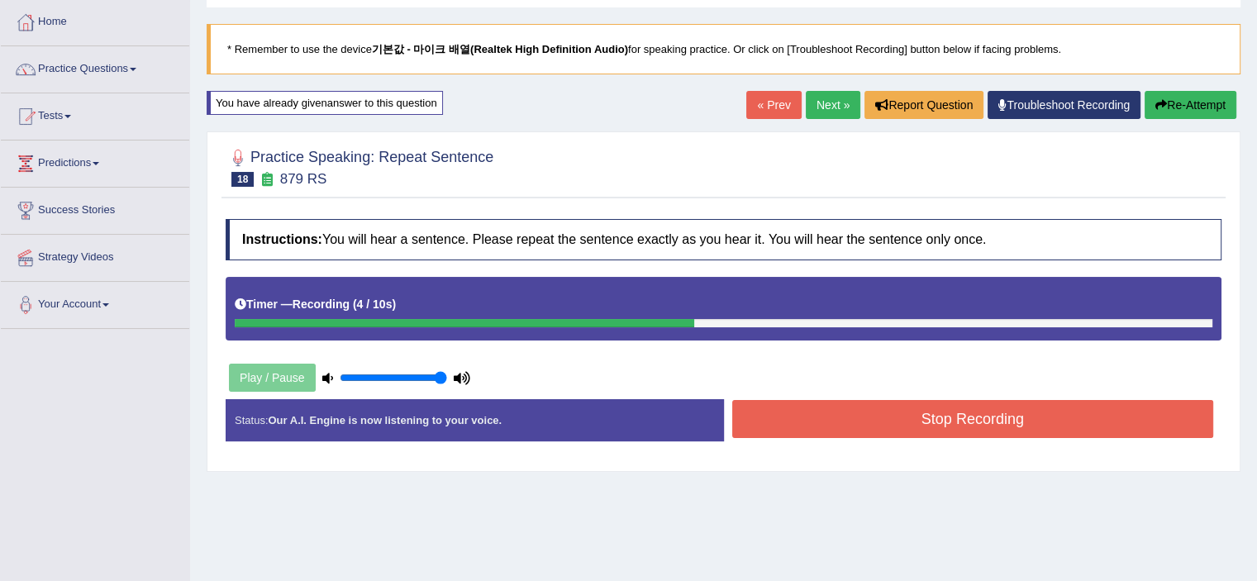
click at [873, 421] on button "Stop Recording" at bounding box center [973, 419] width 482 height 38
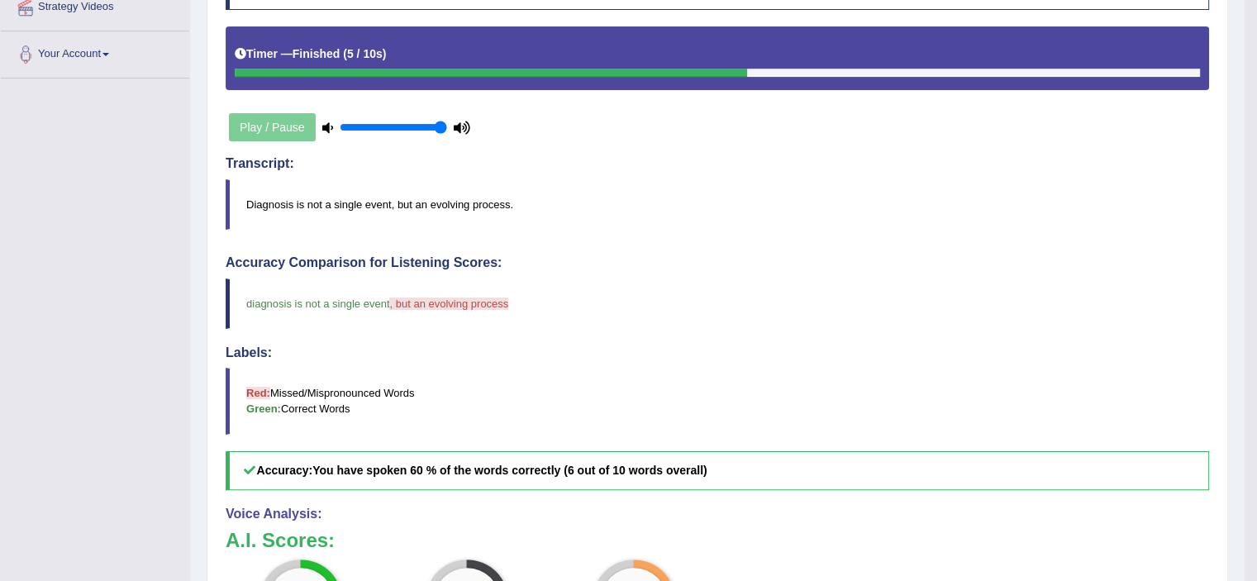
scroll to position [83, 0]
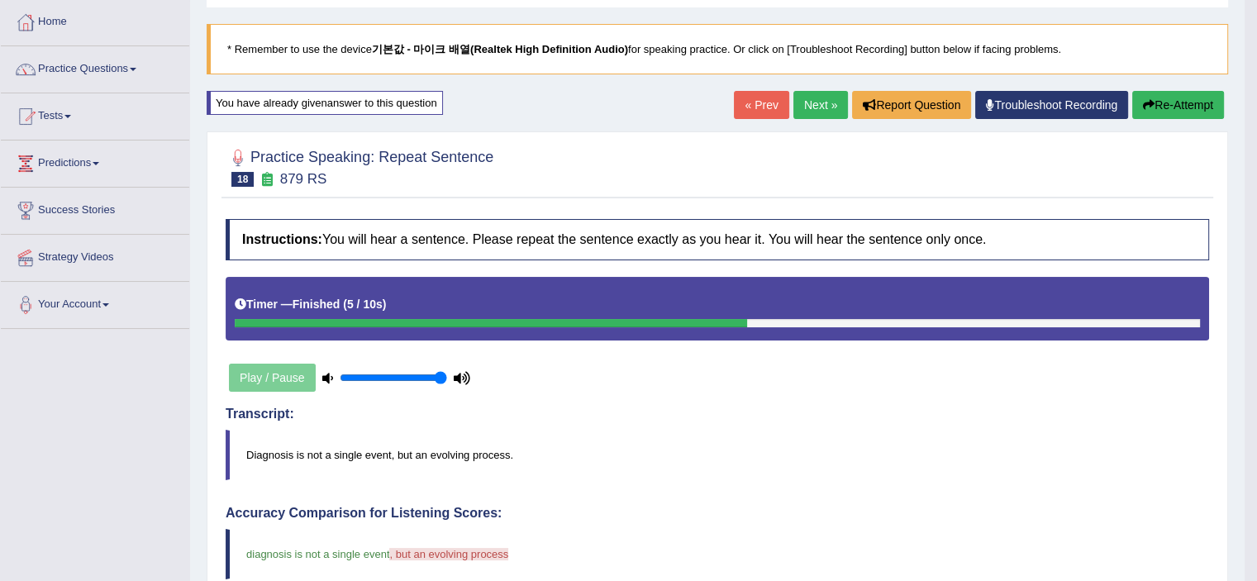
click at [806, 112] on link "Next »" at bounding box center [820, 105] width 55 height 28
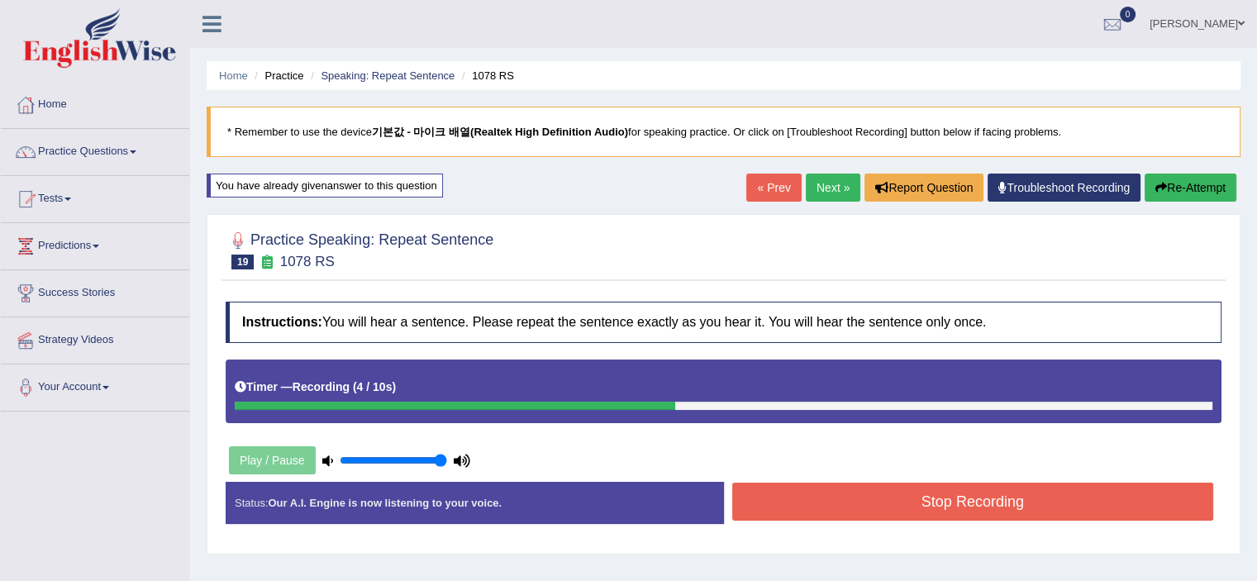
click at [882, 507] on button "Stop Recording" at bounding box center [973, 502] width 482 height 38
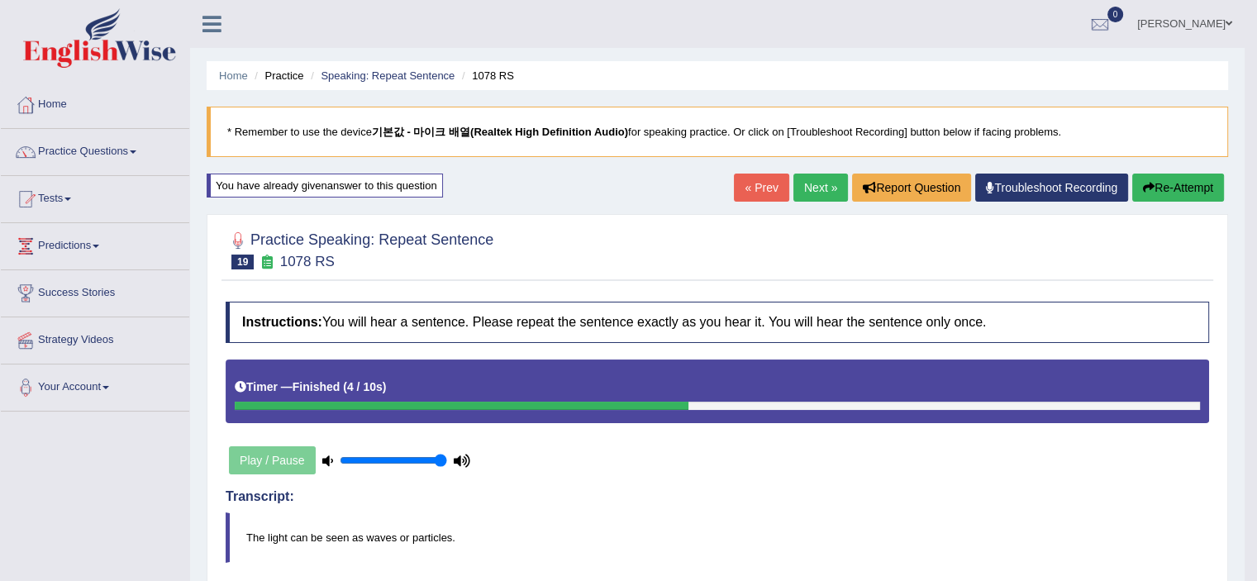
click at [811, 188] on link "Next »" at bounding box center [820, 188] width 55 height 28
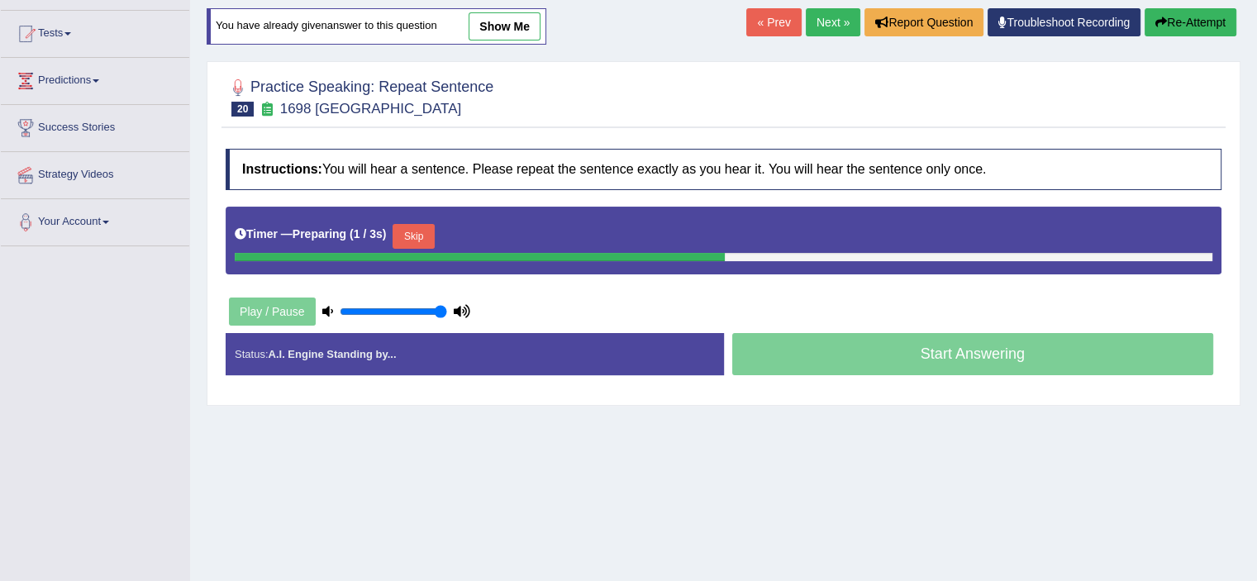
drag, startPoint x: 445, startPoint y: 224, endPoint x: 437, endPoint y: 227, distance: 8.9
click at [442, 226] on div "Timer — Preparing ( 1 / 3s ) Skip" at bounding box center [723, 236] width 977 height 33
click at [434, 227] on button "Skip" at bounding box center [412, 236] width 41 height 25
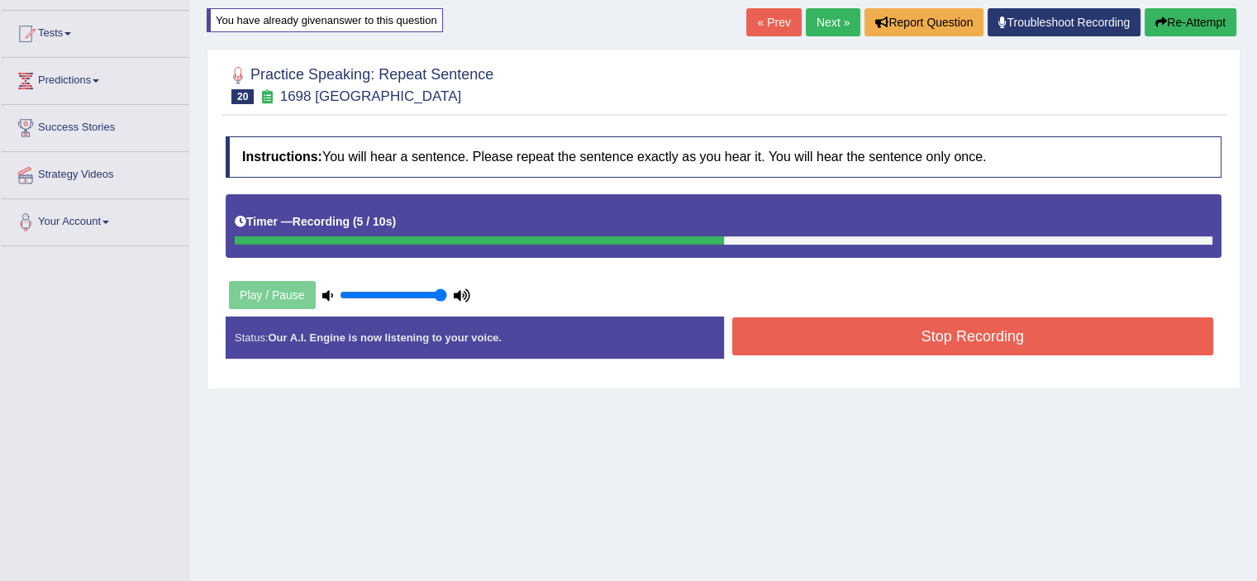
click at [879, 336] on button "Stop Recording" at bounding box center [973, 336] width 482 height 38
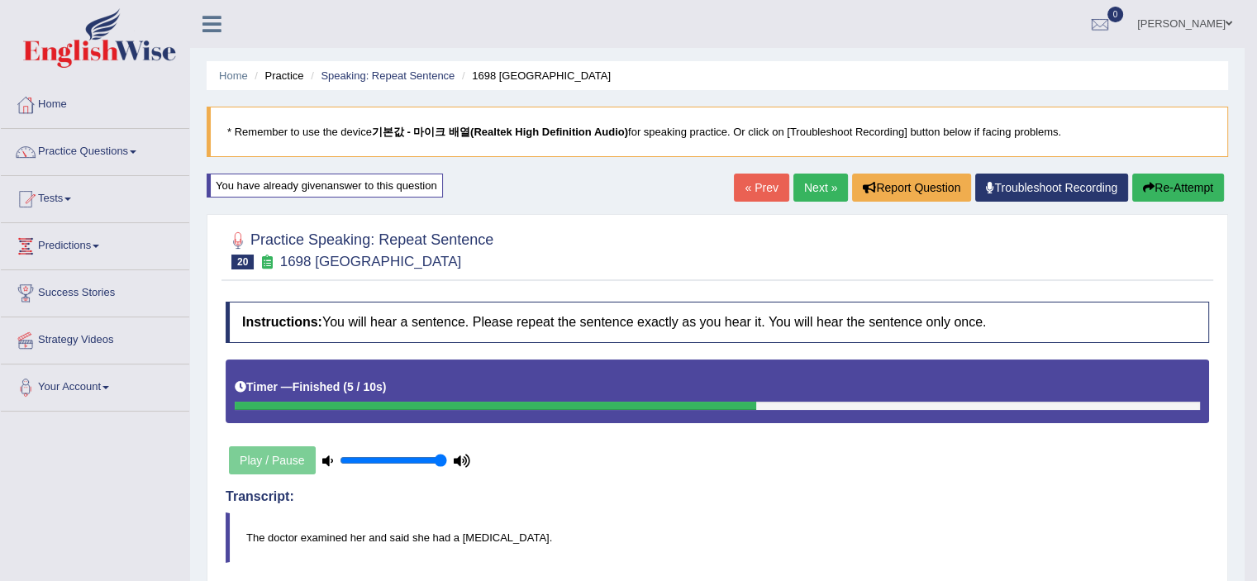
click at [800, 190] on link "Next »" at bounding box center [820, 188] width 55 height 28
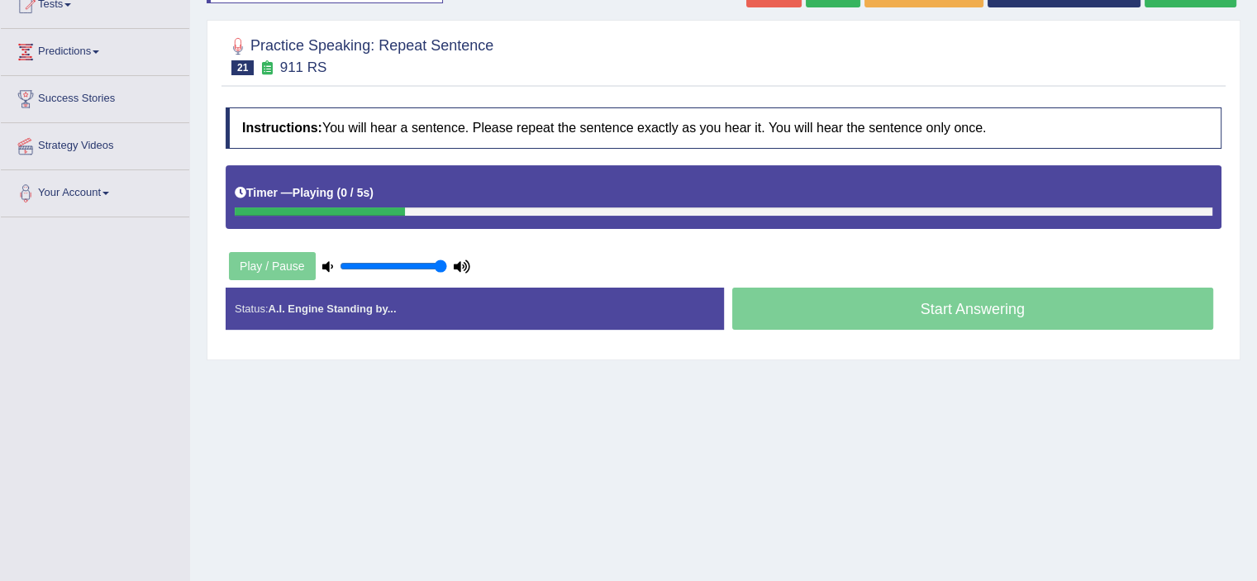
scroll to position [165, 0]
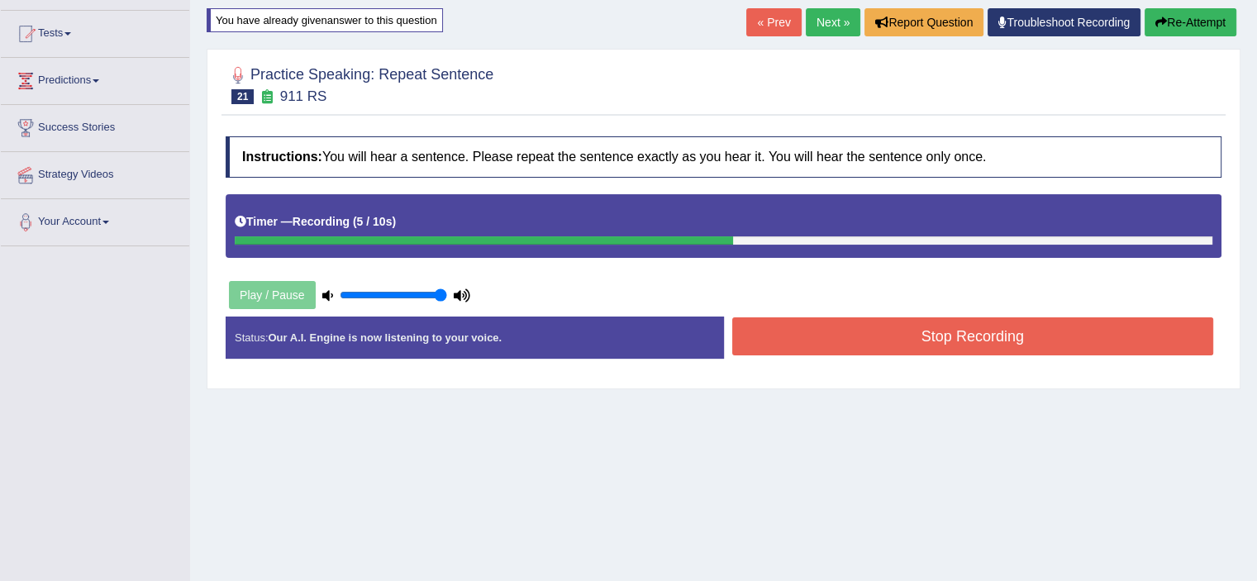
click at [875, 350] on button "Stop Recording" at bounding box center [973, 336] width 482 height 38
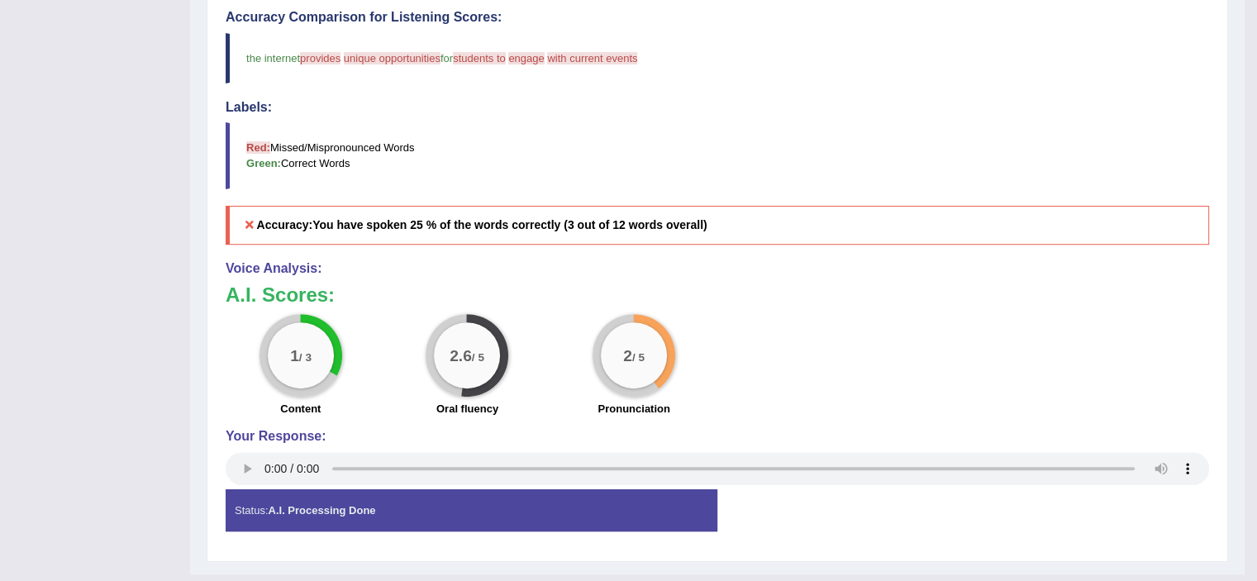
scroll to position [0, 0]
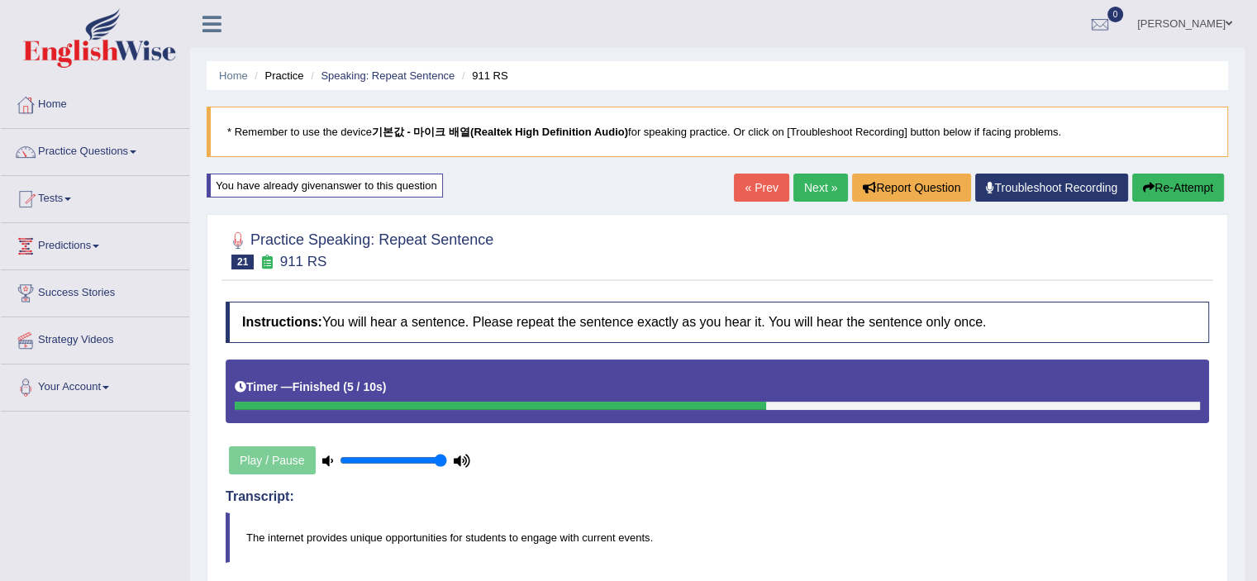
click at [800, 193] on link "Next »" at bounding box center [820, 188] width 55 height 28
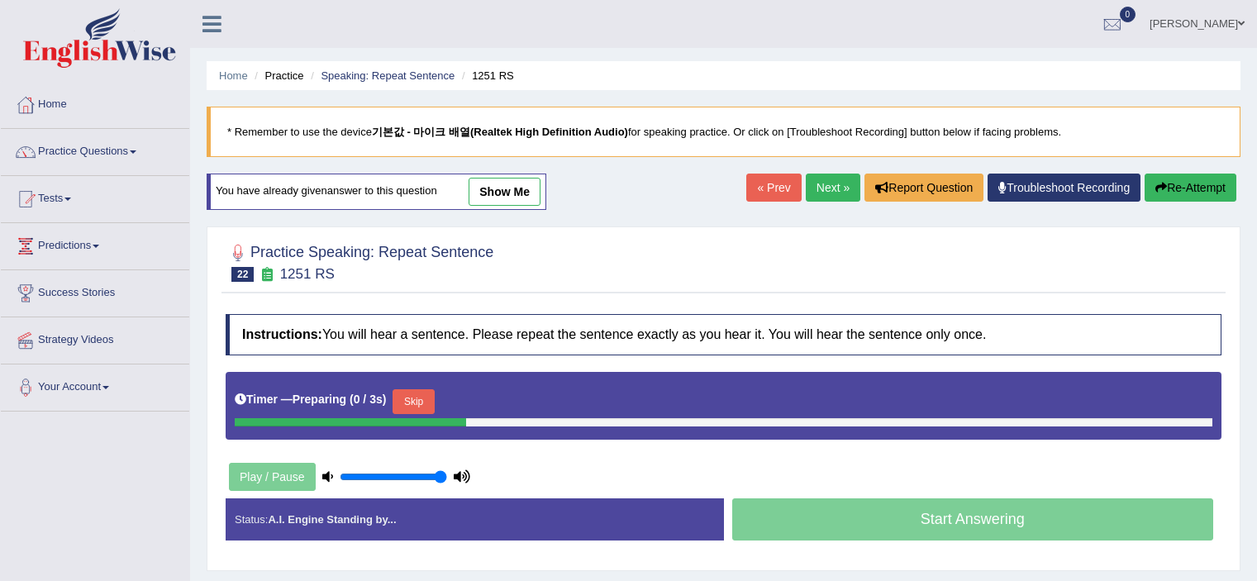
click at [428, 401] on button "Skip" at bounding box center [412, 401] width 41 height 25
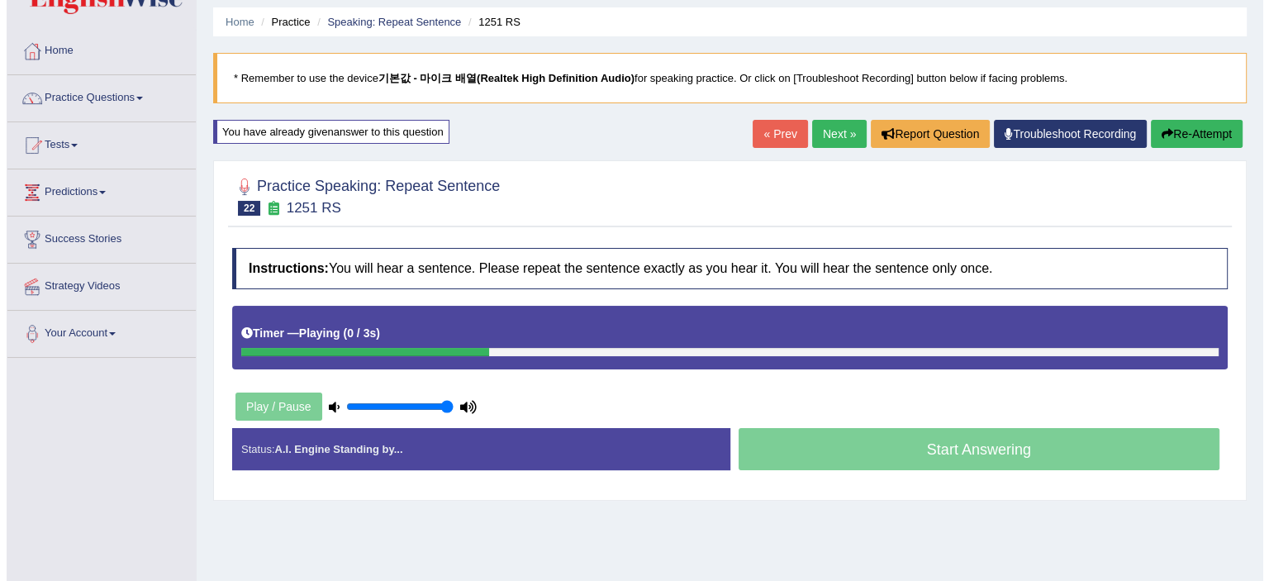
scroll to position [83, 0]
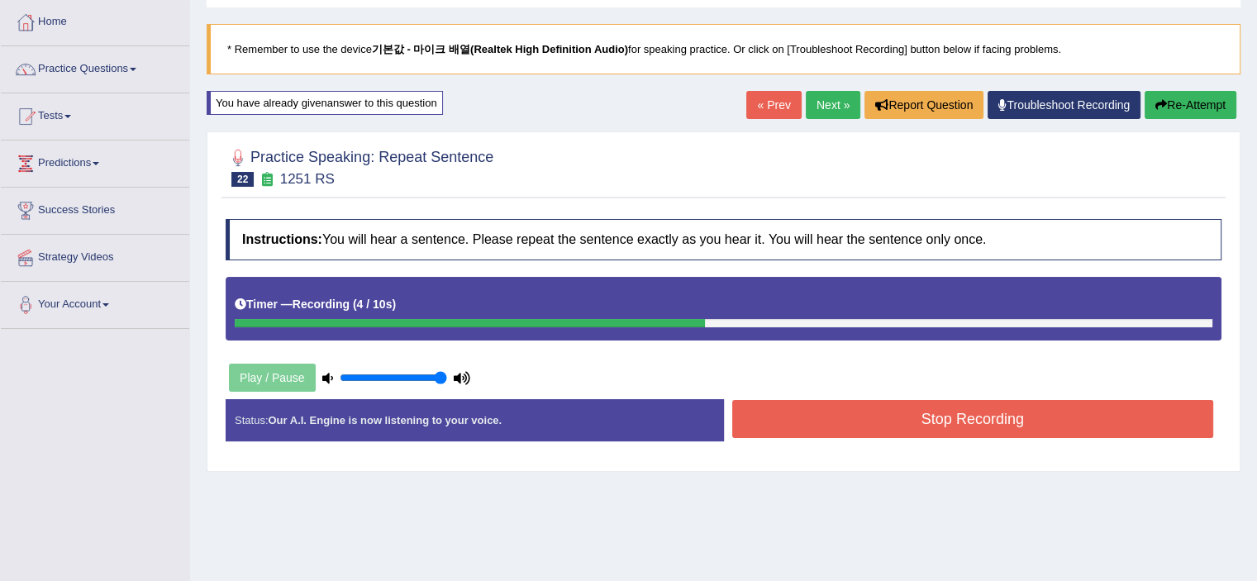
click at [915, 412] on button "Stop Recording" at bounding box center [973, 419] width 482 height 38
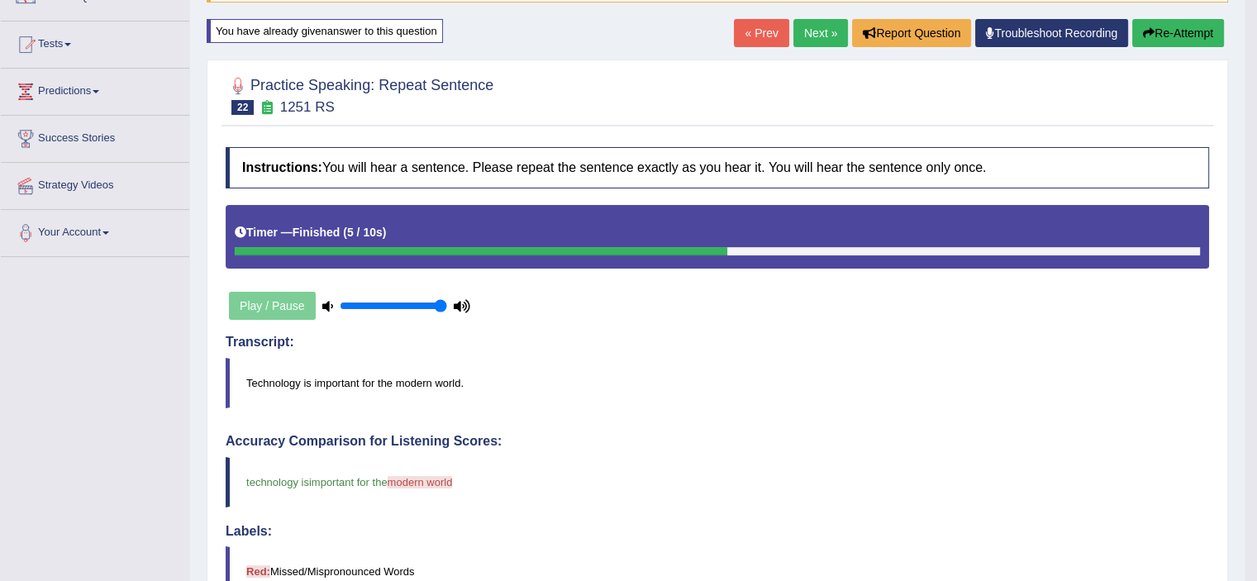
scroll to position [0, 0]
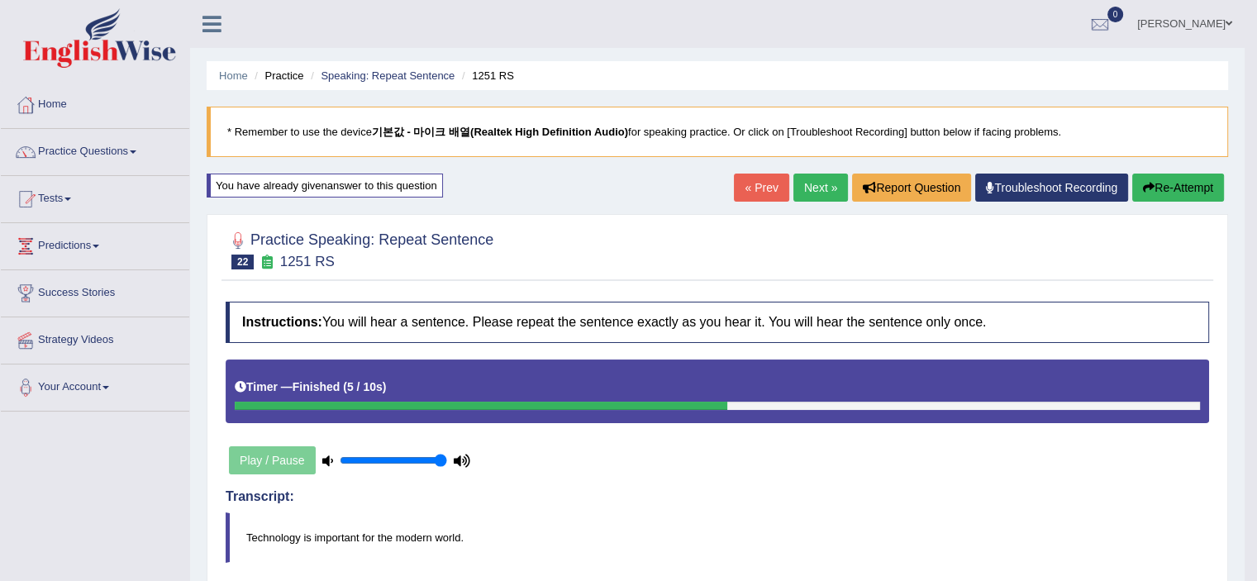
click at [810, 189] on link "Next »" at bounding box center [820, 188] width 55 height 28
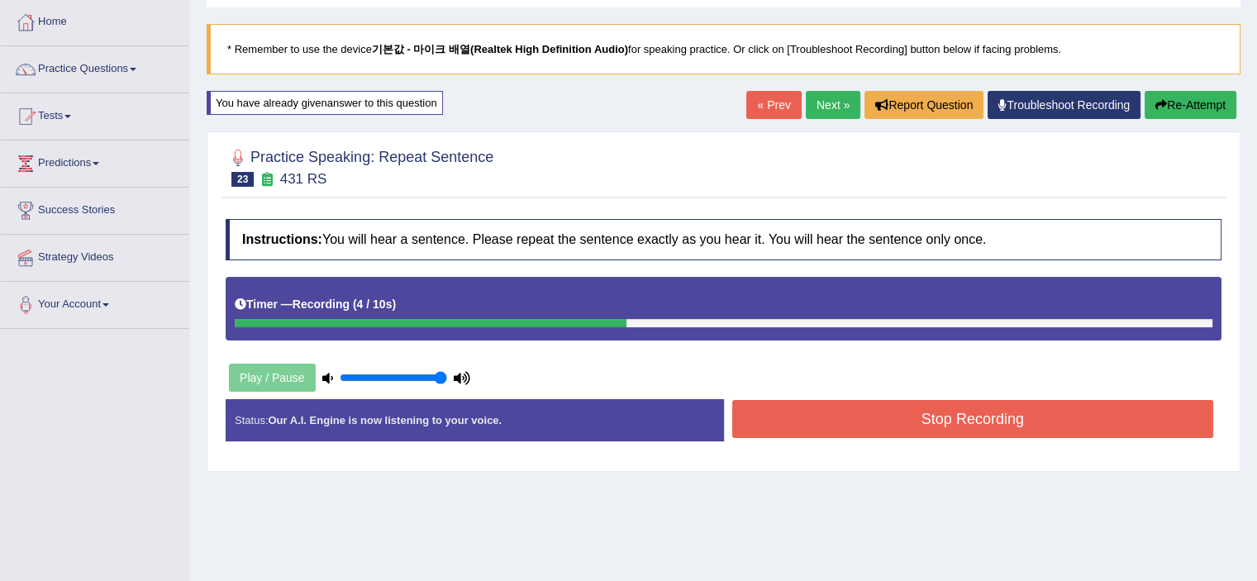
click at [893, 421] on button "Stop Recording" at bounding box center [973, 419] width 482 height 38
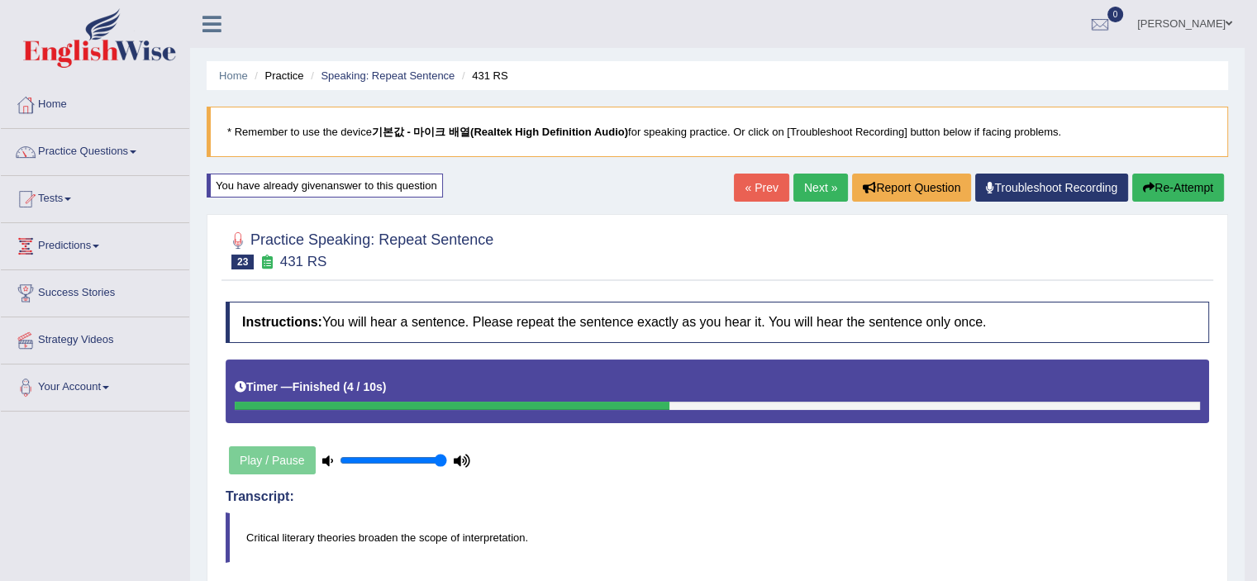
click at [826, 188] on link "Next »" at bounding box center [820, 188] width 55 height 28
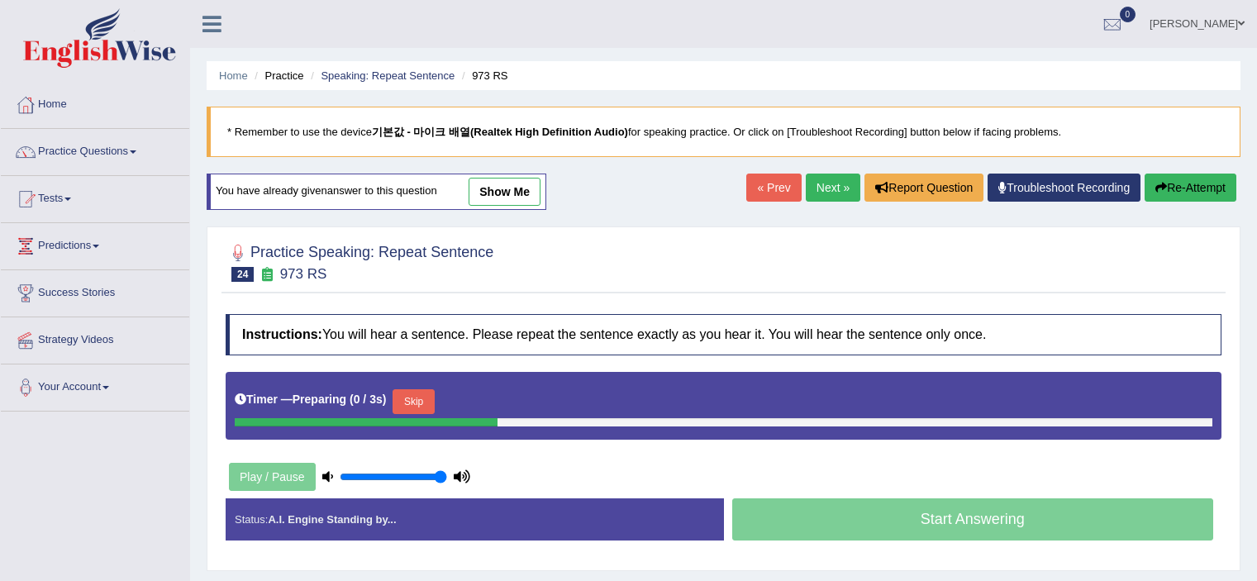
scroll to position [83, 0]
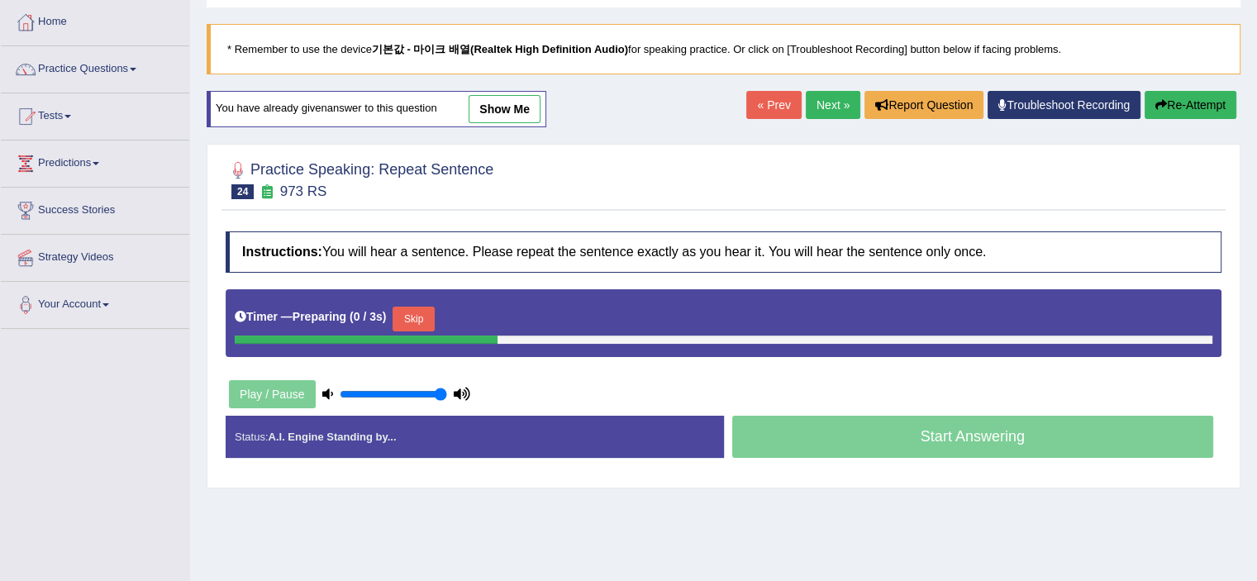
click at [411, 323] on button "Skip" at bounding box center [412, 319] width 41 height 25
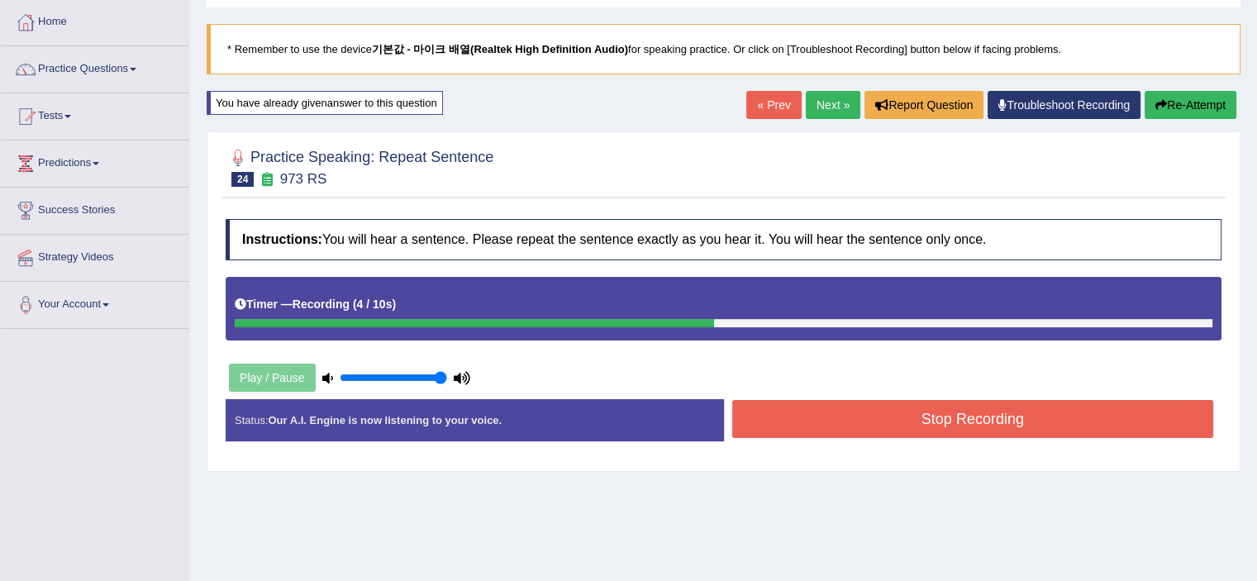
click at [887, 414] on button "Stop Recording" at bounding box center [973, 419] width 482 height 38
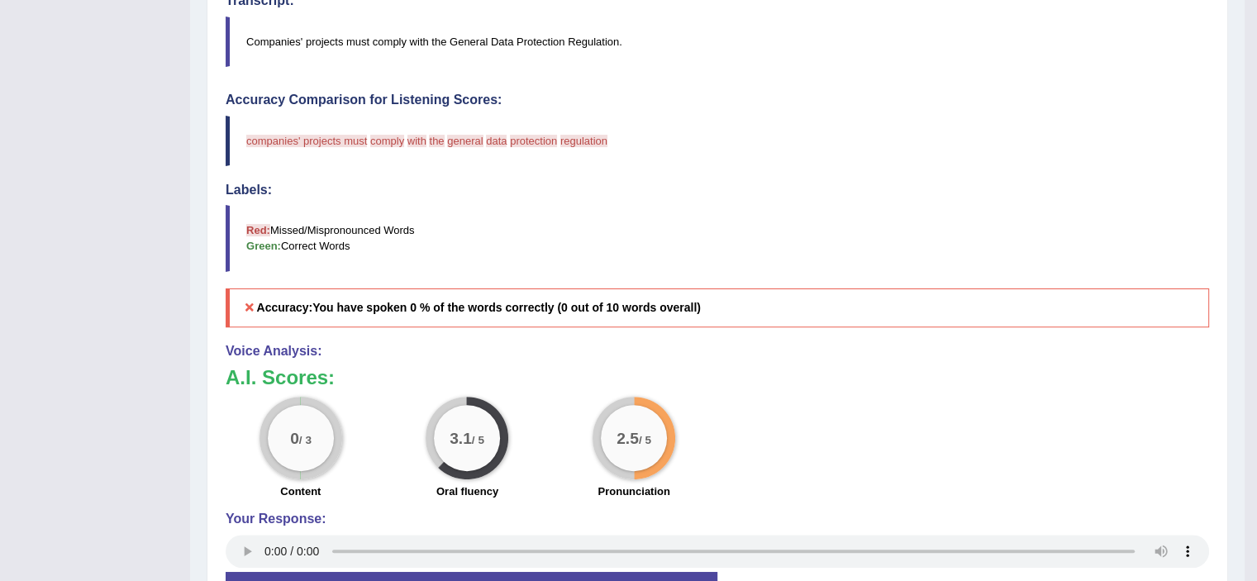
scroll to position [83, 0]
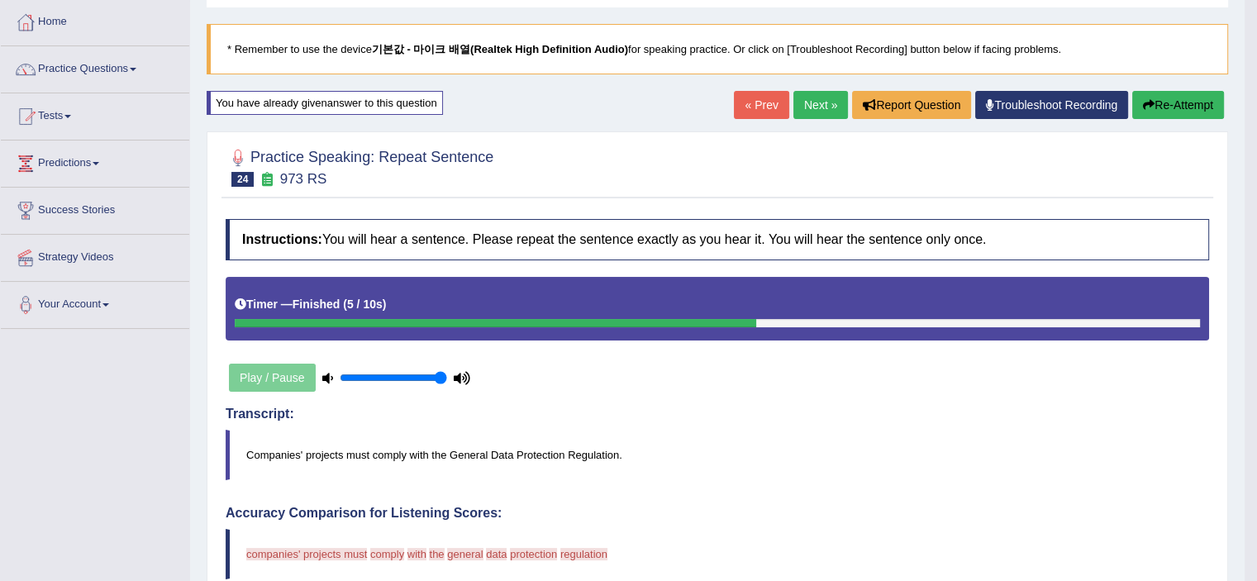
click at [801, 108] on link "Next »" at bounding box center [820, 105] width 55 height 28
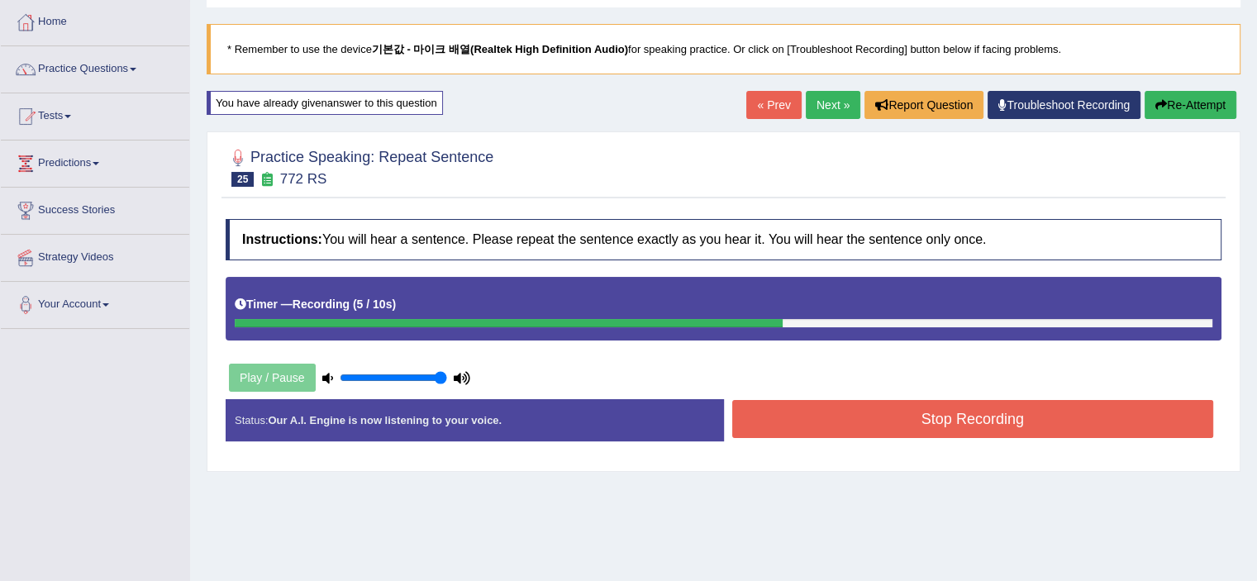
click at [899, 415] on button "Stop Recording" at bounding box center [973, 419] width 482 height 38
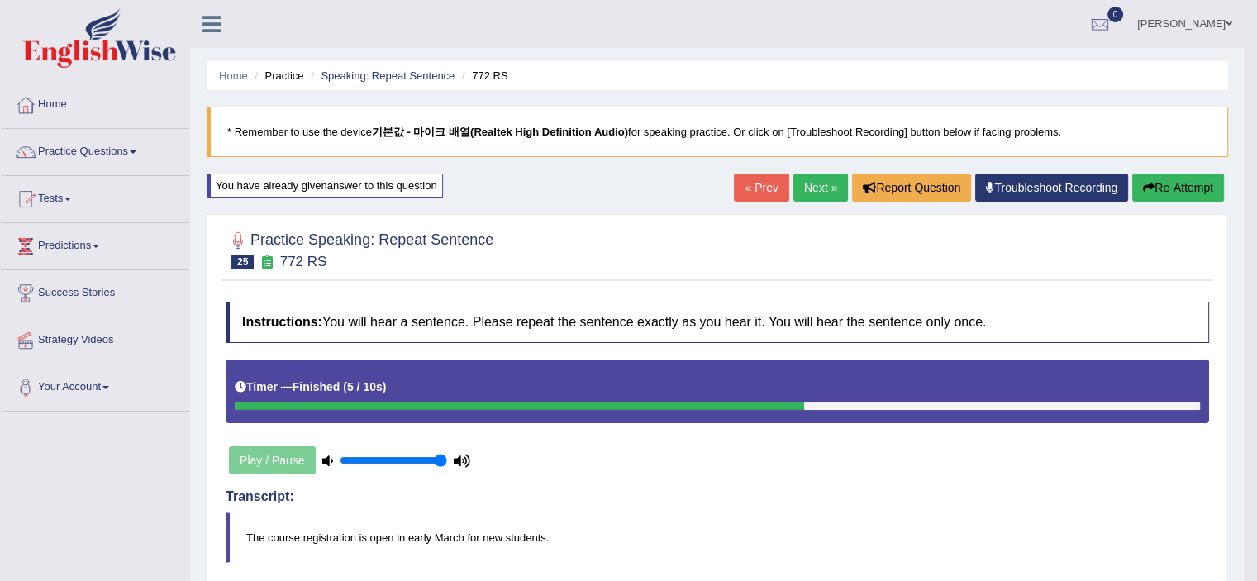
click at [797, 181] on link "Next »" at bounding box center [820, 188] width 55 height 28
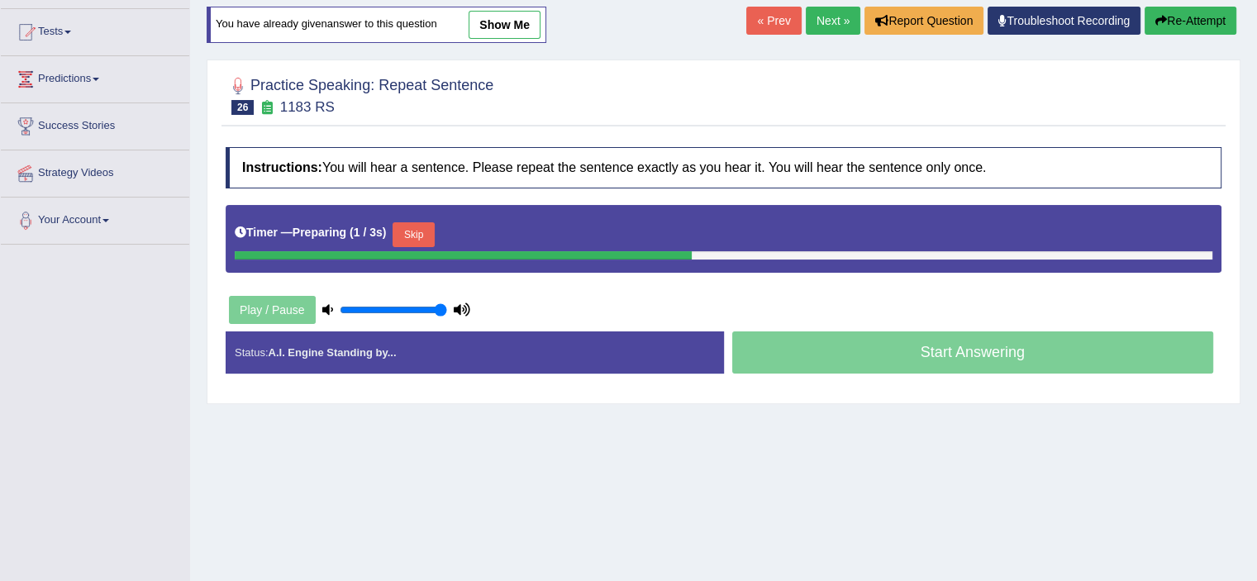
scroll to position [83, 0]
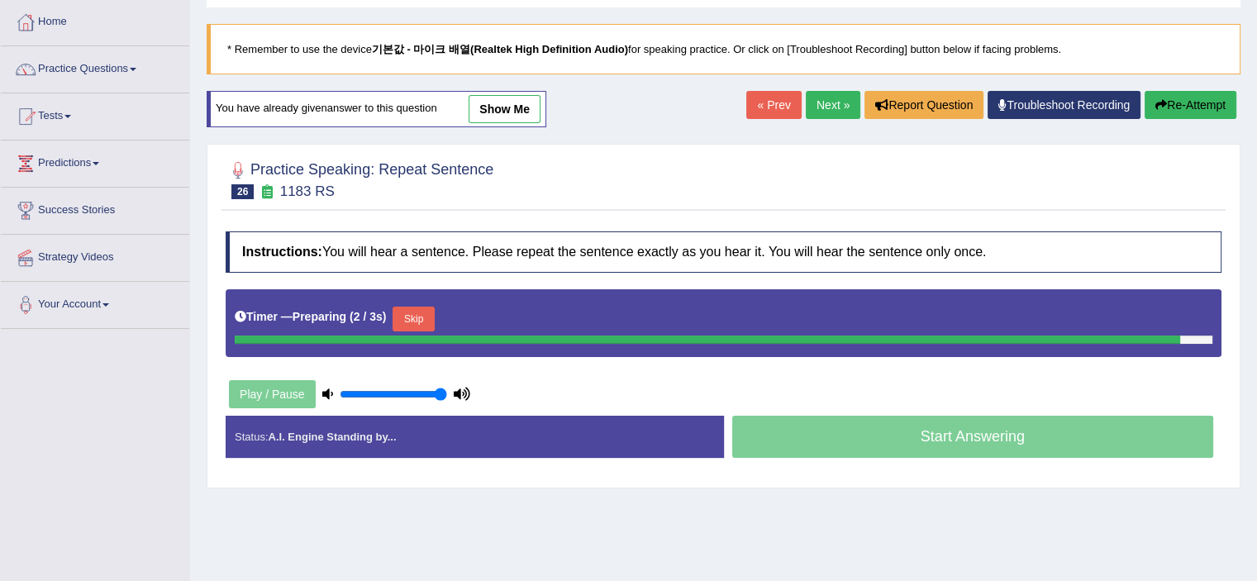
click at [490, 116] on div "Home Practice Speaking: Repeat Sentence 1183 RS * Remember to use the device 기본…" at bounding box center [723, 330] width 1067 height 826
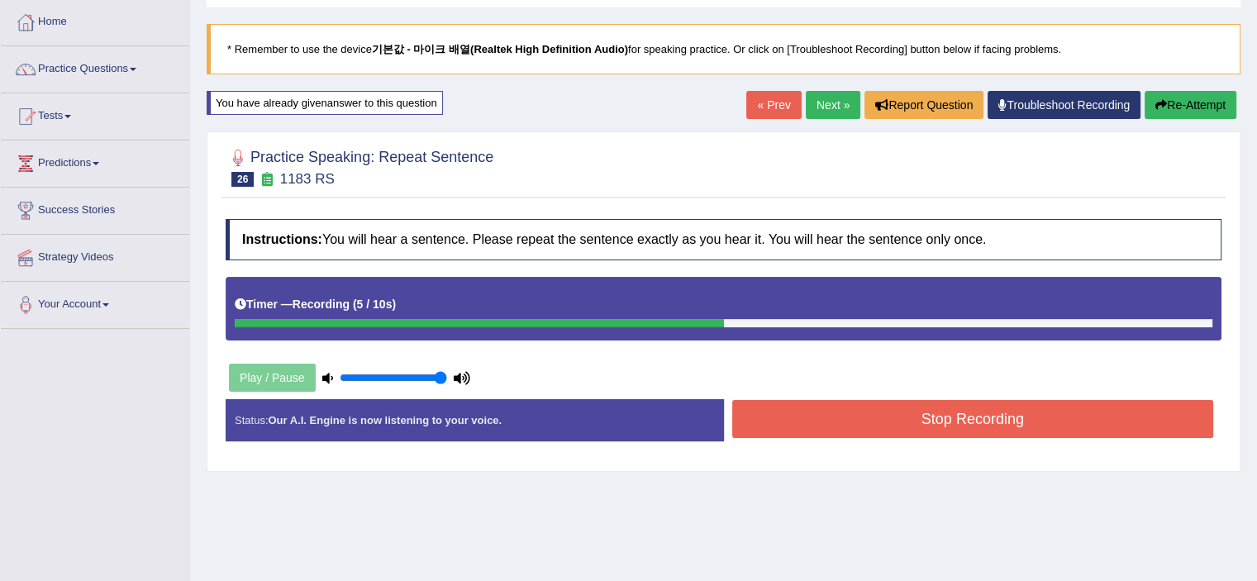
click at [899, 419] on button "Stop Recording" at bounding box center [973, 419] width 482 height 38
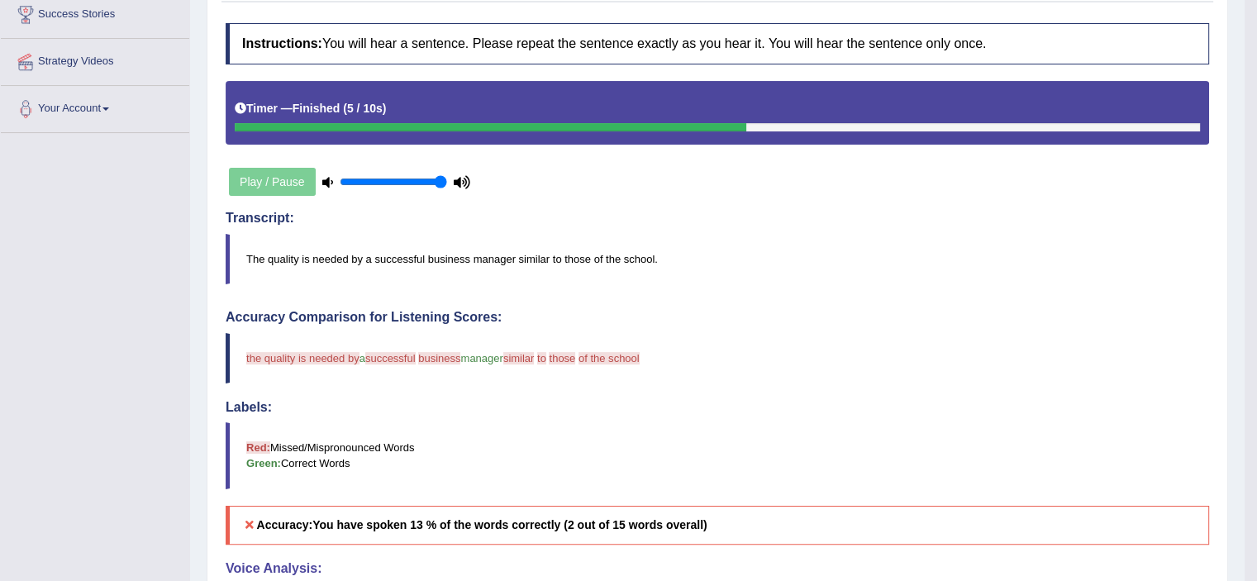
scroll to position [0, 0]
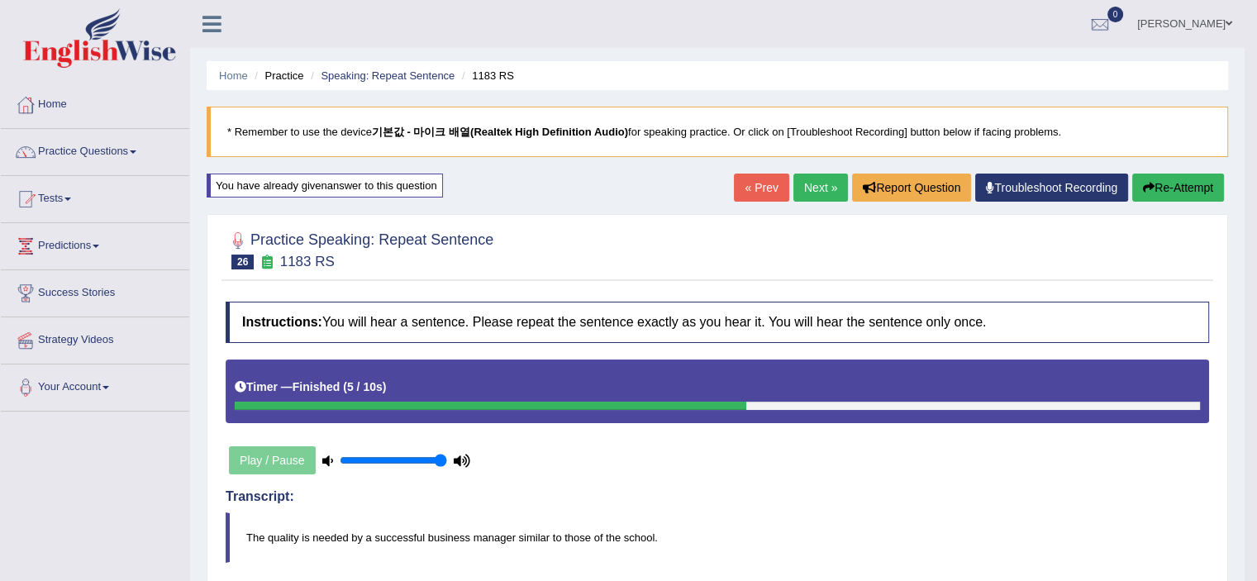
click at [810, 187] on link "Next »" at bounding box center [820, 188] width 55 height 28
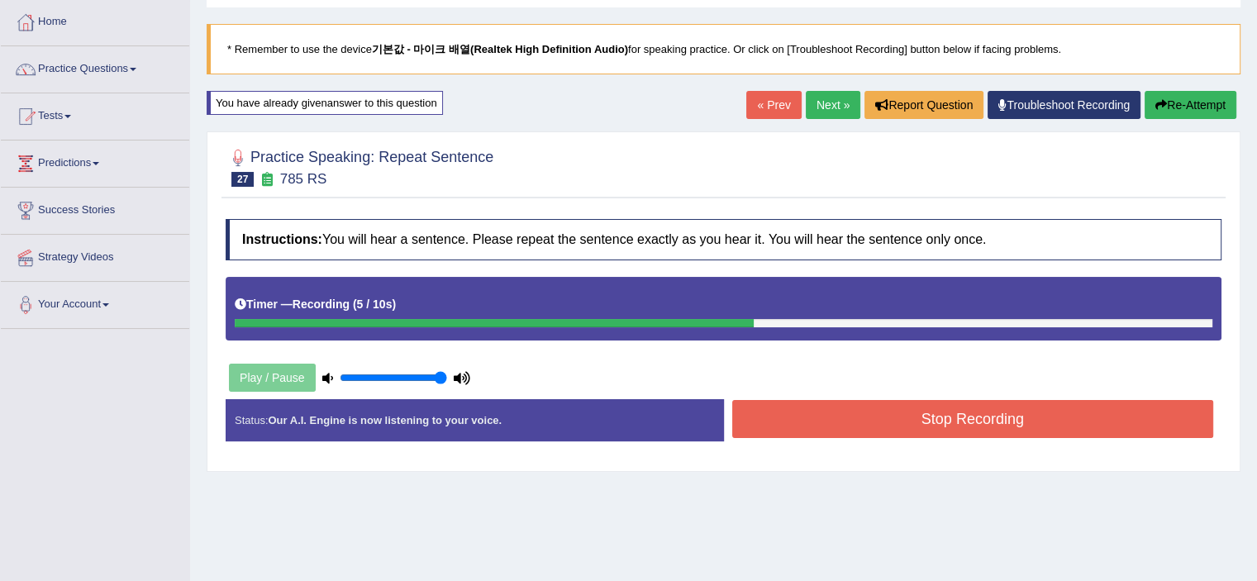
click at [877, 428] on button "Stop Recording" at bounding box center [973, 419] width 482 height 38
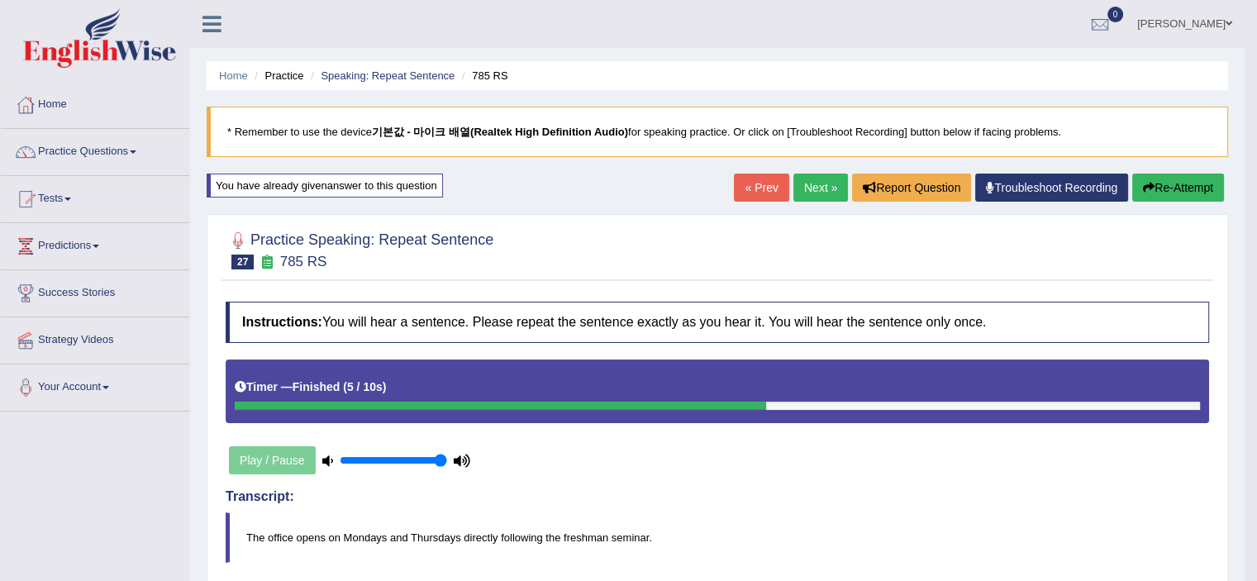
click at [804, 197] on link "Next »" at bounding box center [820, 188] width 55 height 28
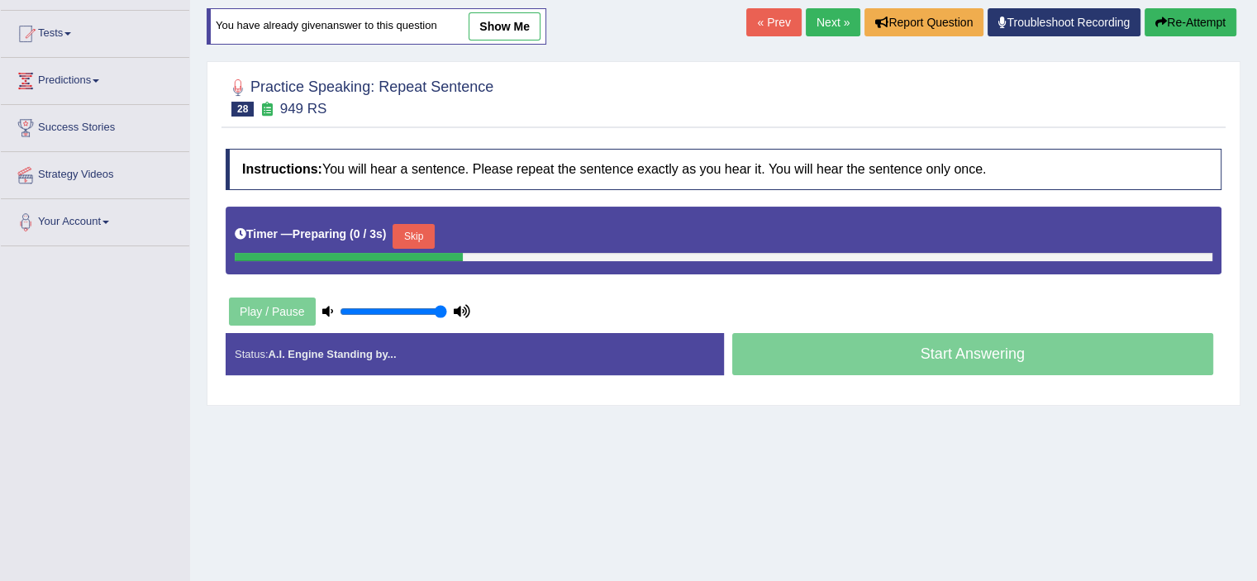
click at [430, 235] on button "Skip" at bounding box center [412, 236] width 41 height 25
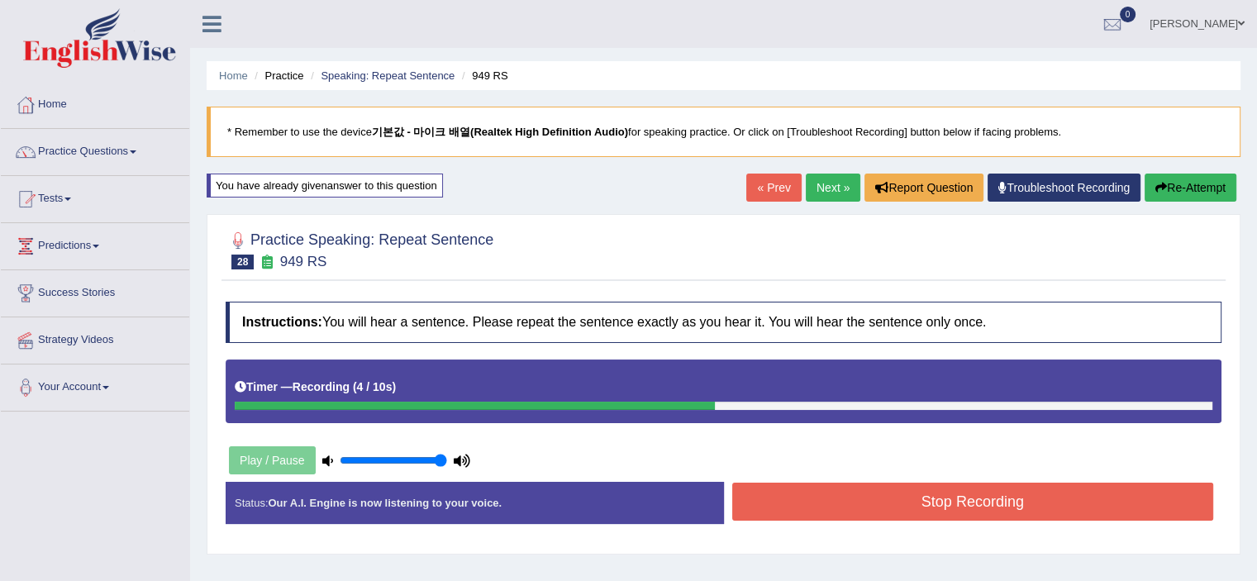
click at [862, 496] on button "Stop Recording" at bounding box center [973, 502] width 482 height 38
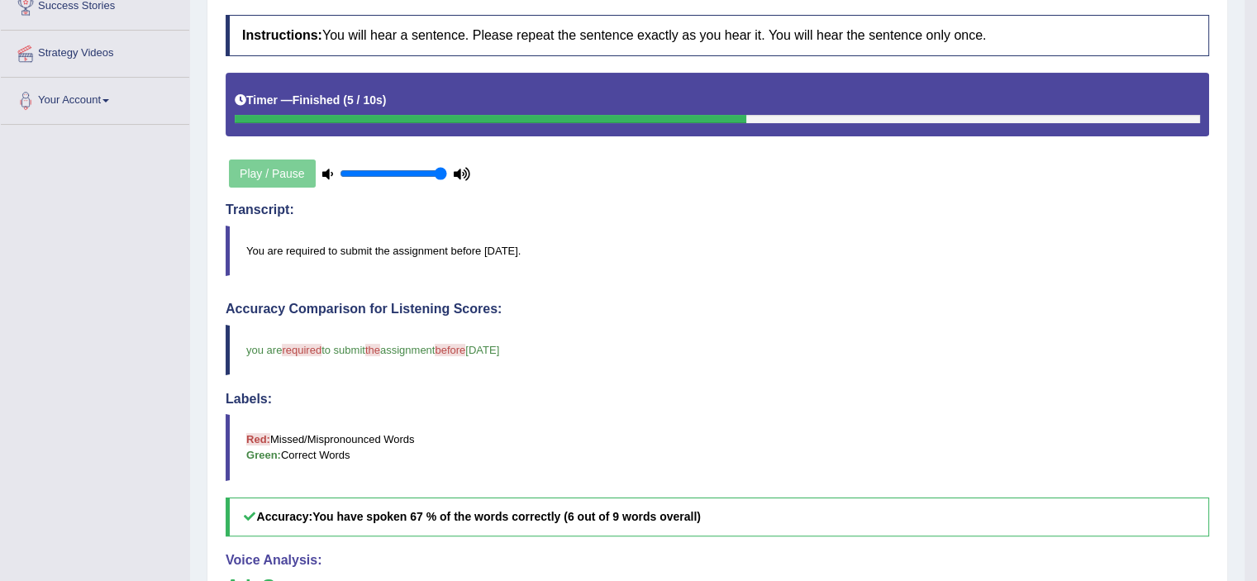
scroll to position [31, 0]
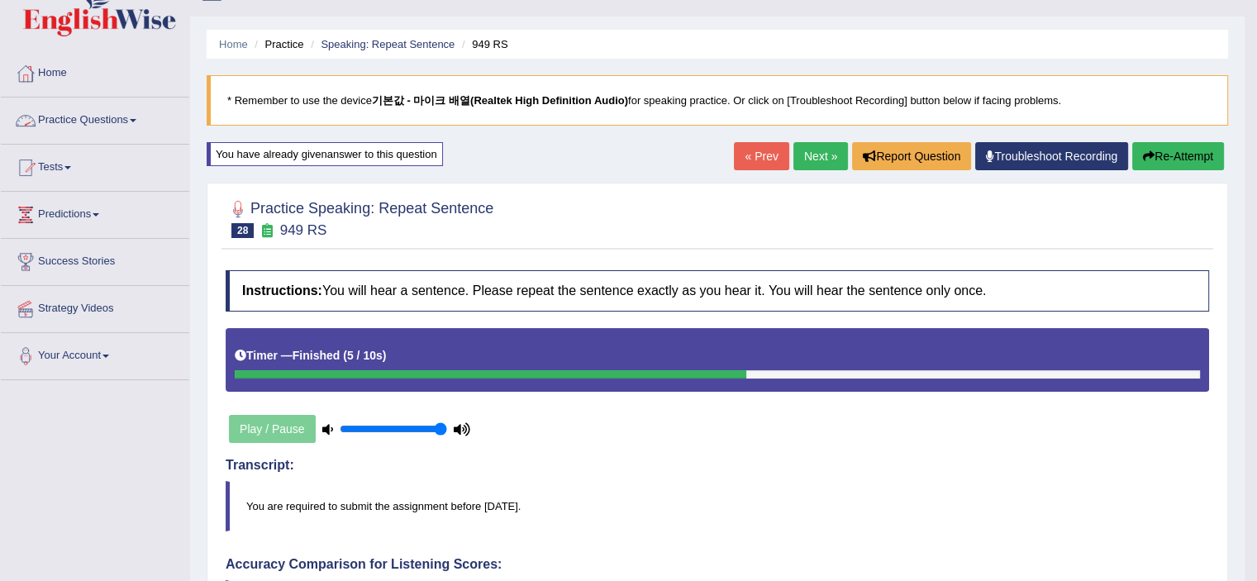
click at [67, 118] on link "Practice Questions" at bounding box center [95, 117] width 188 height 41
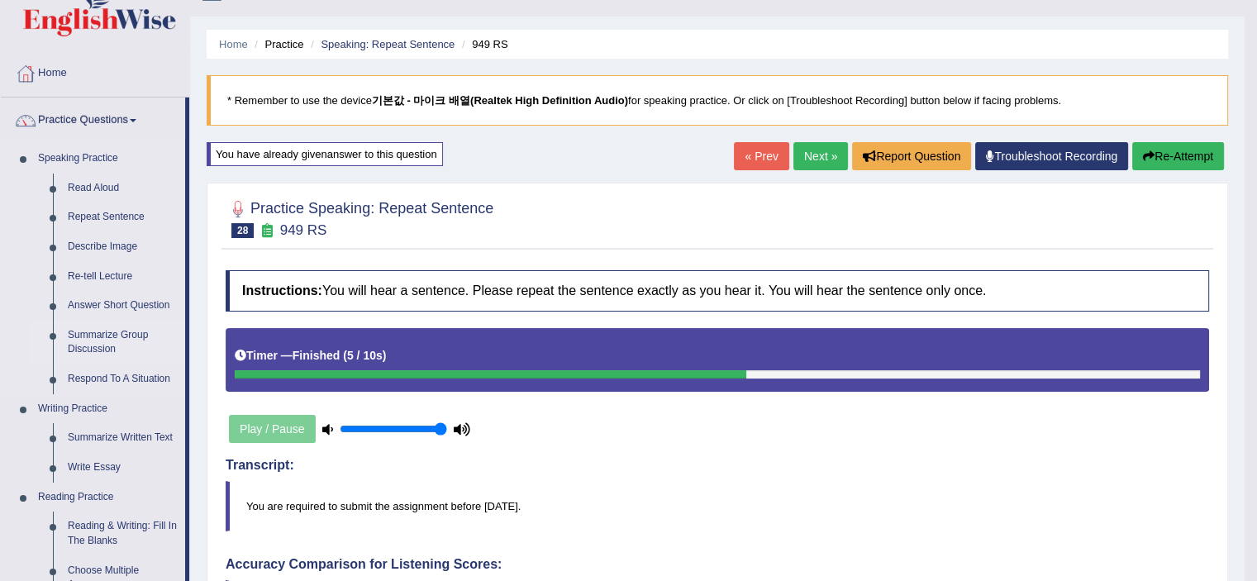
click at [111, 341] on link "Summarize Group Discussion" at bounding box center [122, 343] width 125 height 44
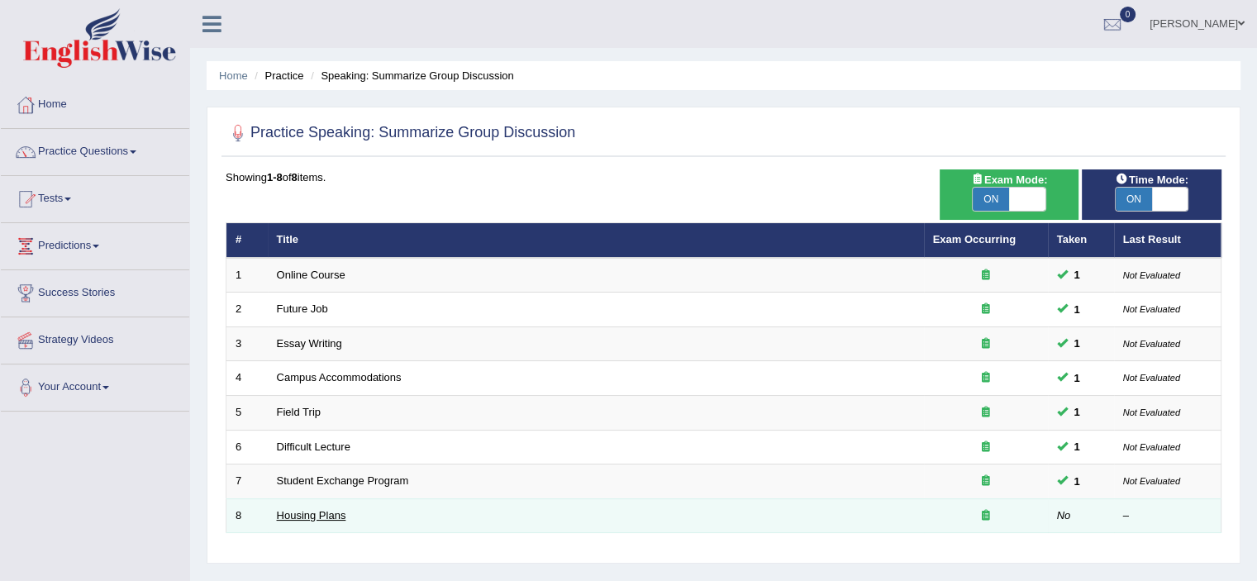
click at [324, 516] on link "Housing Plans" at bounding box center [311, 515] width 69 height 12
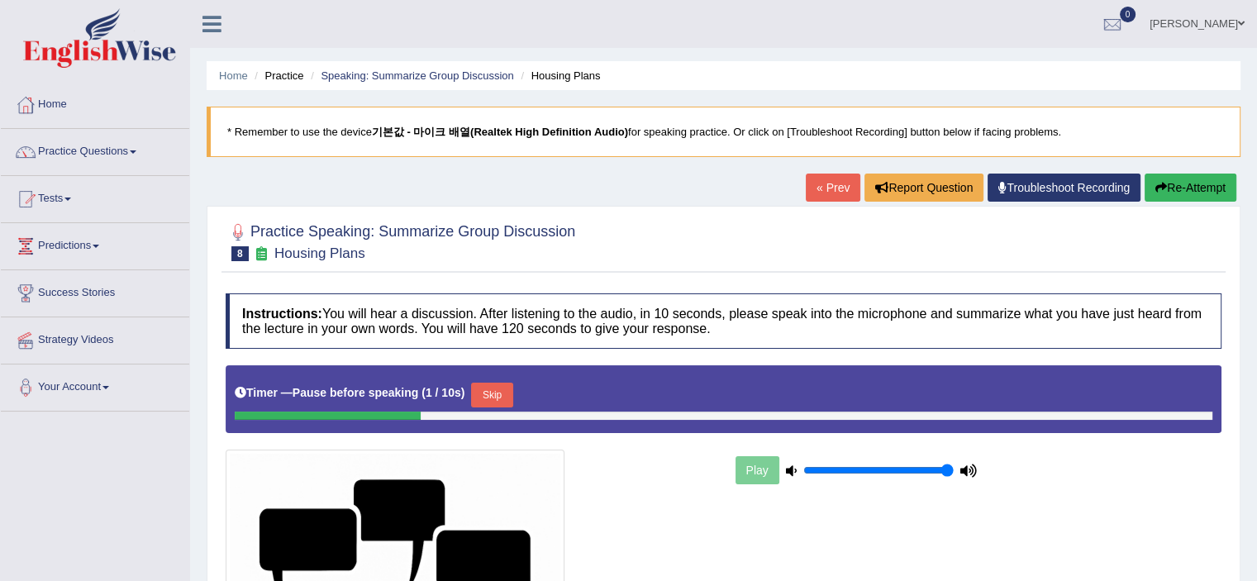
click at [492, 402] on button "Skip" at bounding box center [491, 395] width 41 height 25
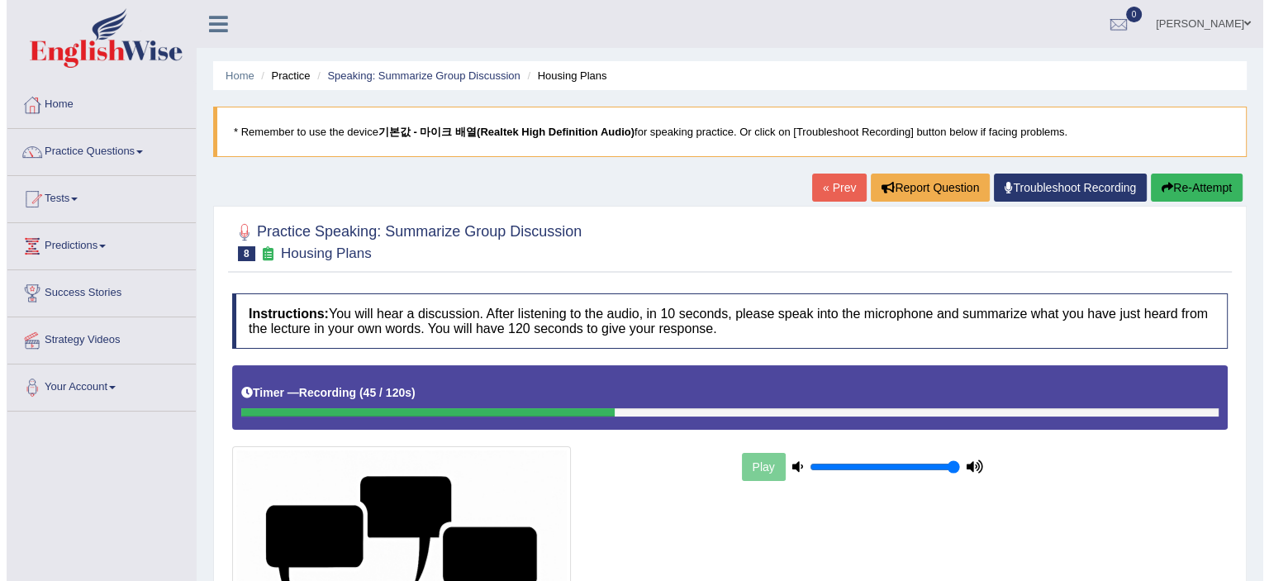
scroll to position [328, 0]
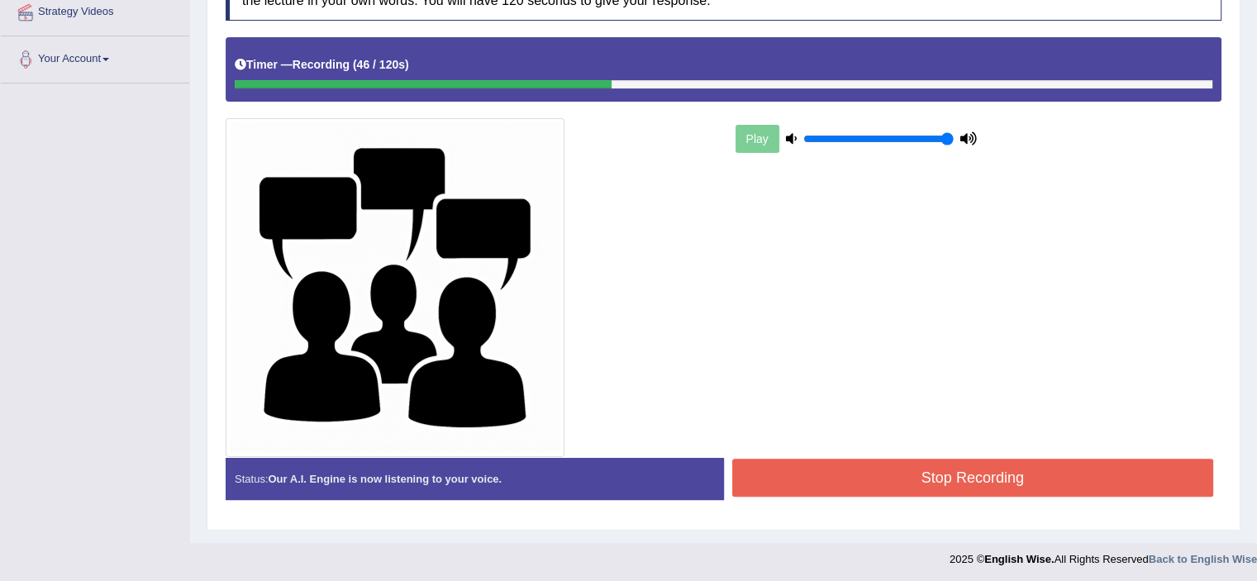
click at [807, 475] on button "Stop Recording" at bounding box center [973, 478] width 482 height 38
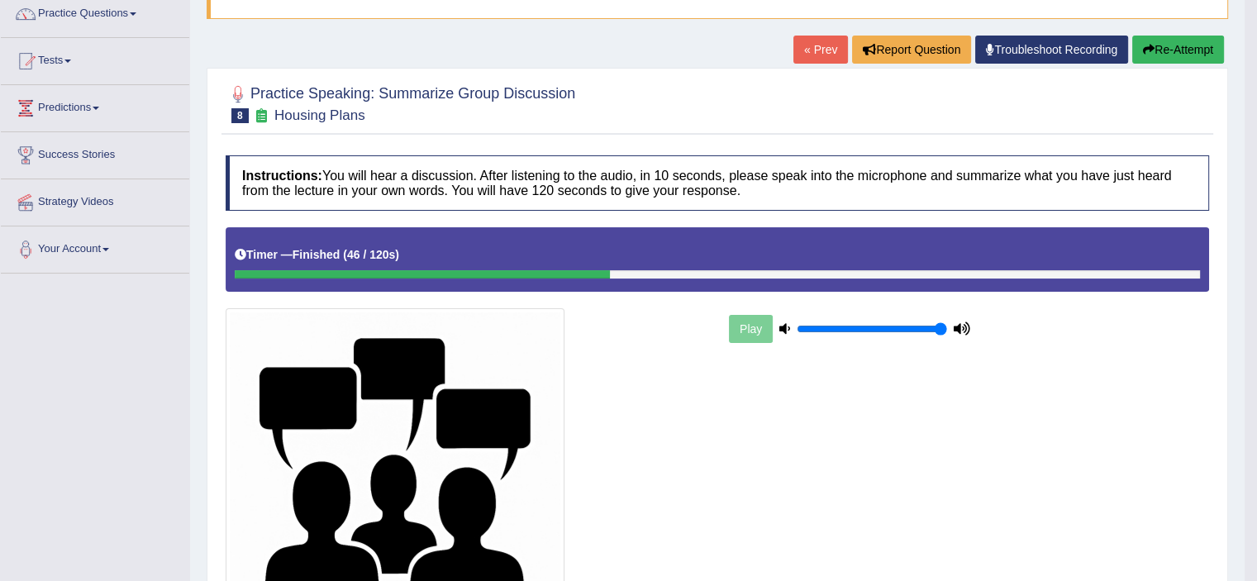
scroll to position [0, 0]
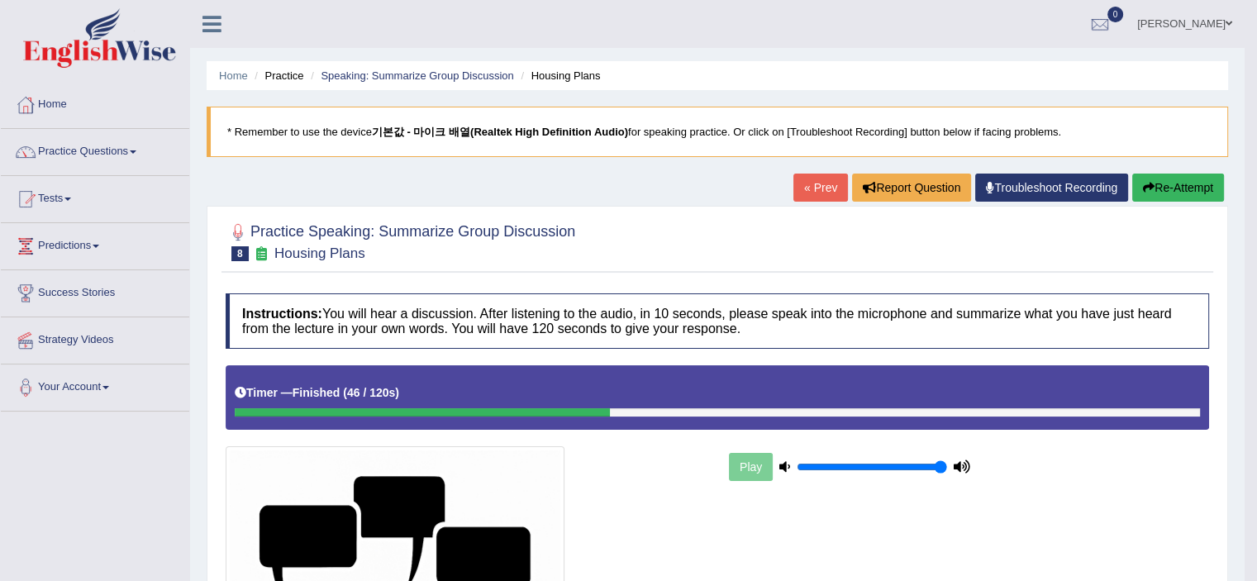
click at [818, 193] on link "« Prev" at bounding box center [820, 188] width 55 height 28
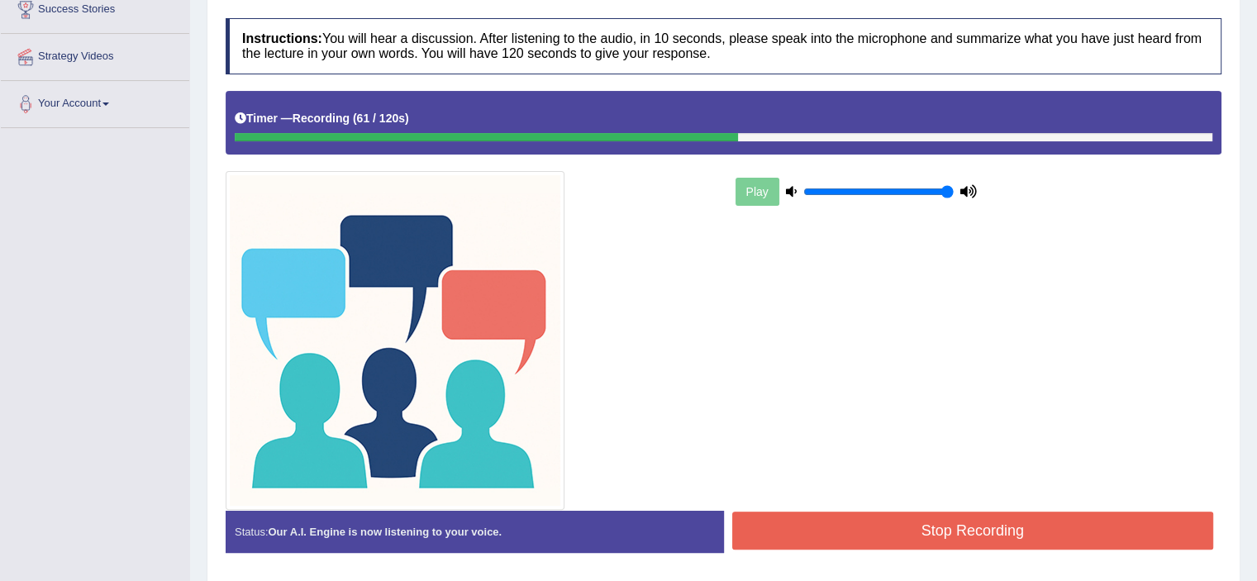
scroll to position [337, 0]
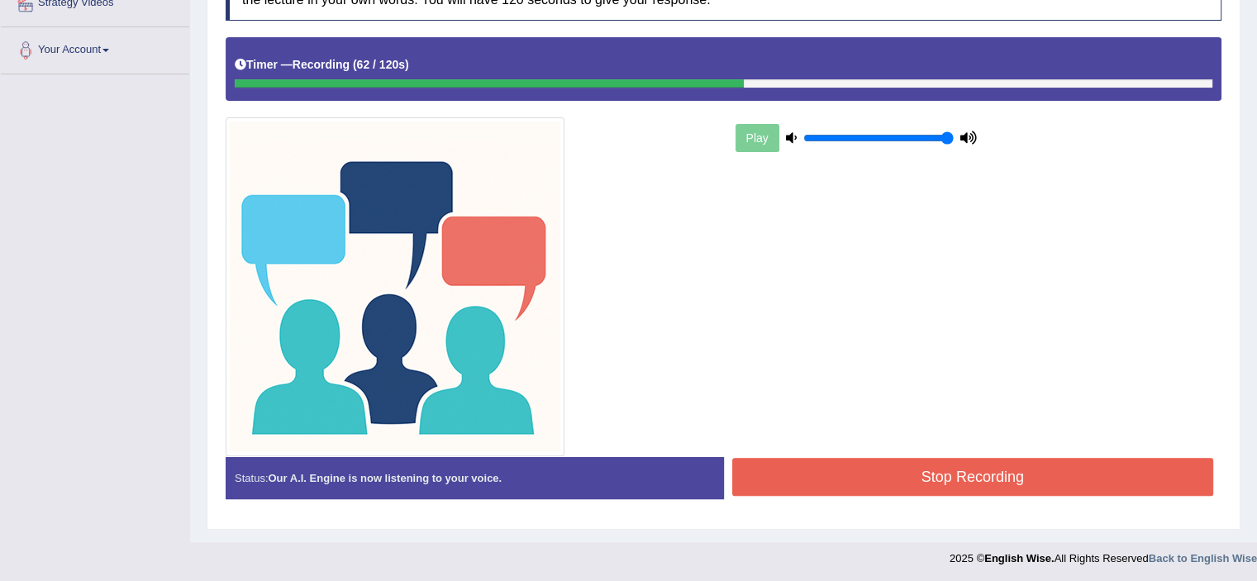
click at [866, 459] on button "Stop Recording" at bounding box center [973, 477] width 482 height 38
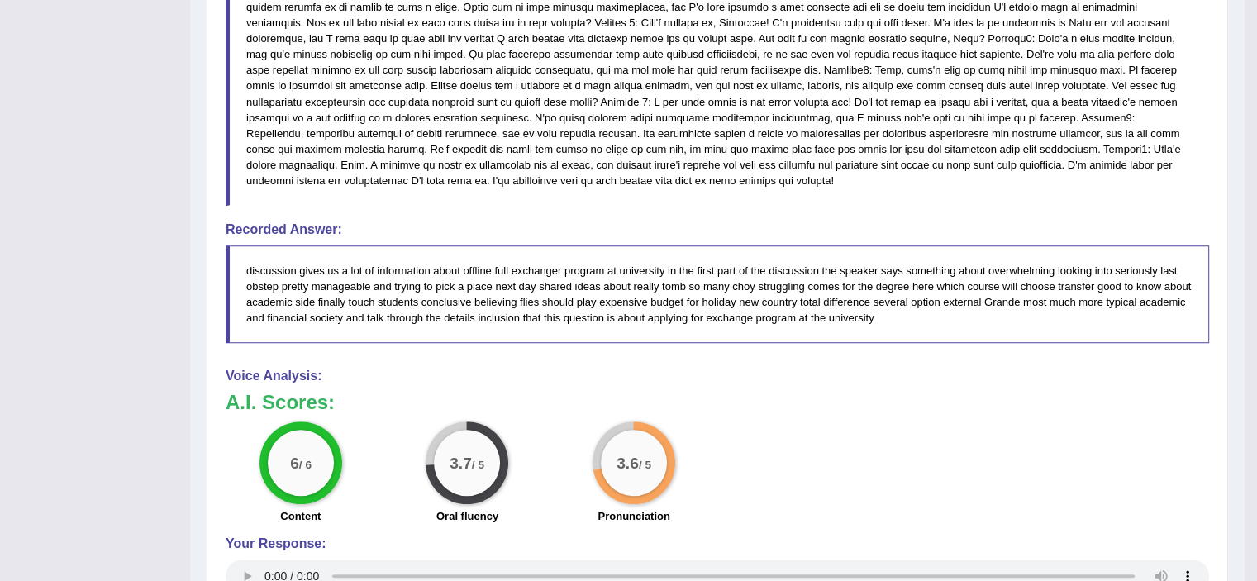
scroll to position [1071, 0]
